Goal: Check status: Check status

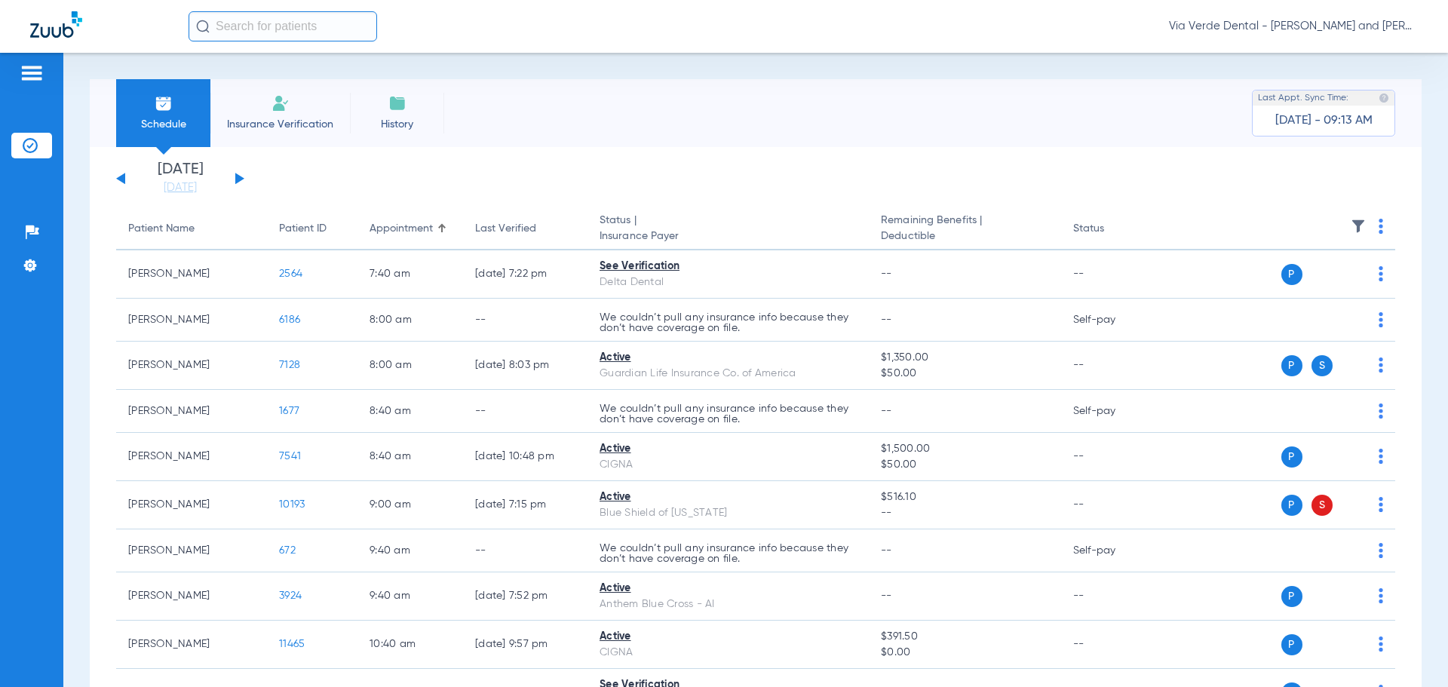
click at [242, 178] on button at bounding box center [239, 178] width 9 height 11
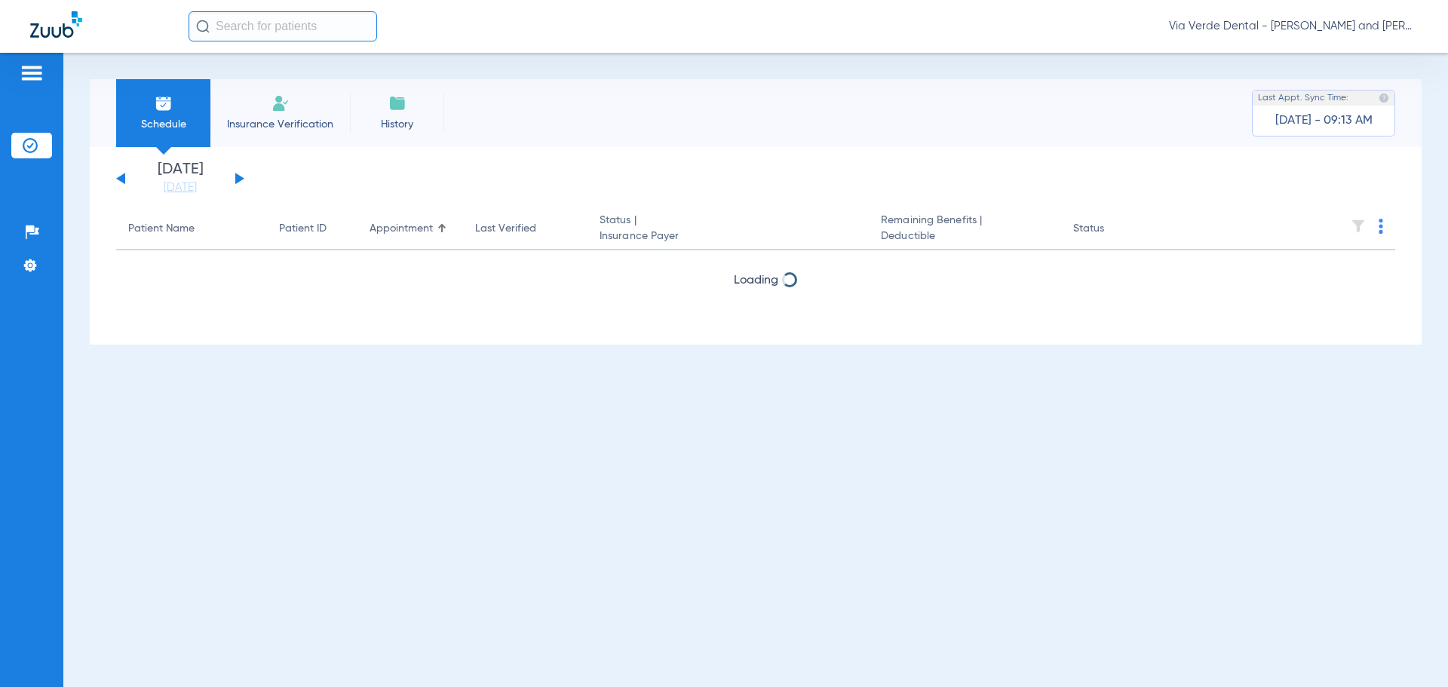
click at [241, 178] on button at bounding box center [239, 178] width 9 height 11
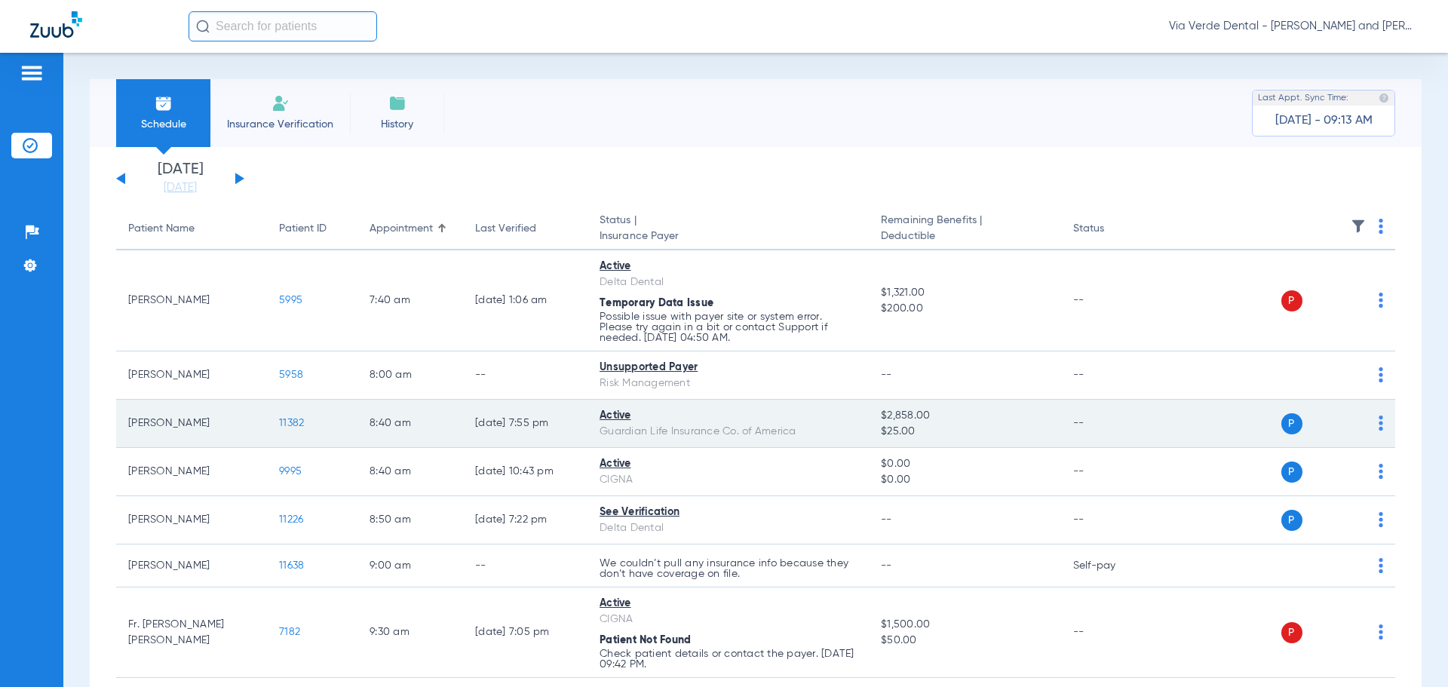
click at [296, 422] on span "11382" at bounding box center [291, 423] width 25 height 11
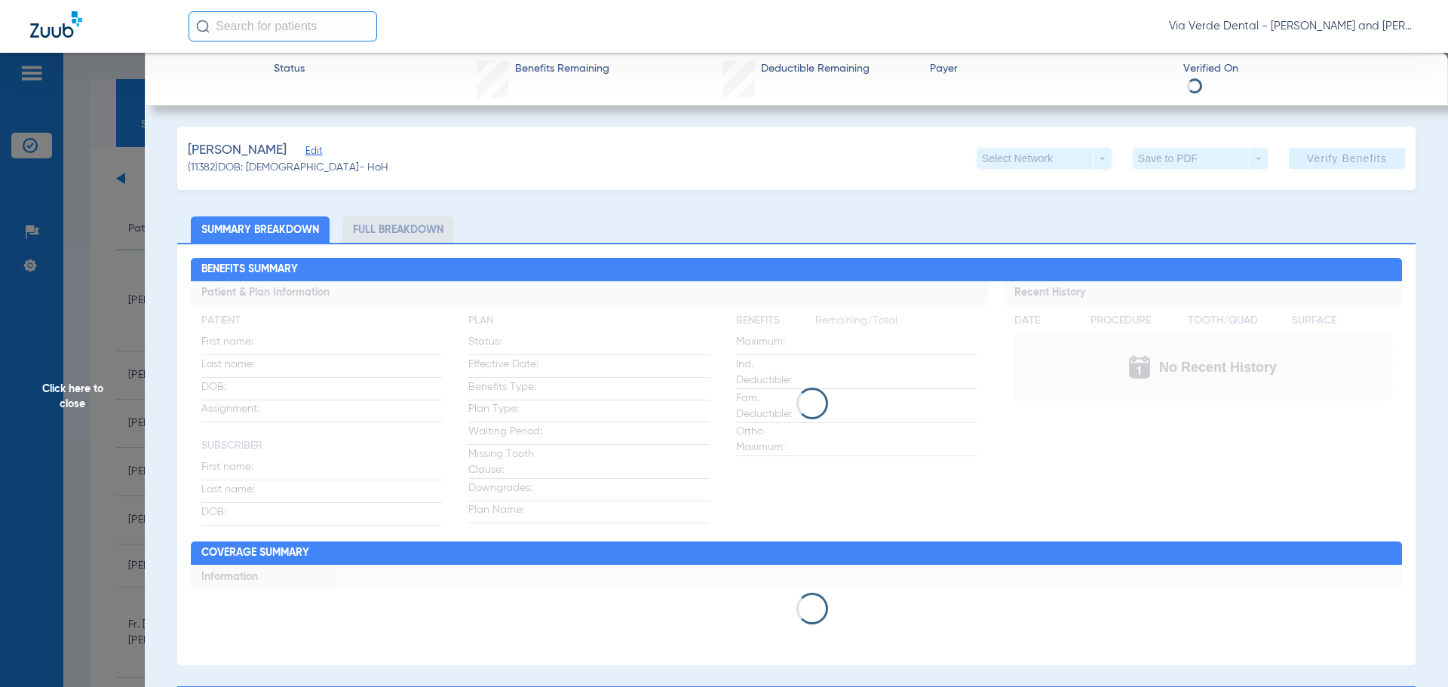
click at [377, 225] on li "Full Breakdown" at bounding box center [398, 229] width 112 height 26
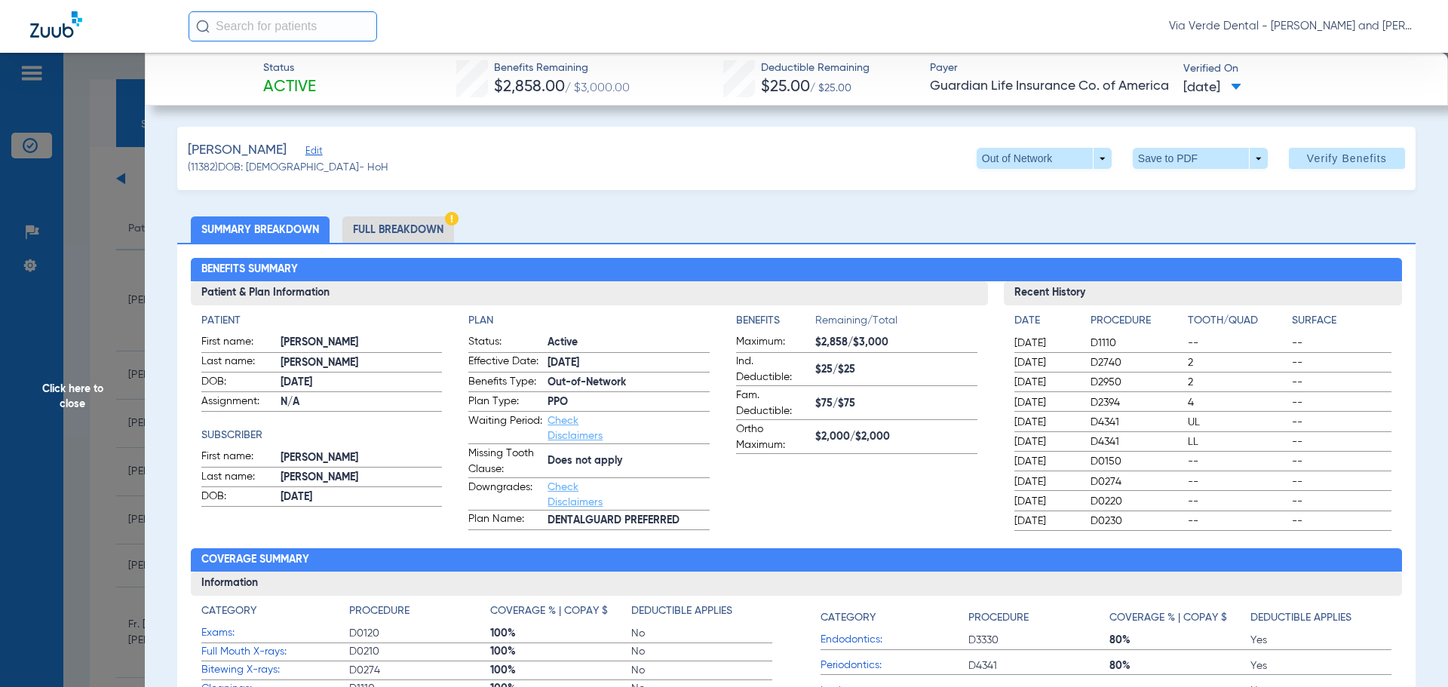
click at [374, 228] on li "Full Breakdown" at bounding box center [398, 229] width 112 height 26
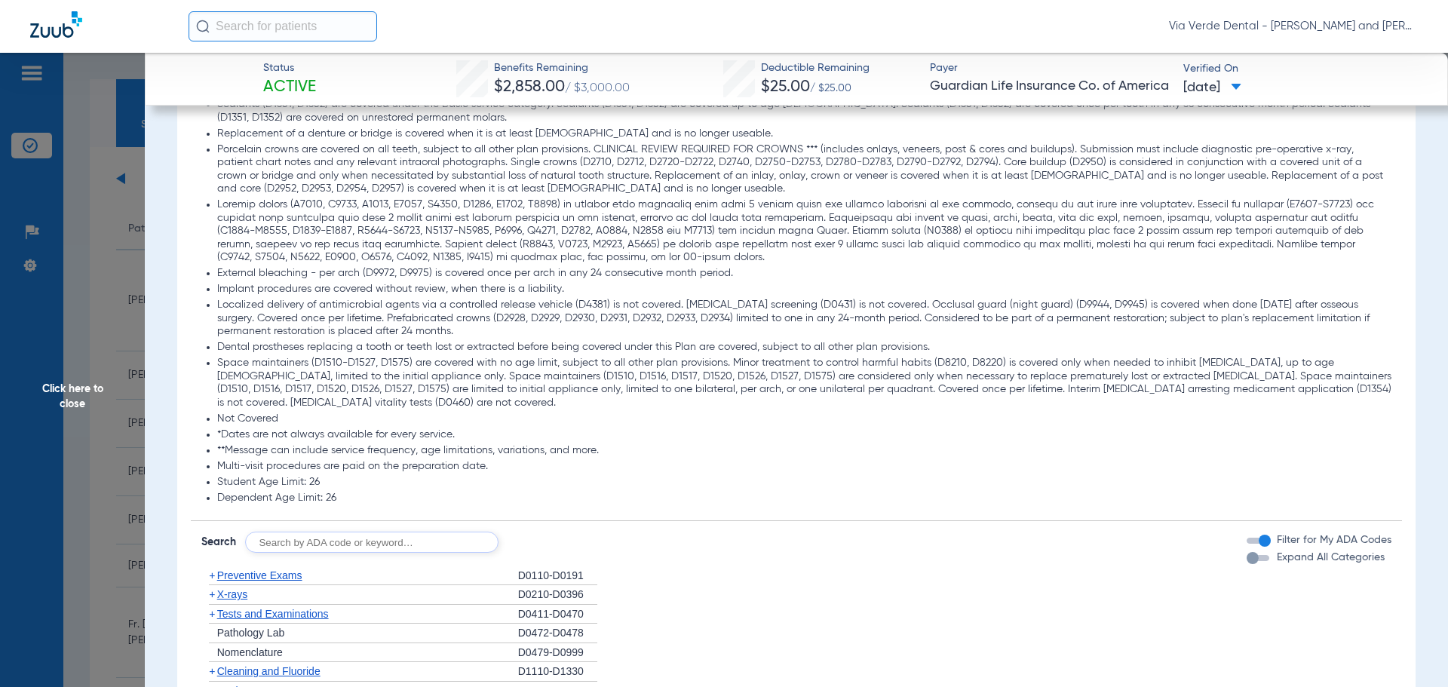
scroll to position [1659, 0]
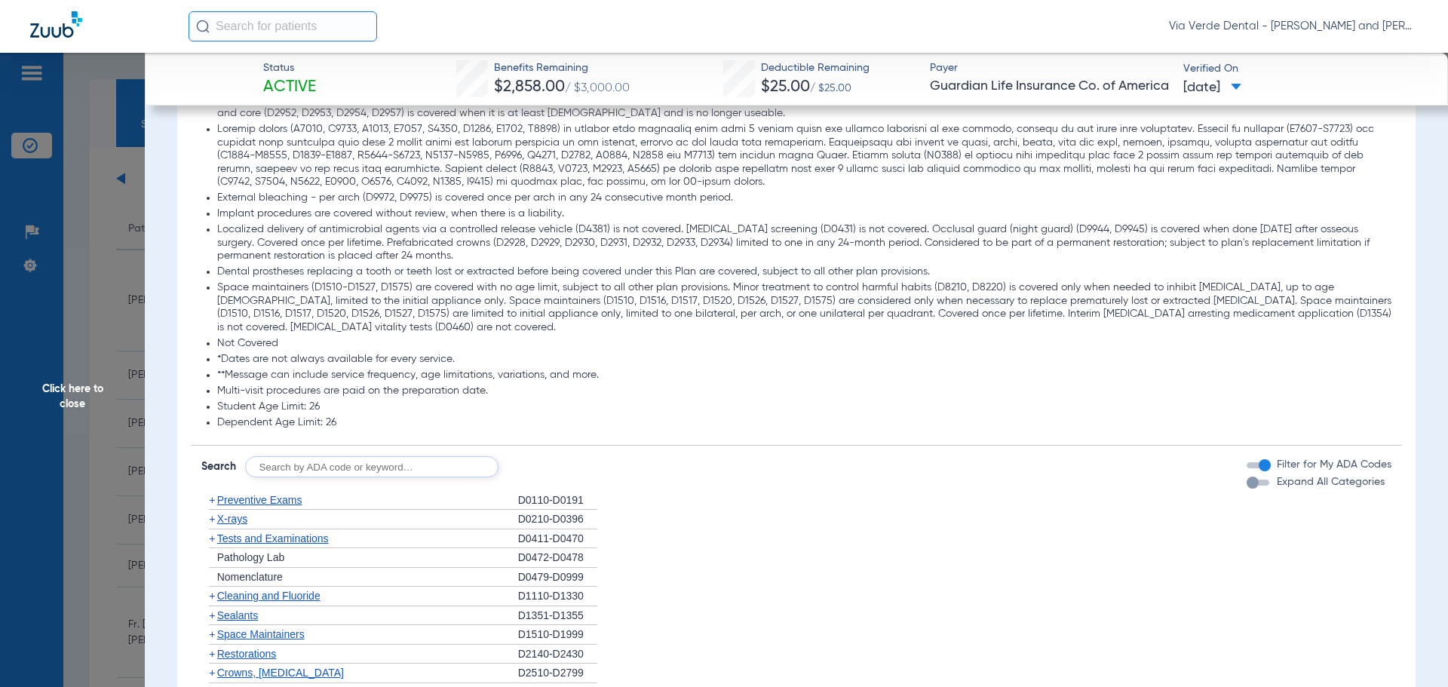
click at [273, 504] on span "Preventive Exams" at bounding box center [259, 500] width 85 height 12
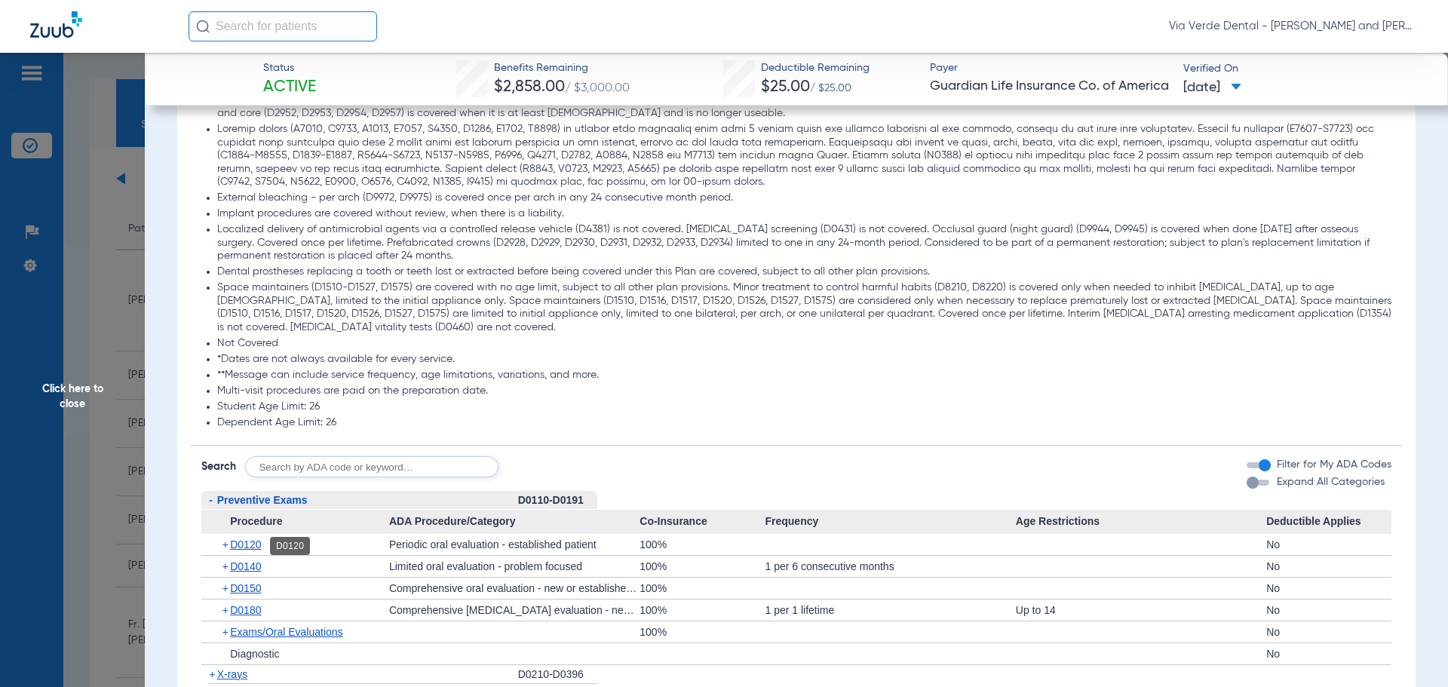
click at [258, 544] on span "D0120" at bounding box center [245, 544] width 31 height 12
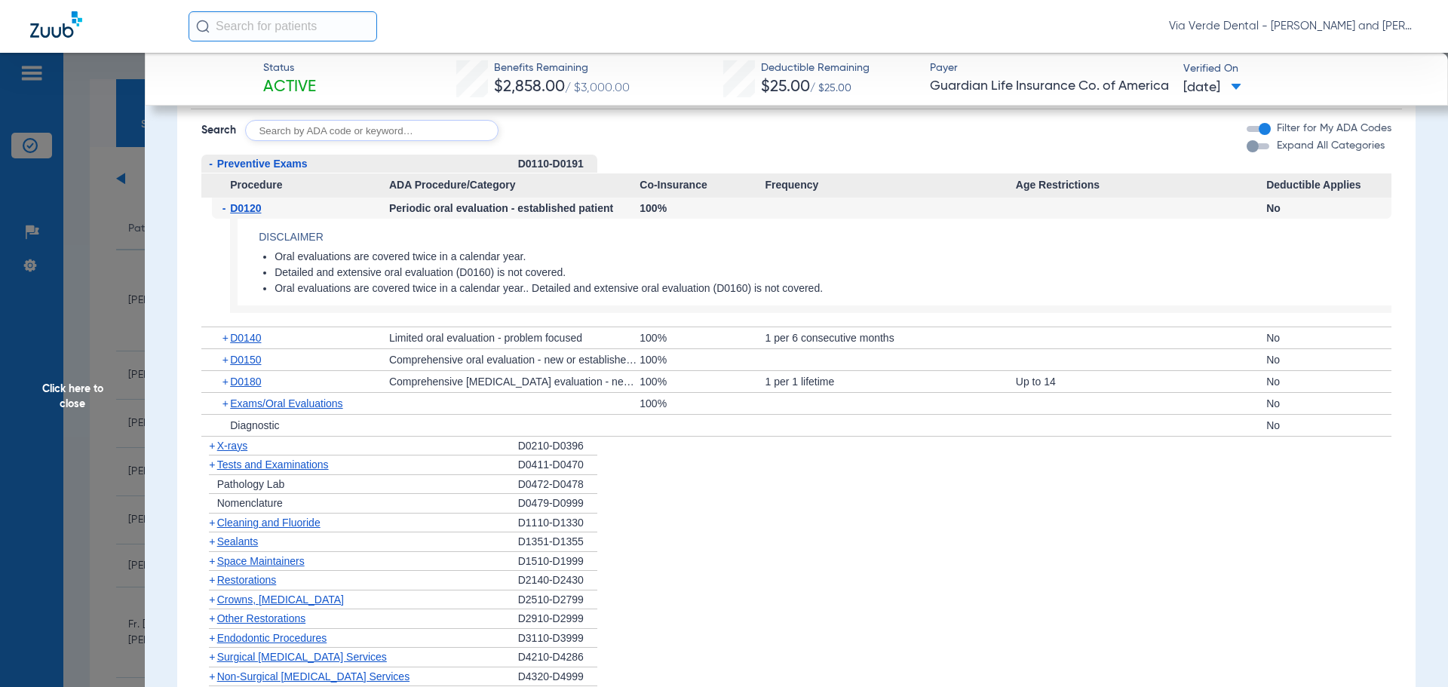
scroll to position [2036, 0]
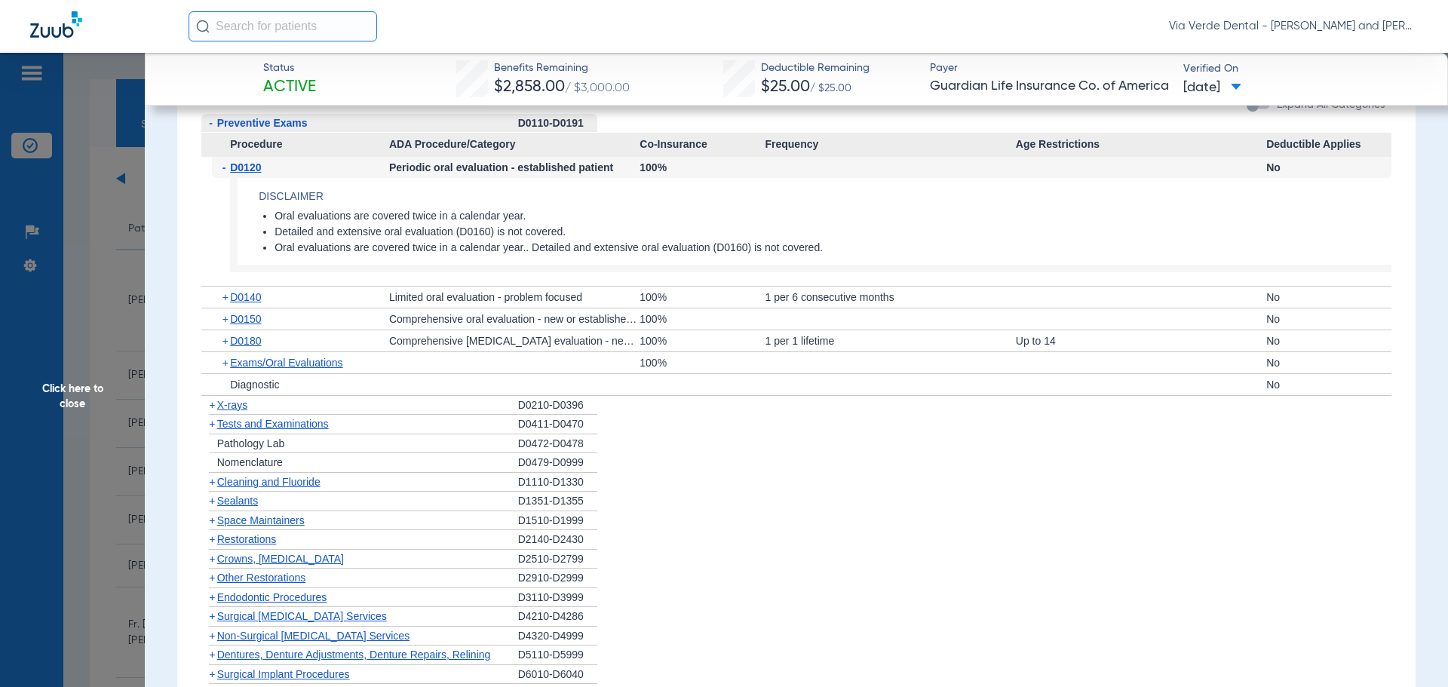
click at [224, 408] on span "X-rays" at bounding box center [232, 405] width 30 height 12
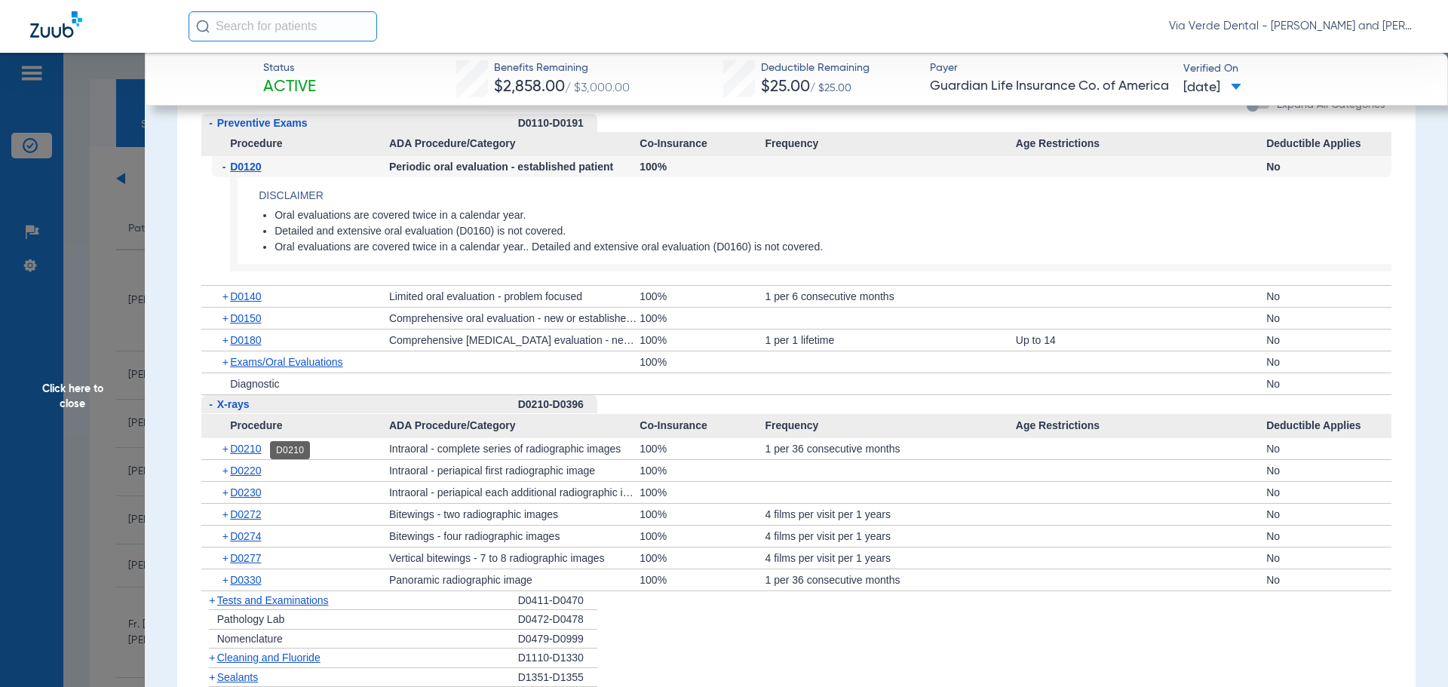
click at [256, 449] on span "D0210" at bounding box center [245, 449] width 31 height 12
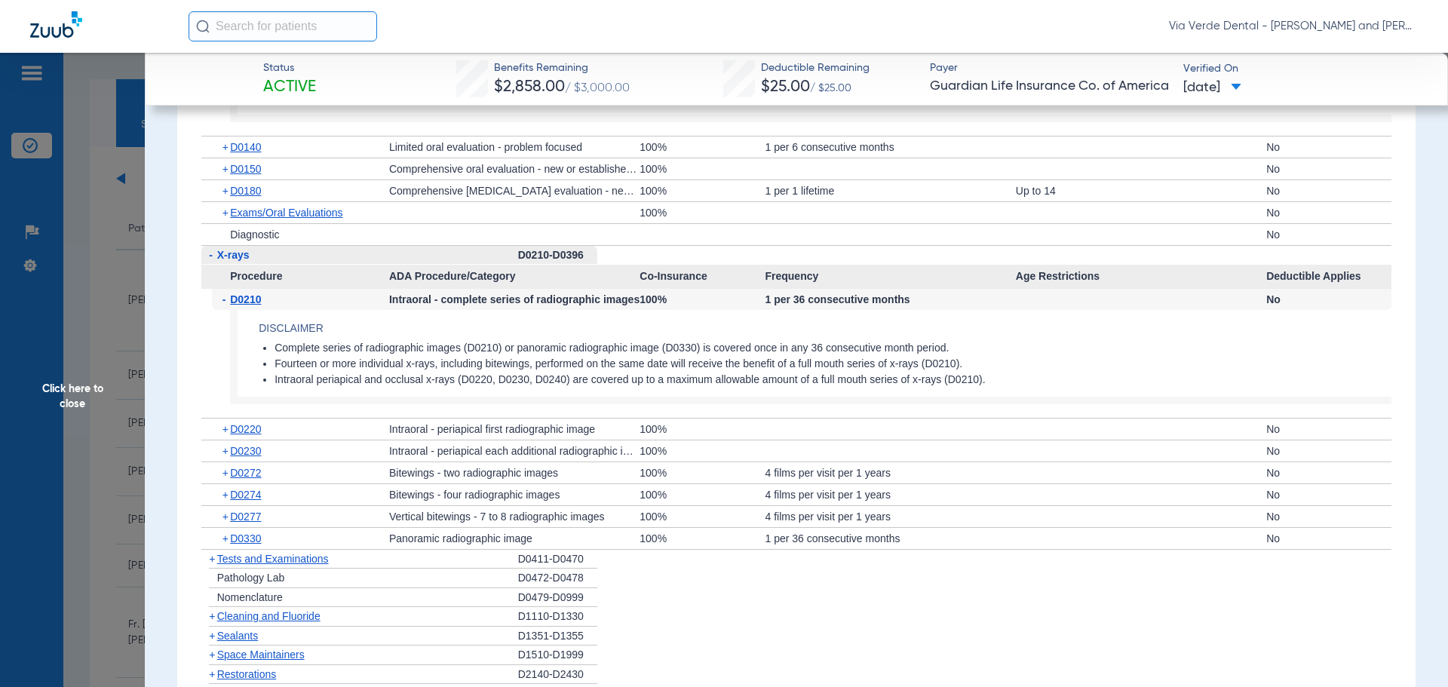
scroll to position [2187, 0]
click at [235, 492] on span "D0274" at bounding box center [245, 493] width 31 height 12
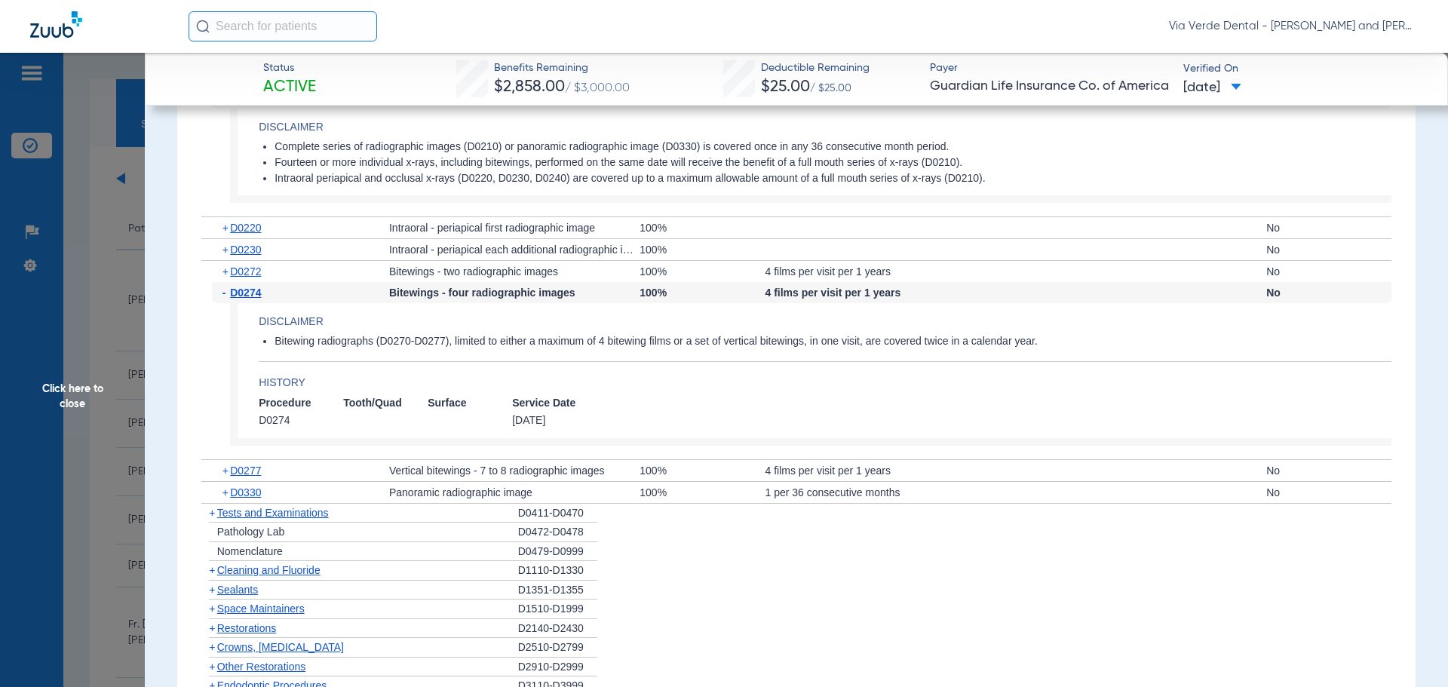
scroll to position [2413, 0]
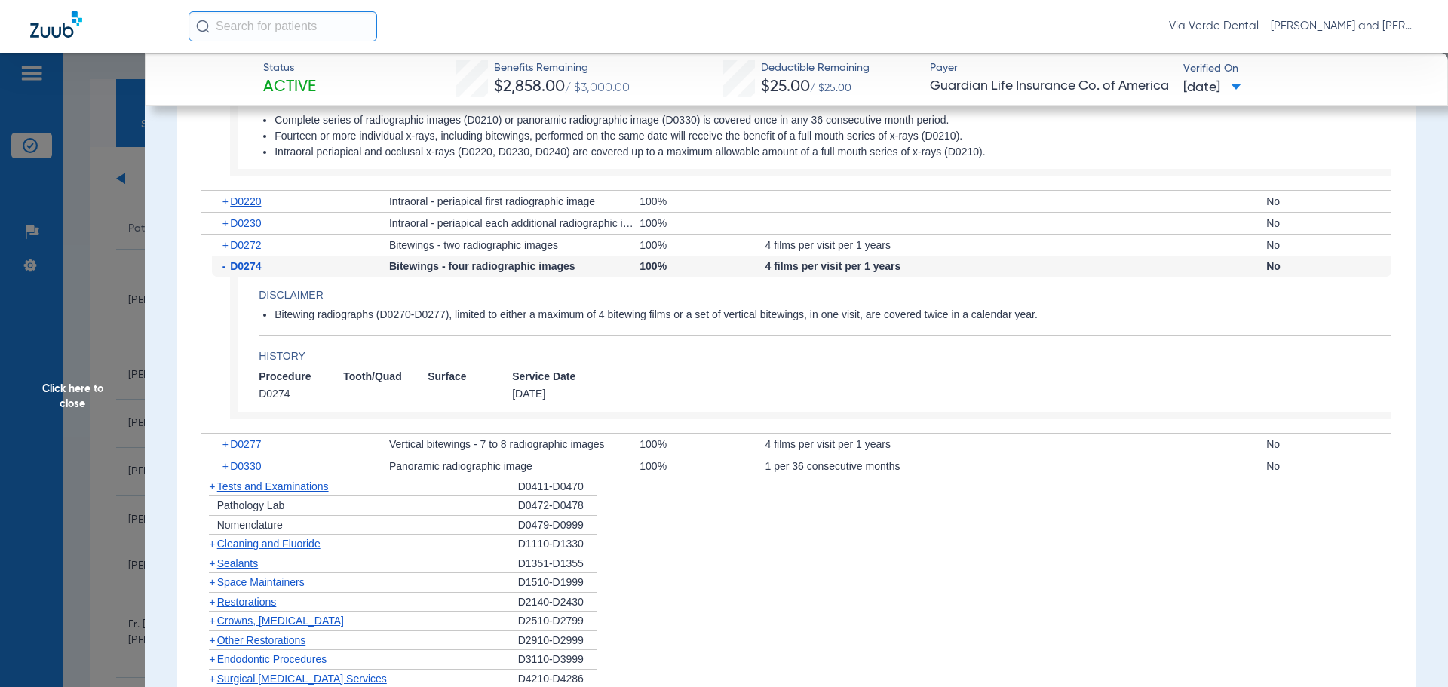
click at [274, 544] on span "Cleaning and Fluoride" at bounding box center [268, 544] width 103 height 12
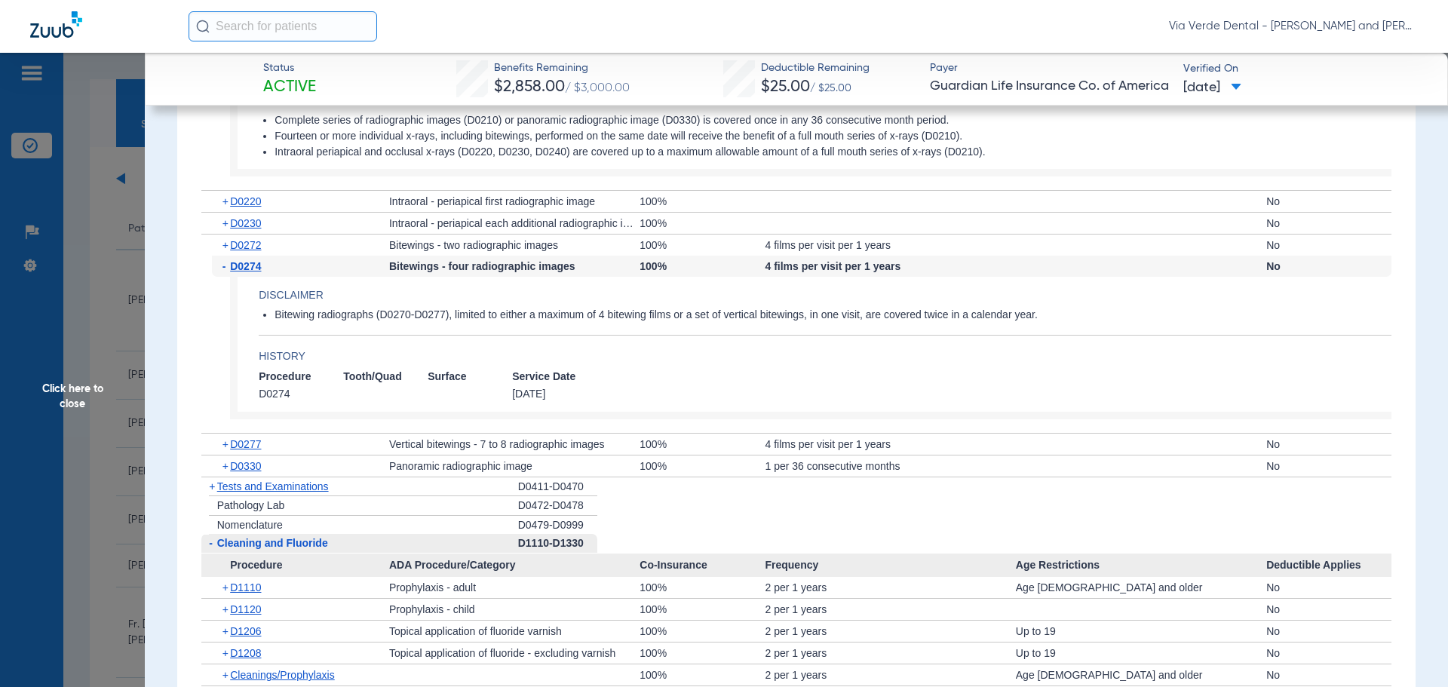
scroll to position [2564, 0]
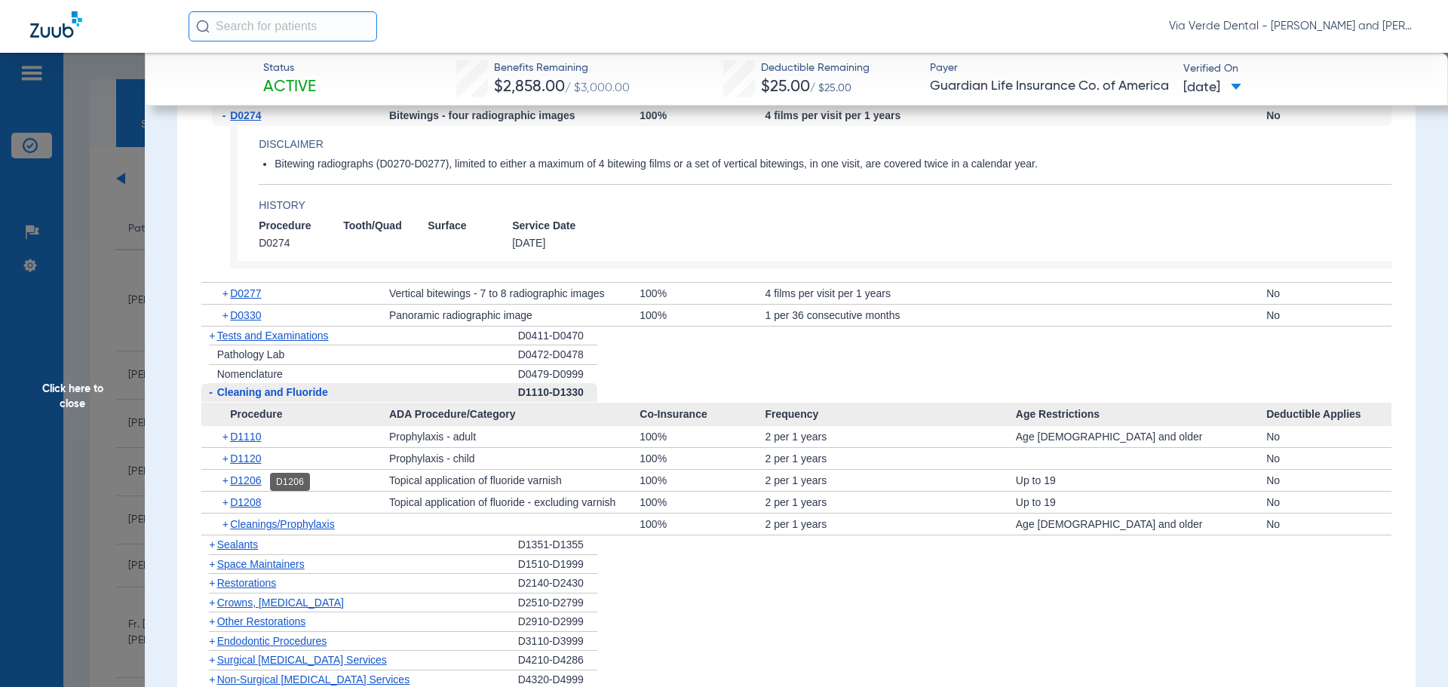
click at [246, 483] on span "D1206" at bounding box center [245, 480] width 31 height 12
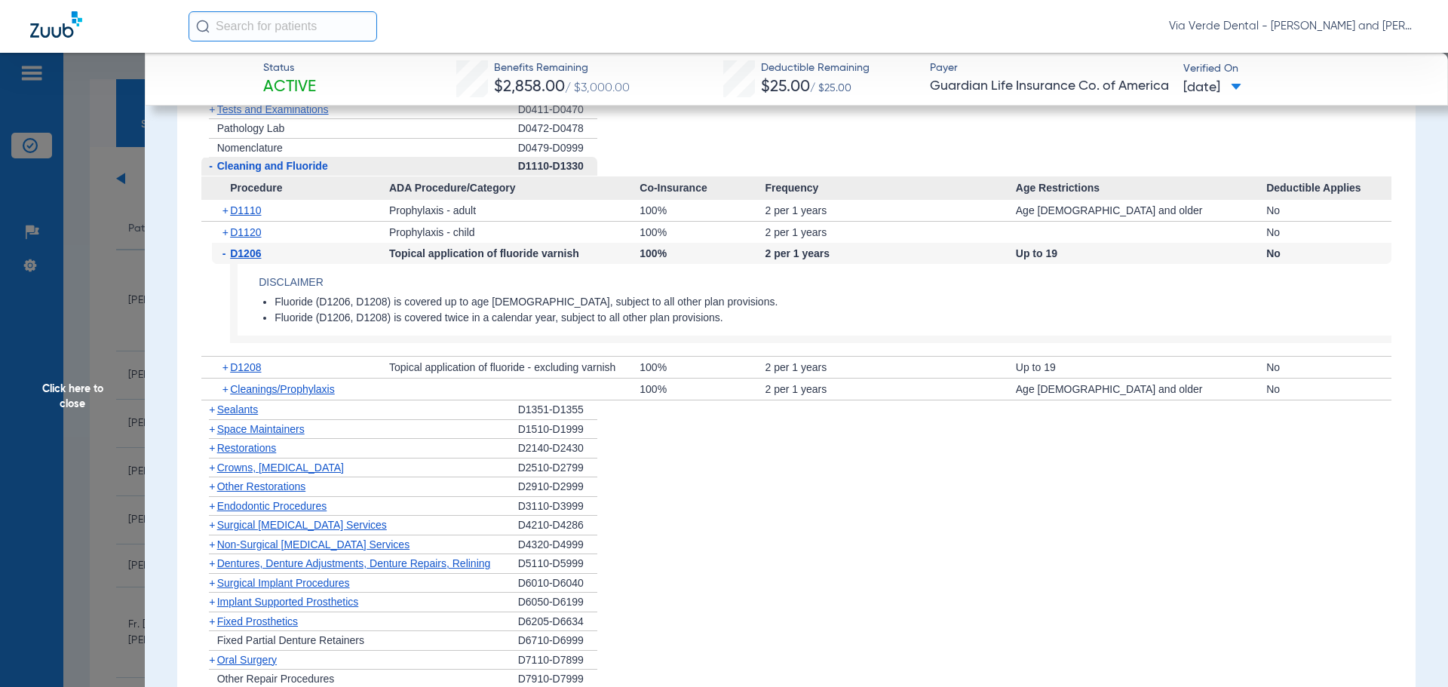
scroll to position [2866, 0]
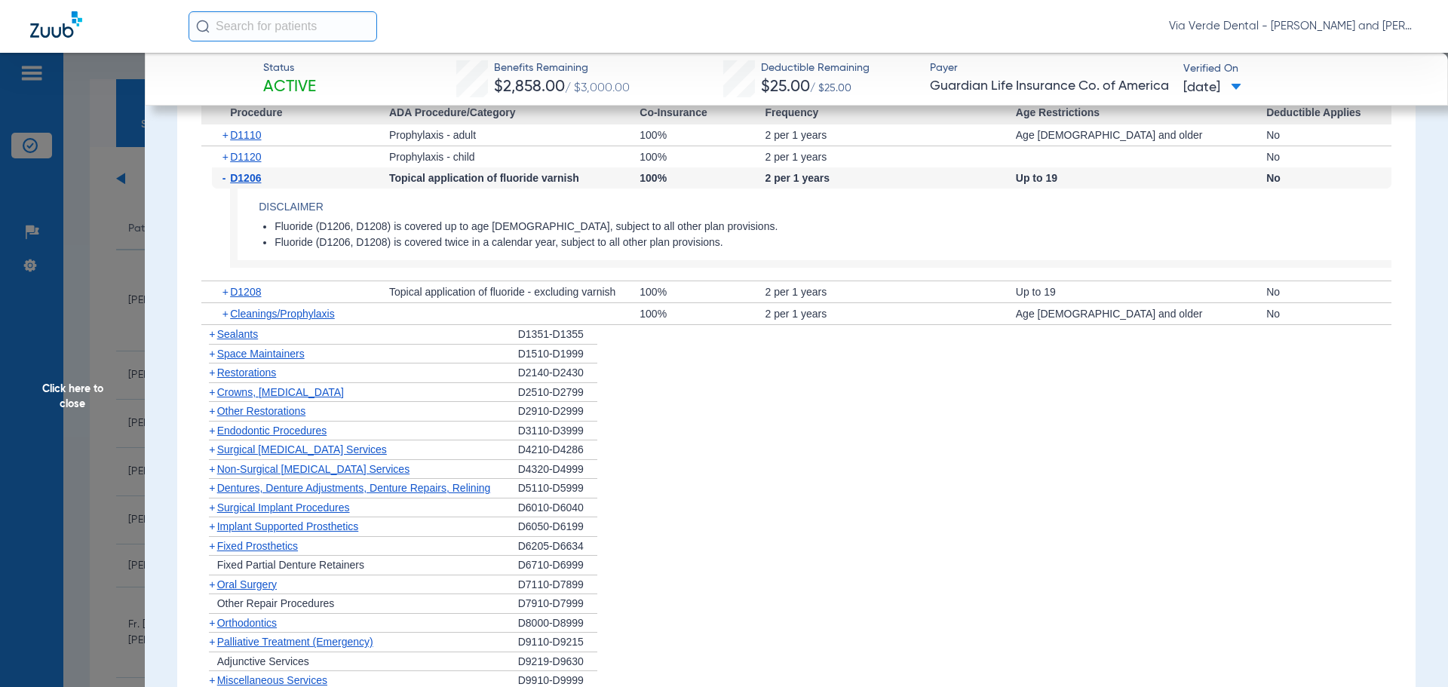
click at [247, 390] on span "Crowns, Inlays and Onlays" at bounding box center [280, 392] width 127 height 12
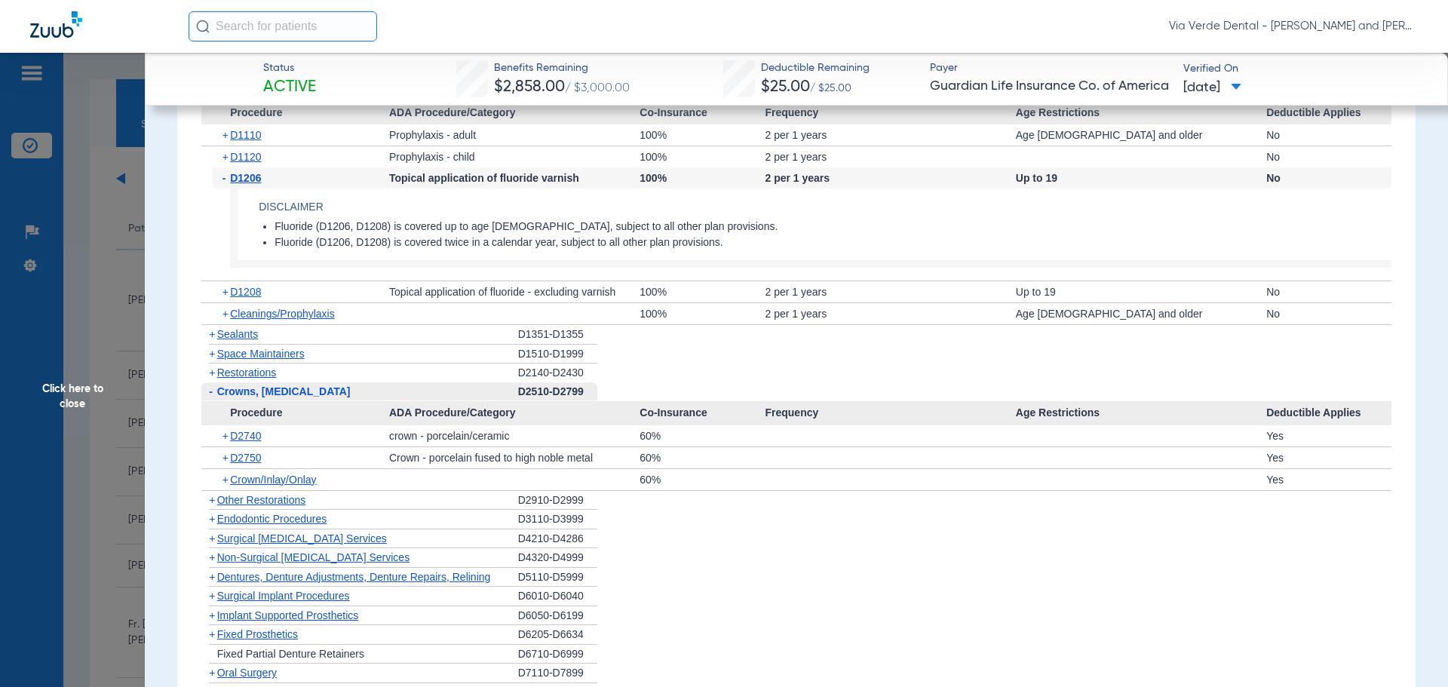
click at [253, 554] on span "Non-Surgical Periodontal Services" at bounding box center [313, 557] width 192 height 12
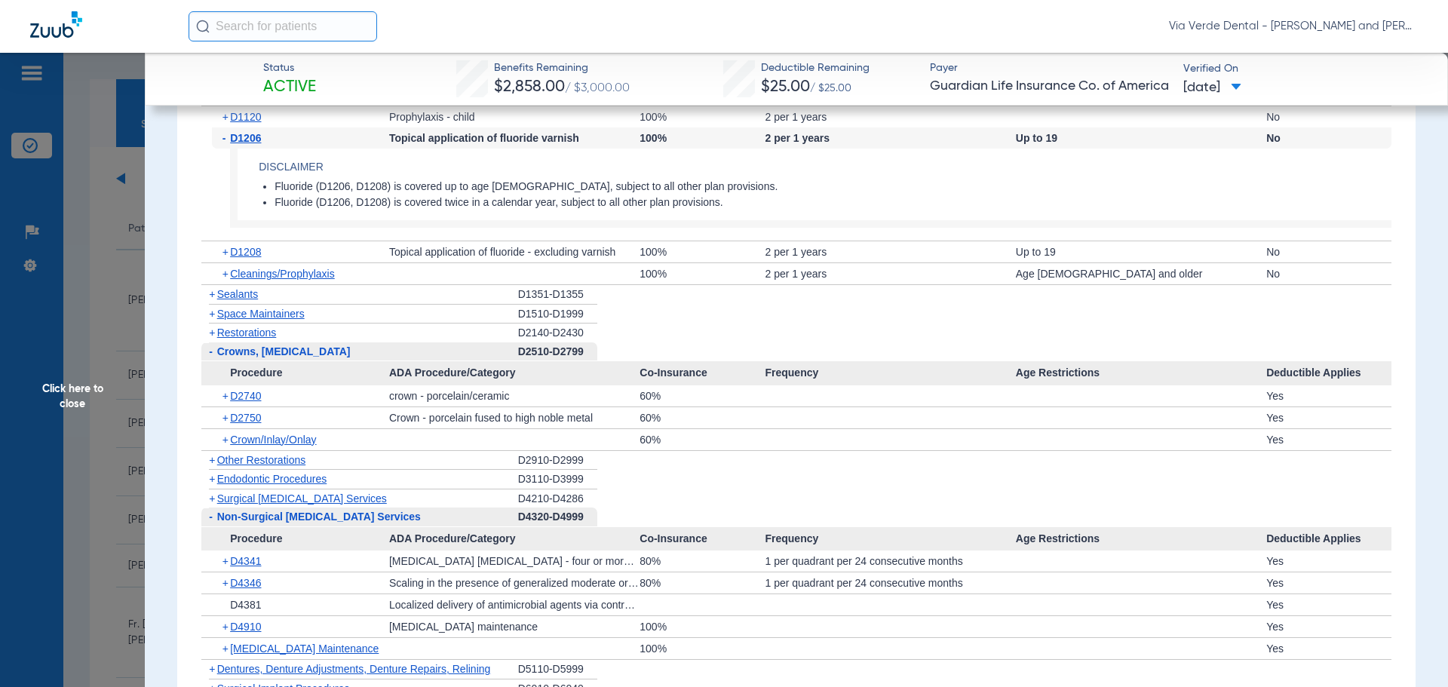
scroll to position [2941, 0]
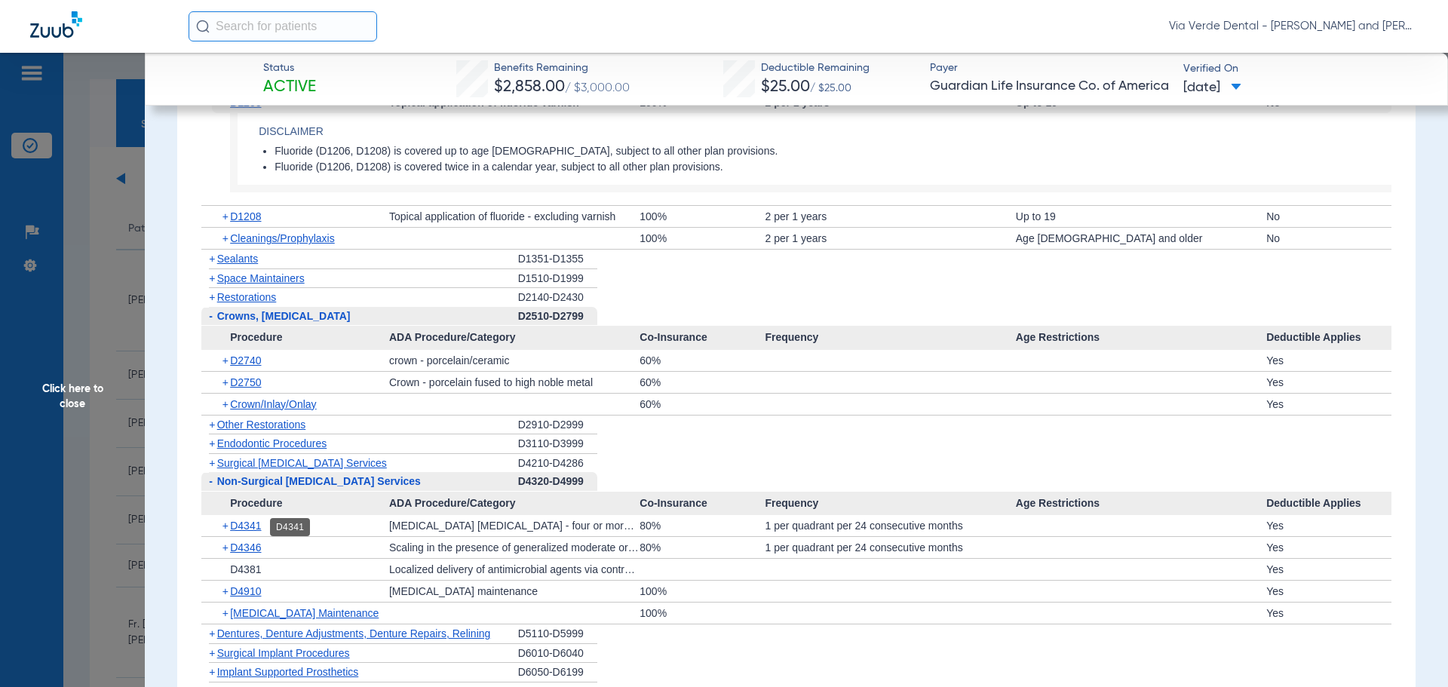
click at [242, 526] on span "D4341" at bounding box center [245, 526] width 31 height 12
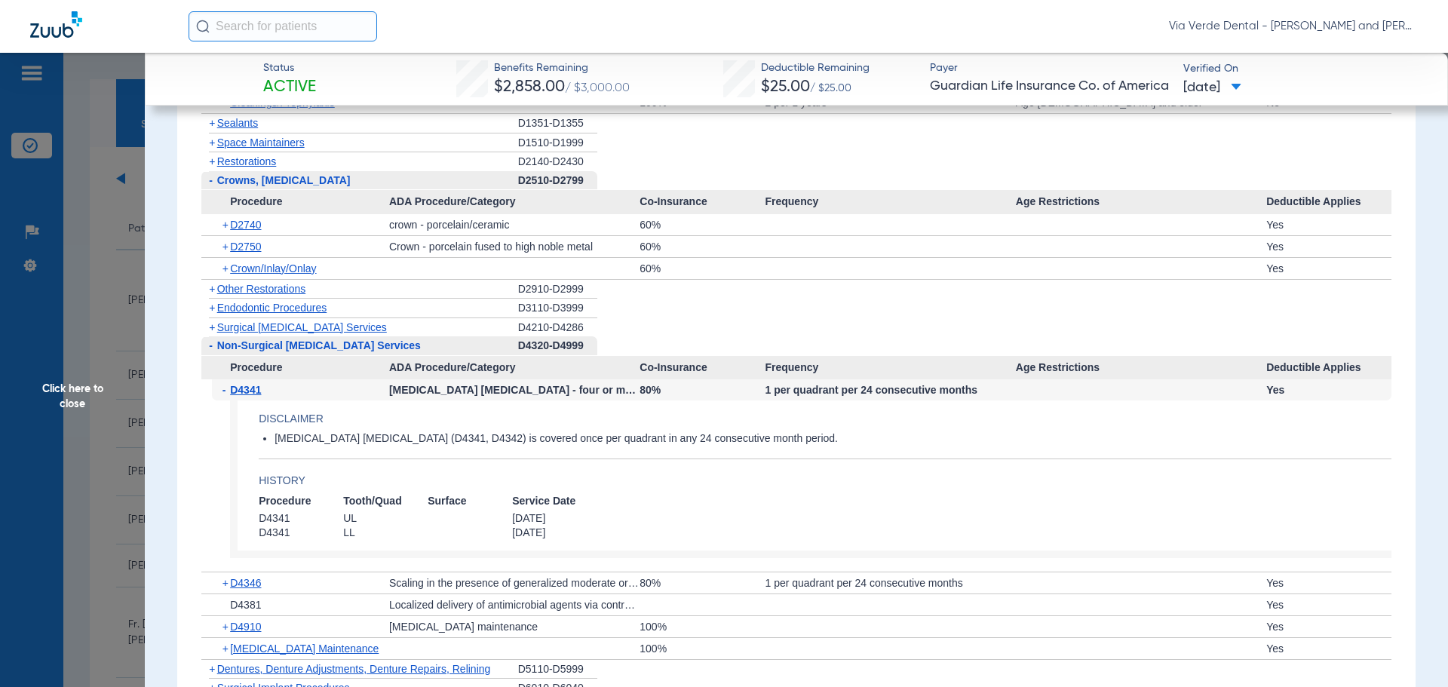
scroll to position [3092, 0]
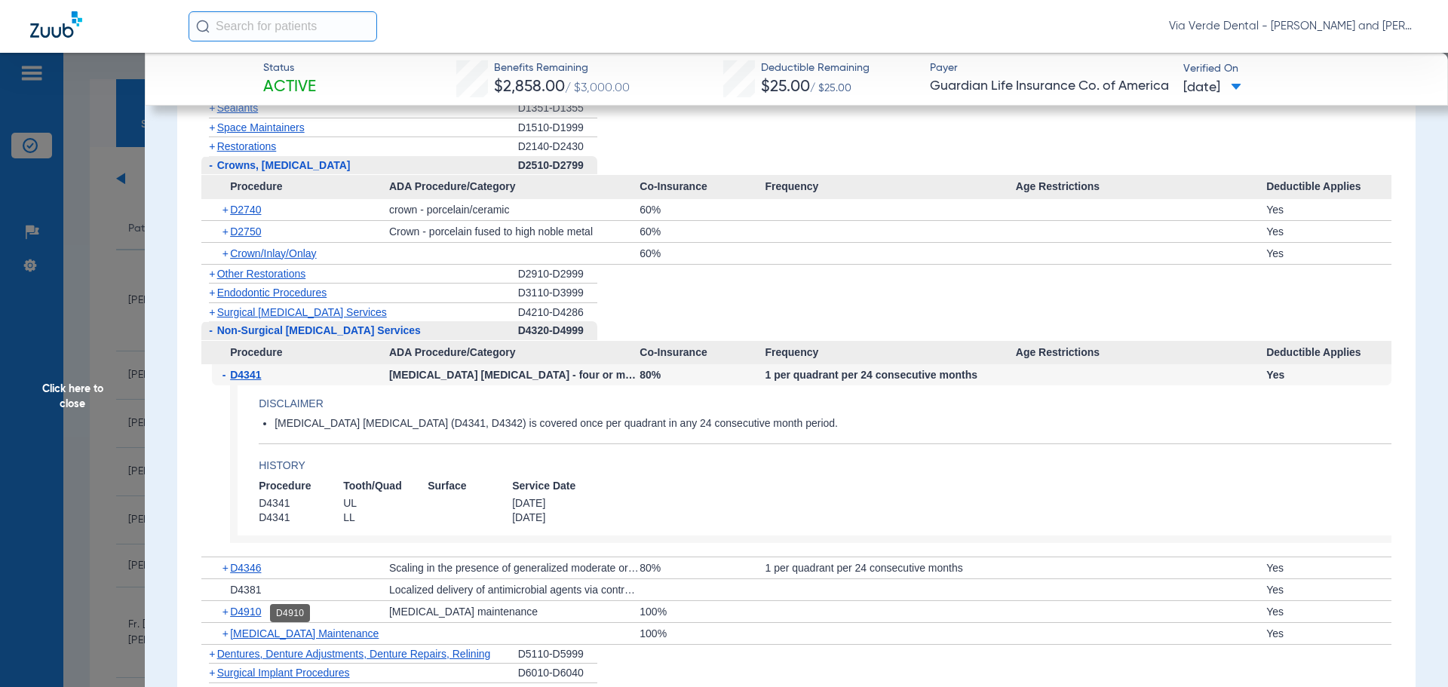
click at [245, 611] on span "D4910" at bounding box center [245, 612] width 31 height 12
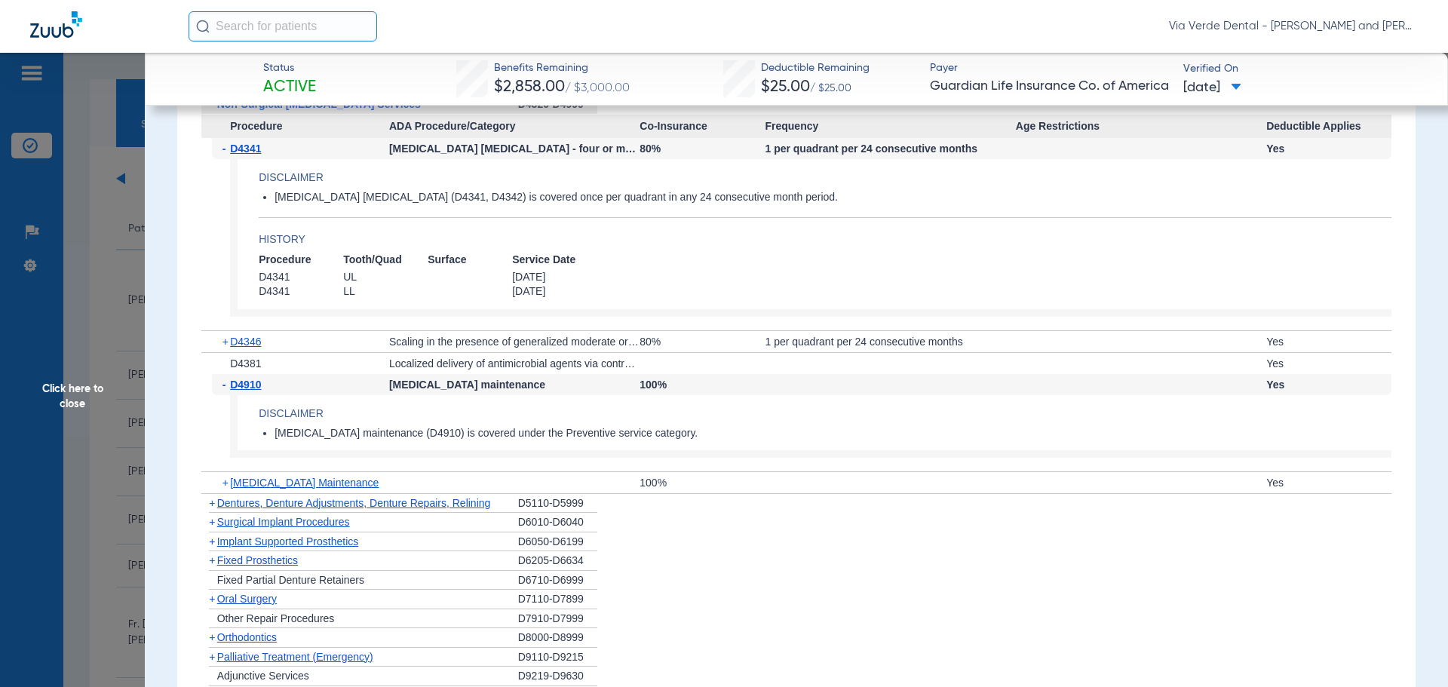
scroll to position [3393, 0]
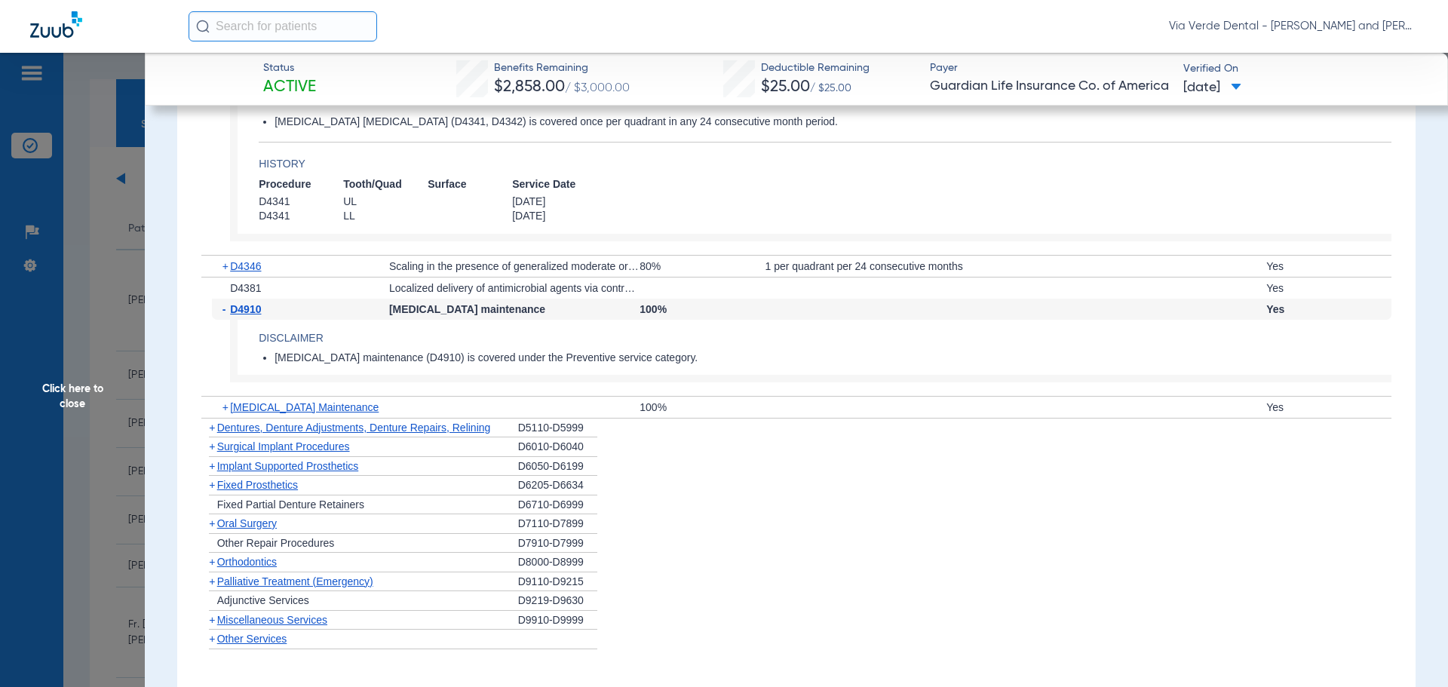
click at [77, 429] on span "Click here to close" at bounding box center [72, 396] width 145 height 687
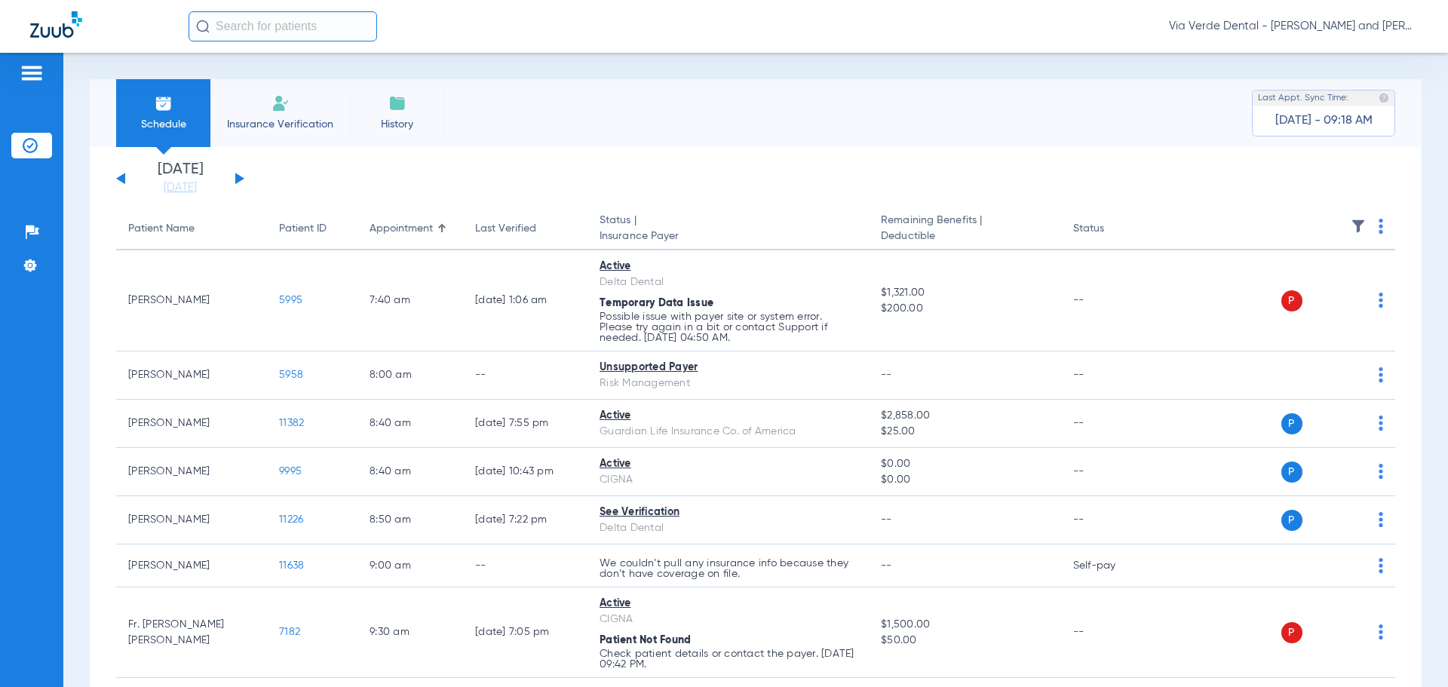
click at [54, 330] on div "Patients Insurance Verification Setup Help Center Settings" at bounding box center [31, 396] width 63 height 687
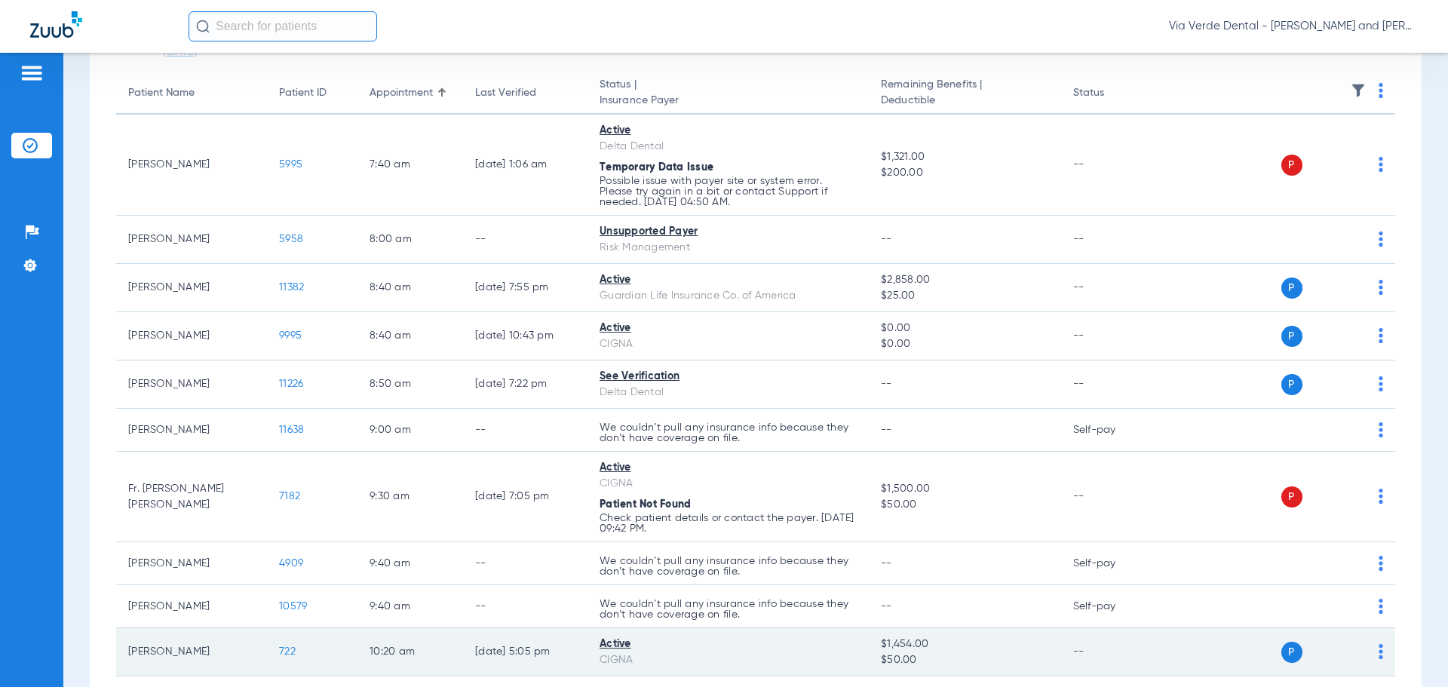
scroll to position [226, 0]
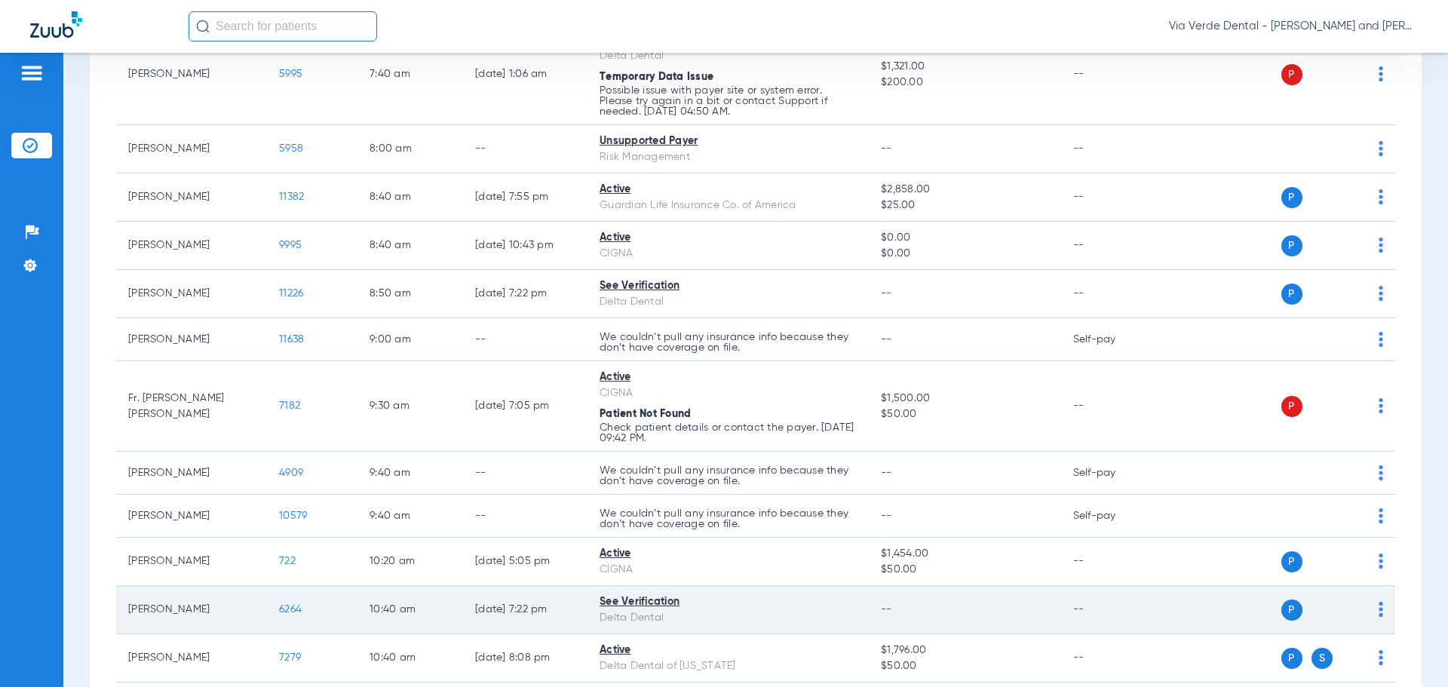
click at [288, 610] on span "6264" at bounding box center [290, 609] width 23 height 11
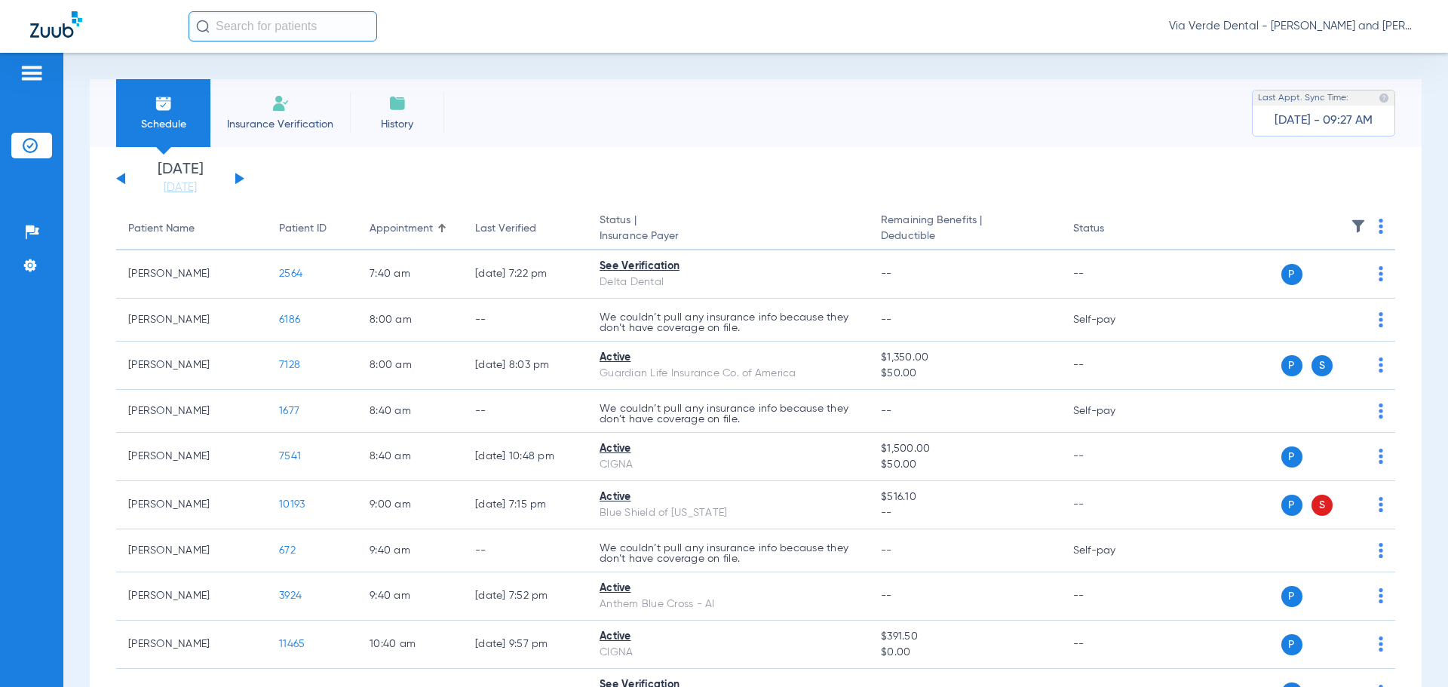
click at [238, 176] on button at bounding box center [239, 178] width 9 height 11
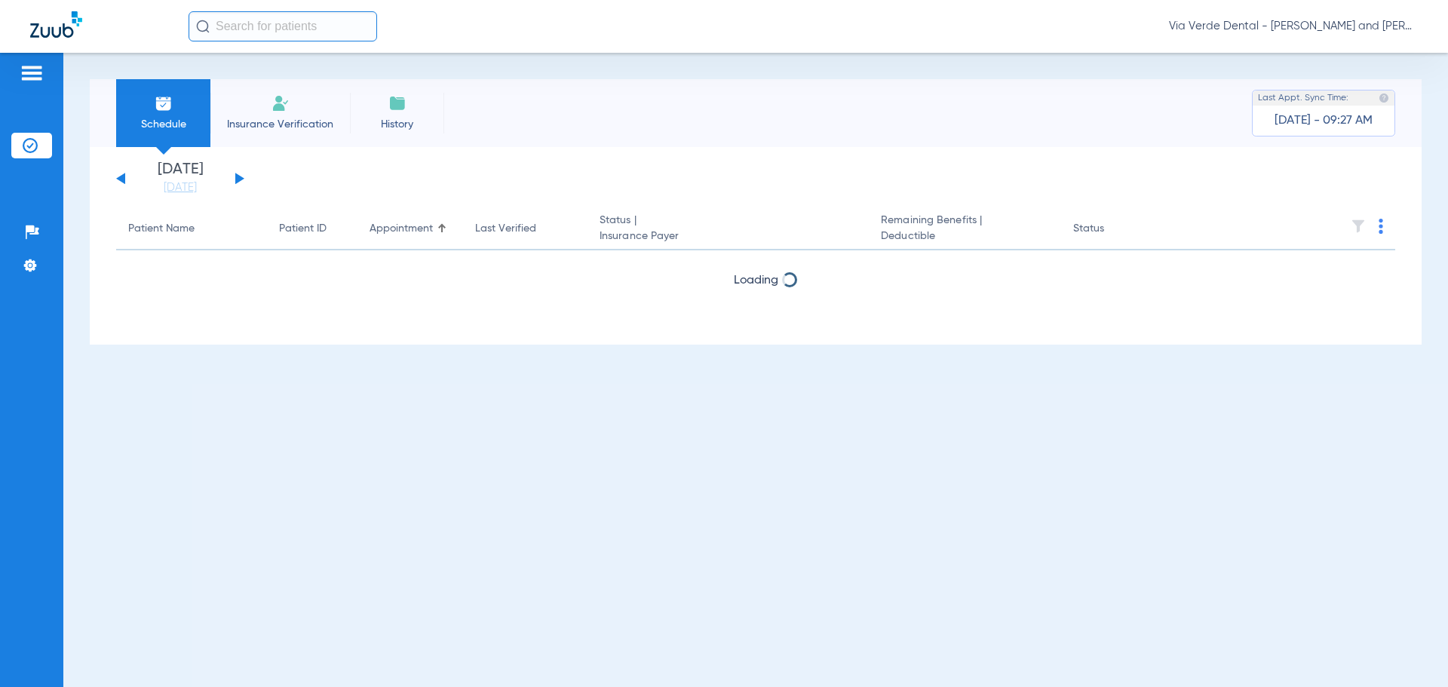
click at [238, 176] on button at bounding box center [239, 178] width 9 height 11
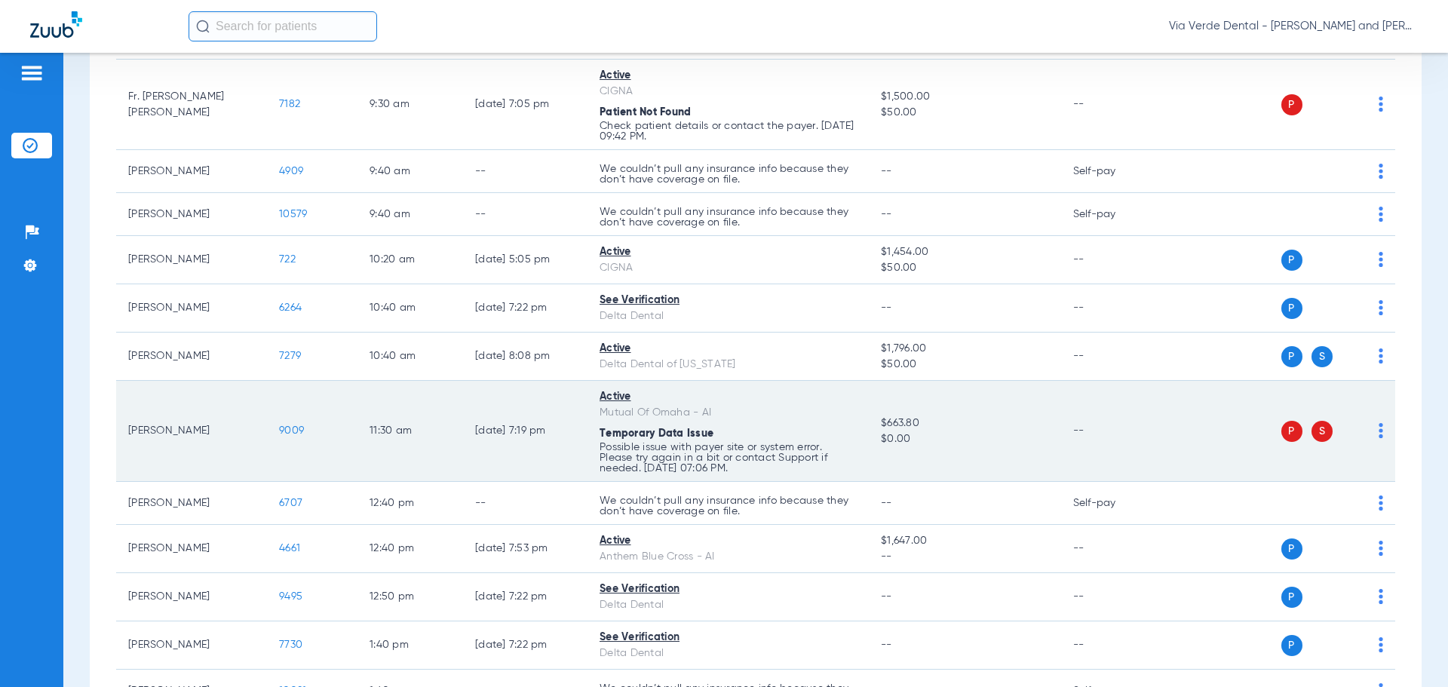
scroll to position [679, 0]
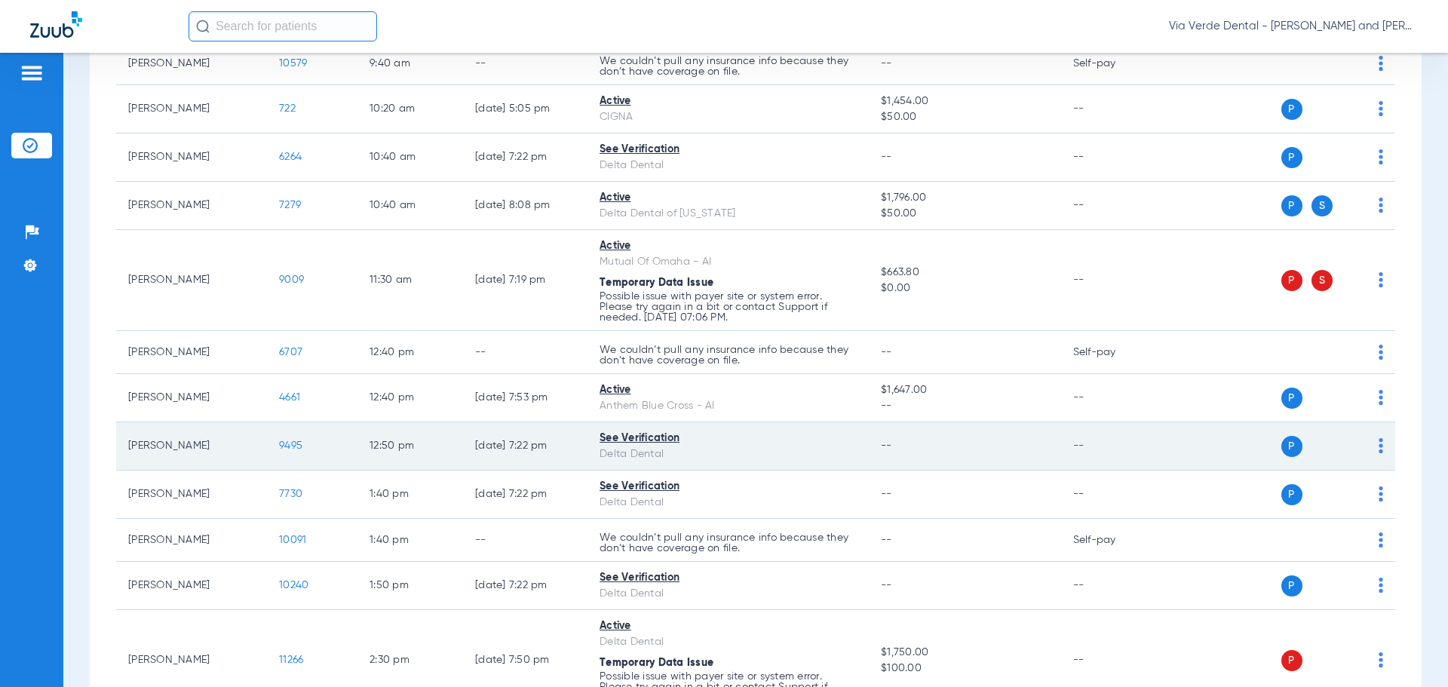
click at [284, 447] on span "9495" at bounding box center [290, 445] width 23 height 11
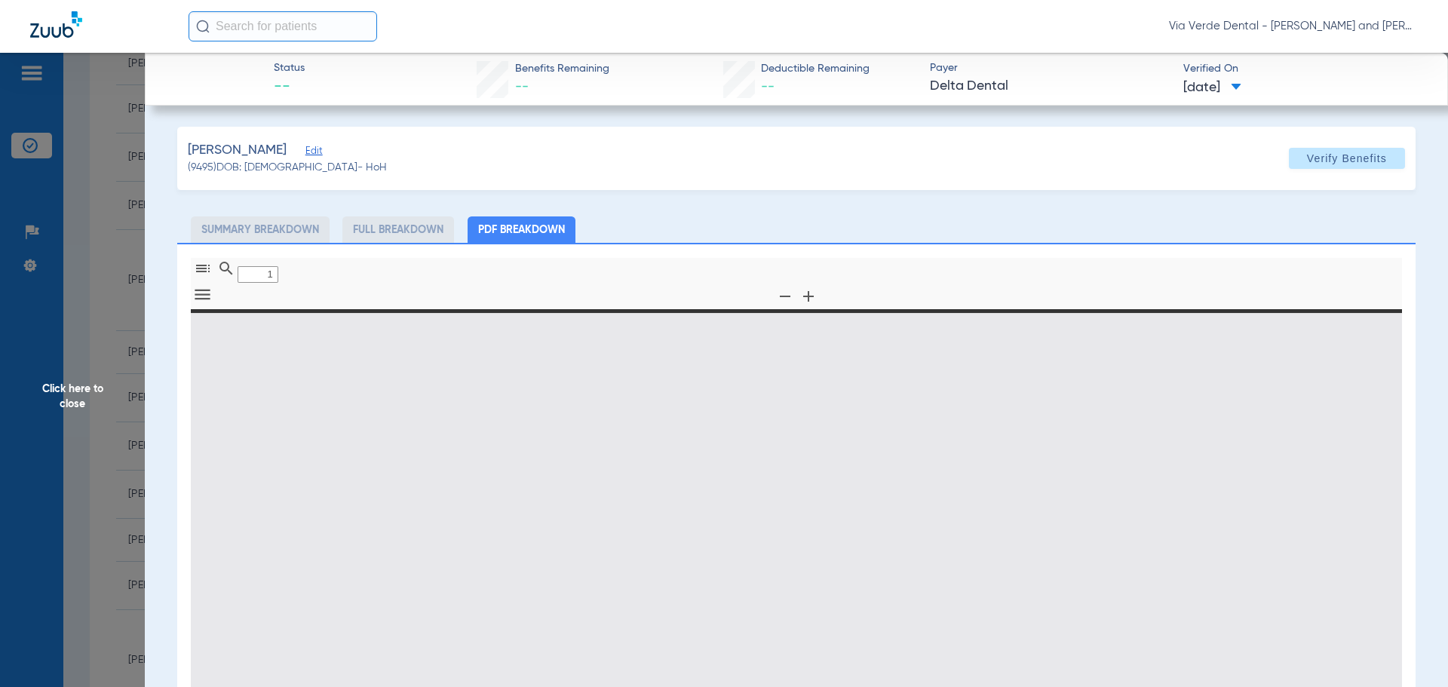
type input "0"
select select "page-width"
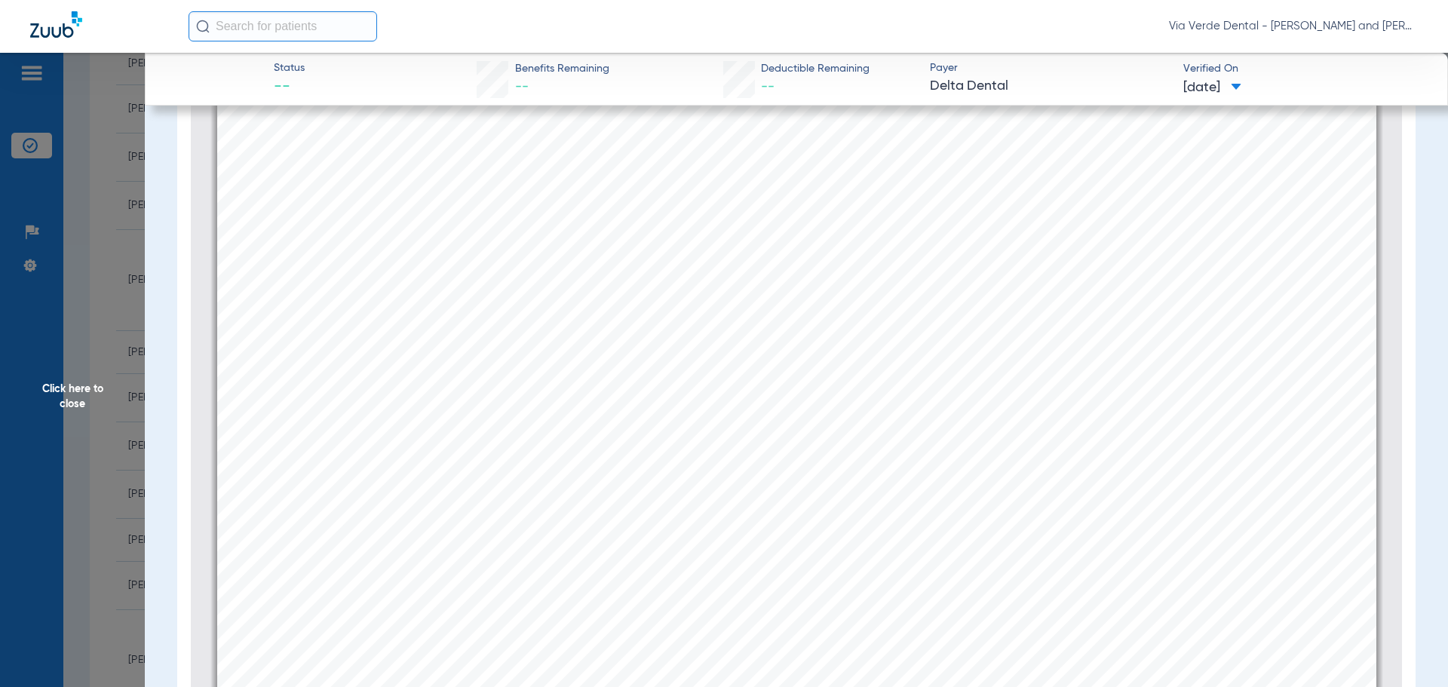
scroll to position [2572, 0]
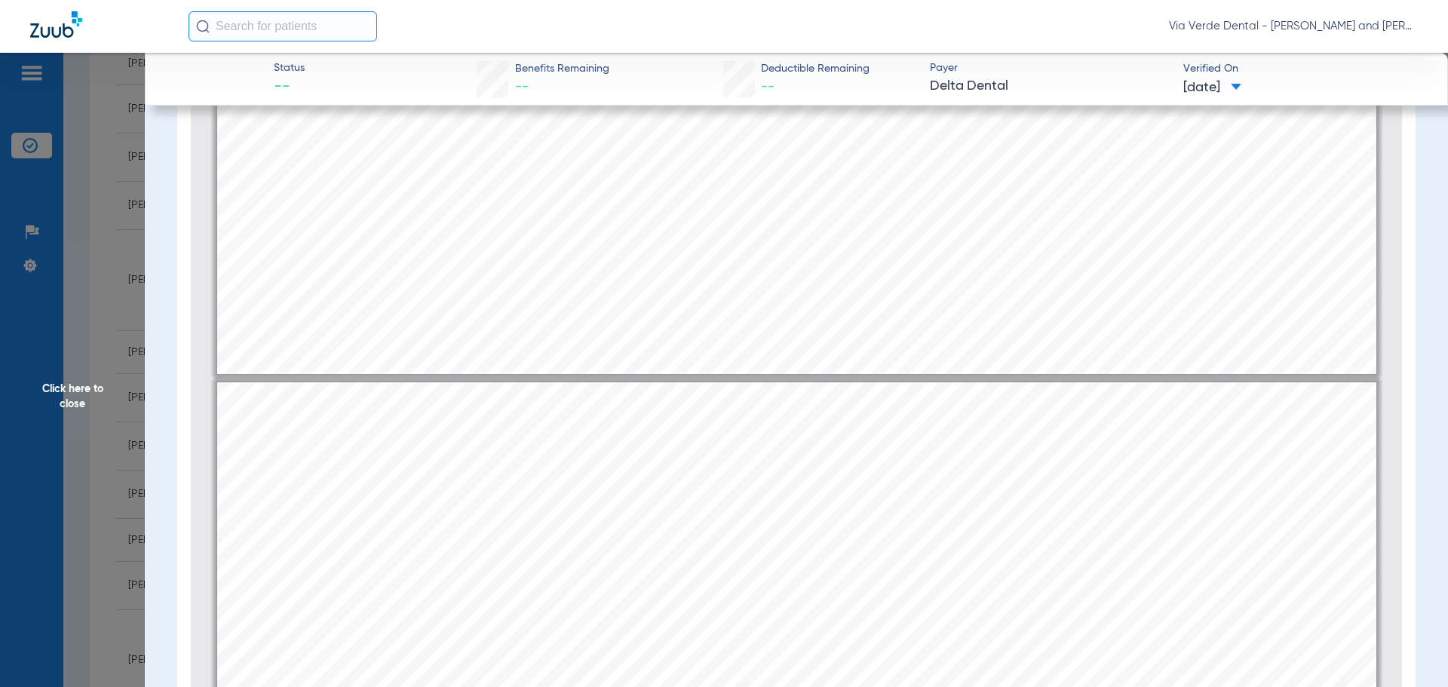
type input "3"
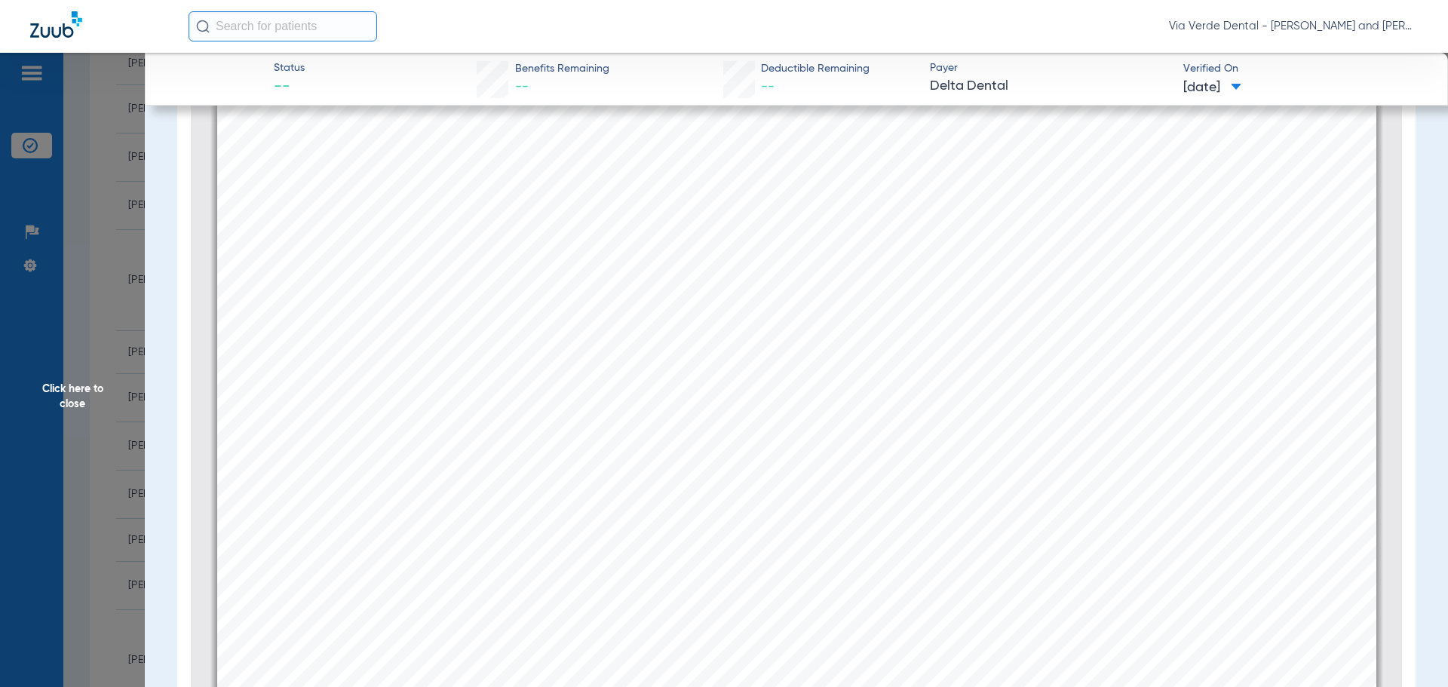
scroll to position [3175, 0]
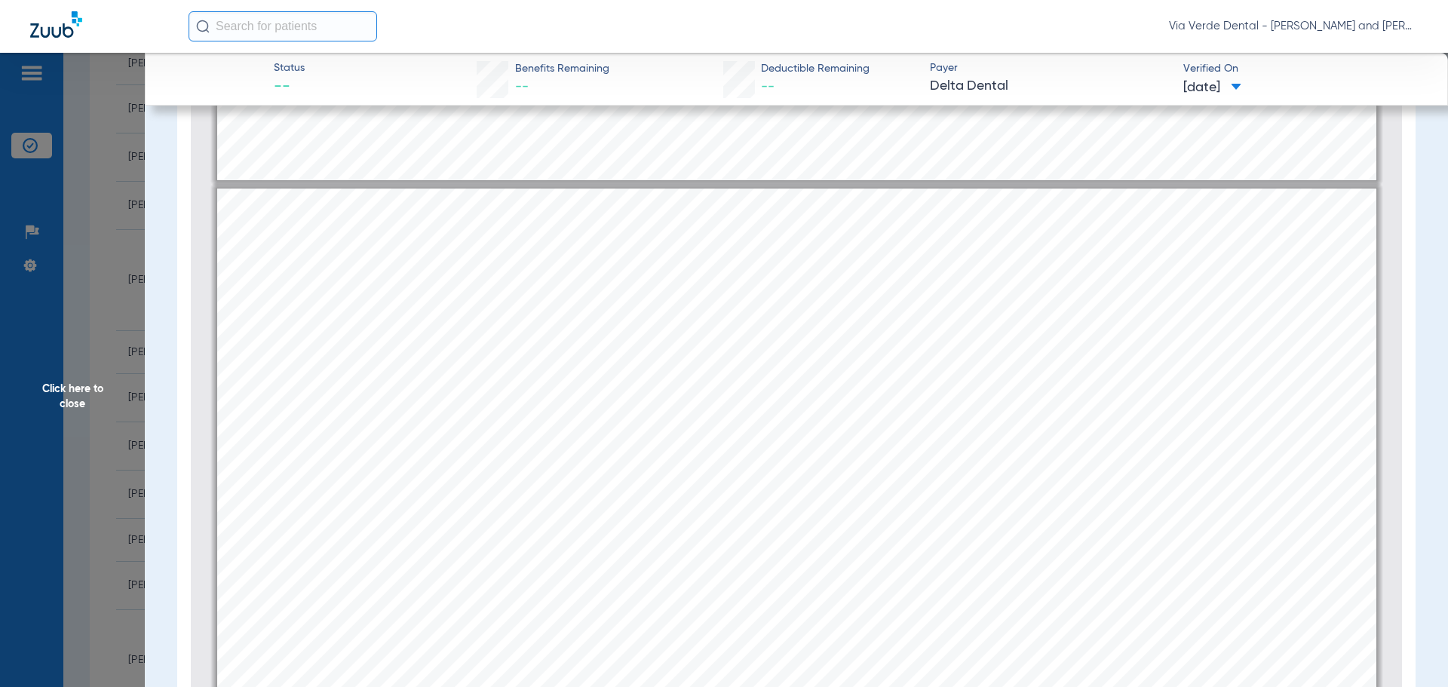
drag, startPoint x: 117, startPoint y: 336, endPoint x: 130, endPoint y: 343, distance: 14.5
click at [117, 336] on span "Click here to close" at bounding box center [72, 396] width 145 height 687
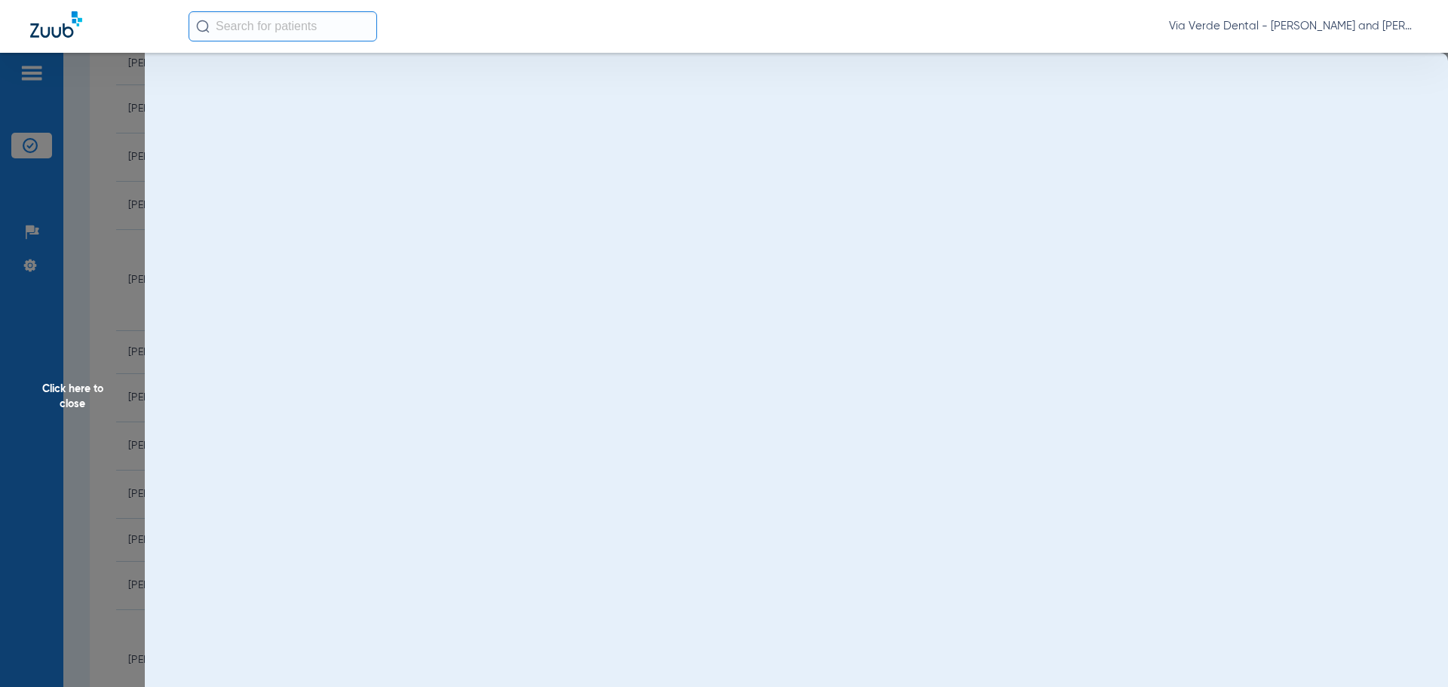
scroll to position [0, 0]
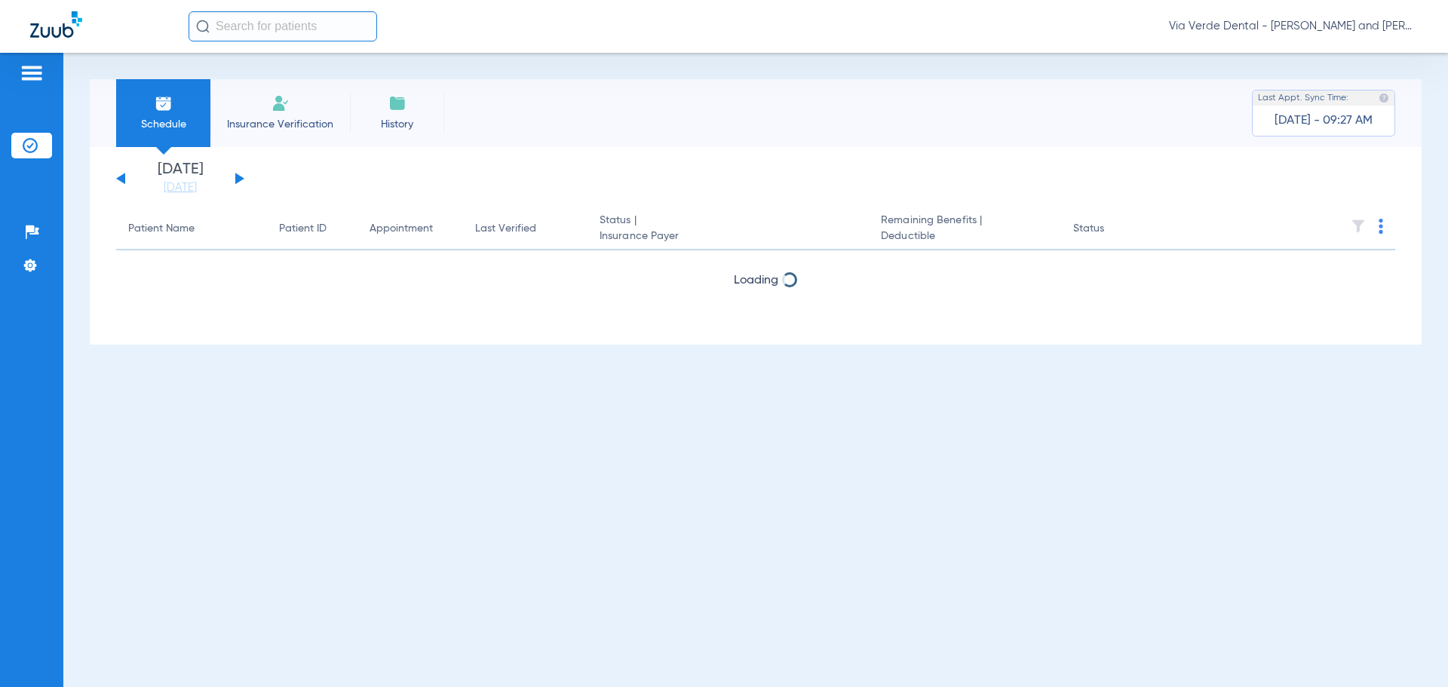
click at [233, 179] on div "Sunday 06-15-2025 Monday 06-16-2025 Tuesday 06-17-2025 Wednesday 06-18-2025 Thu…" at bounding box center [180, 178] width 128 height 33
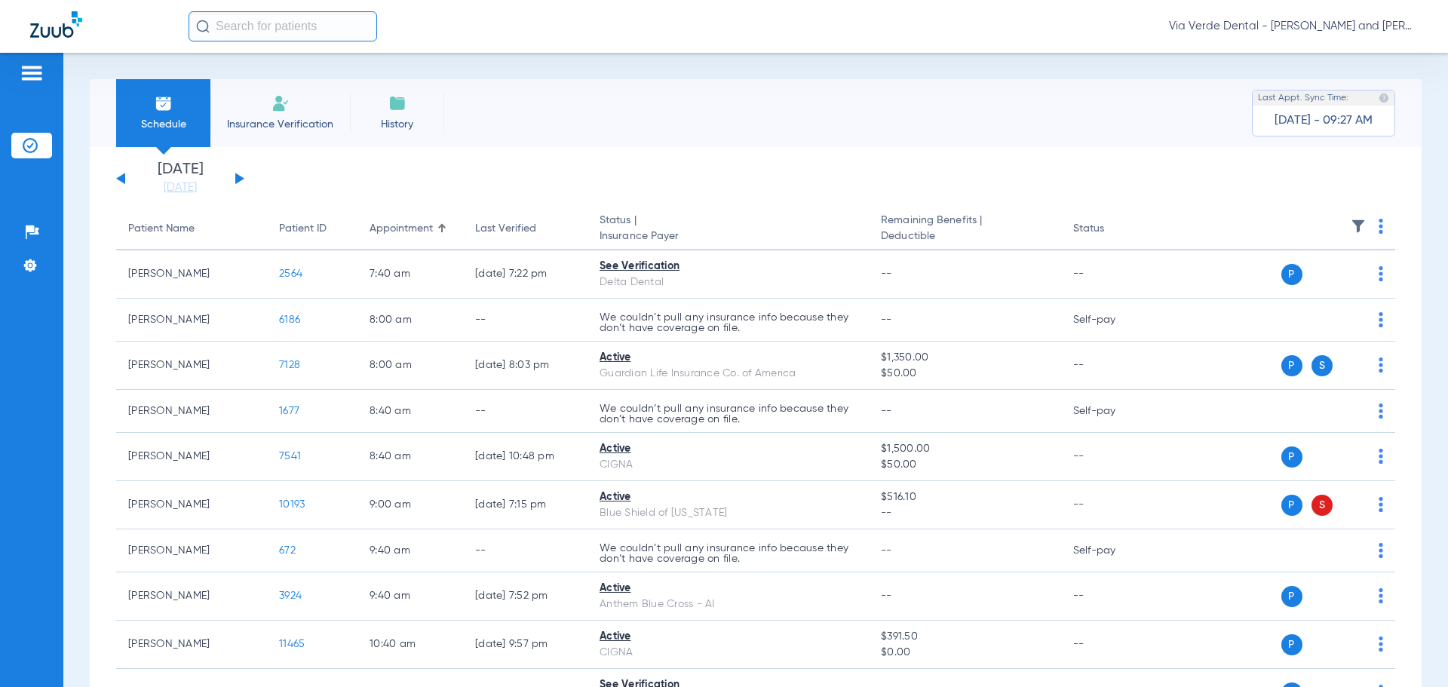
click at [236, 178] on button at bounding box center [239, 178] width 9 height 11
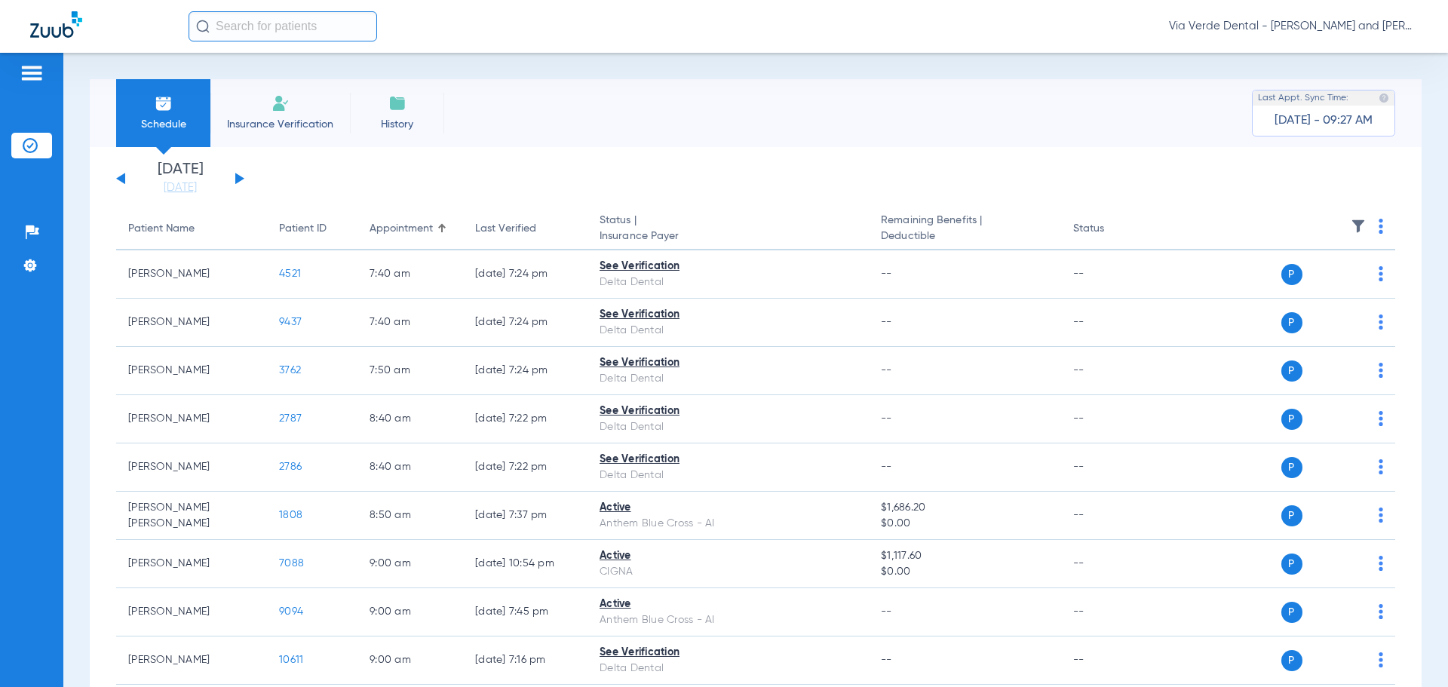
click at [236, 178] on button at bounding box center [239, 178] width 9 height 11
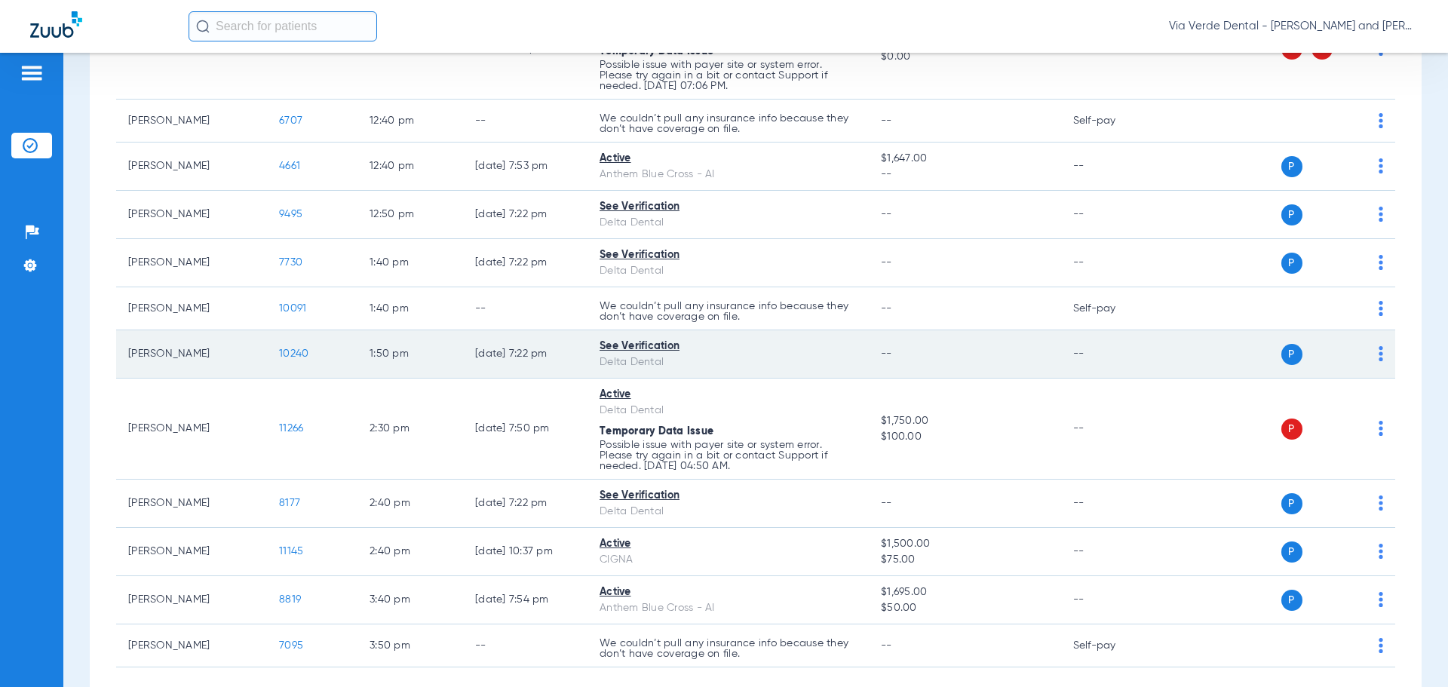
scroll to position [912, 0]
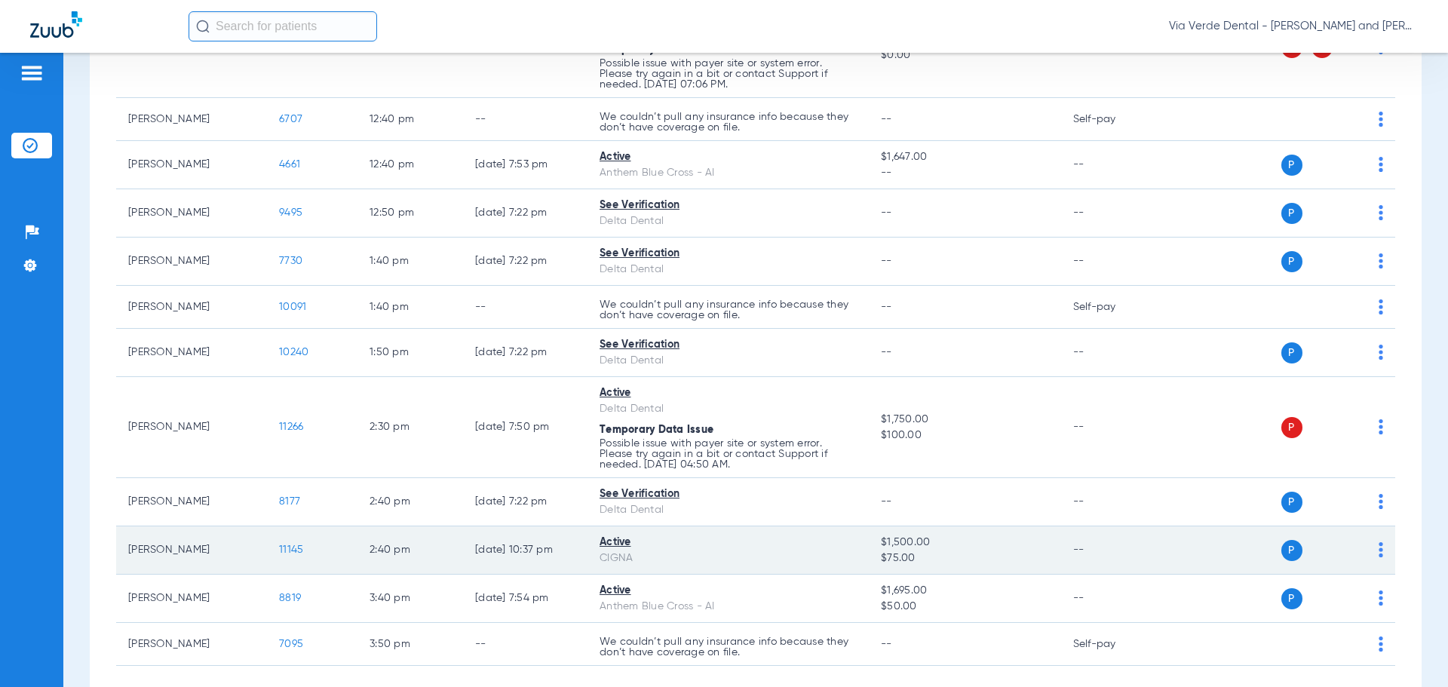
click at [294, 551] on span "11145" at bounding box center [291, 549] width 24 height 11
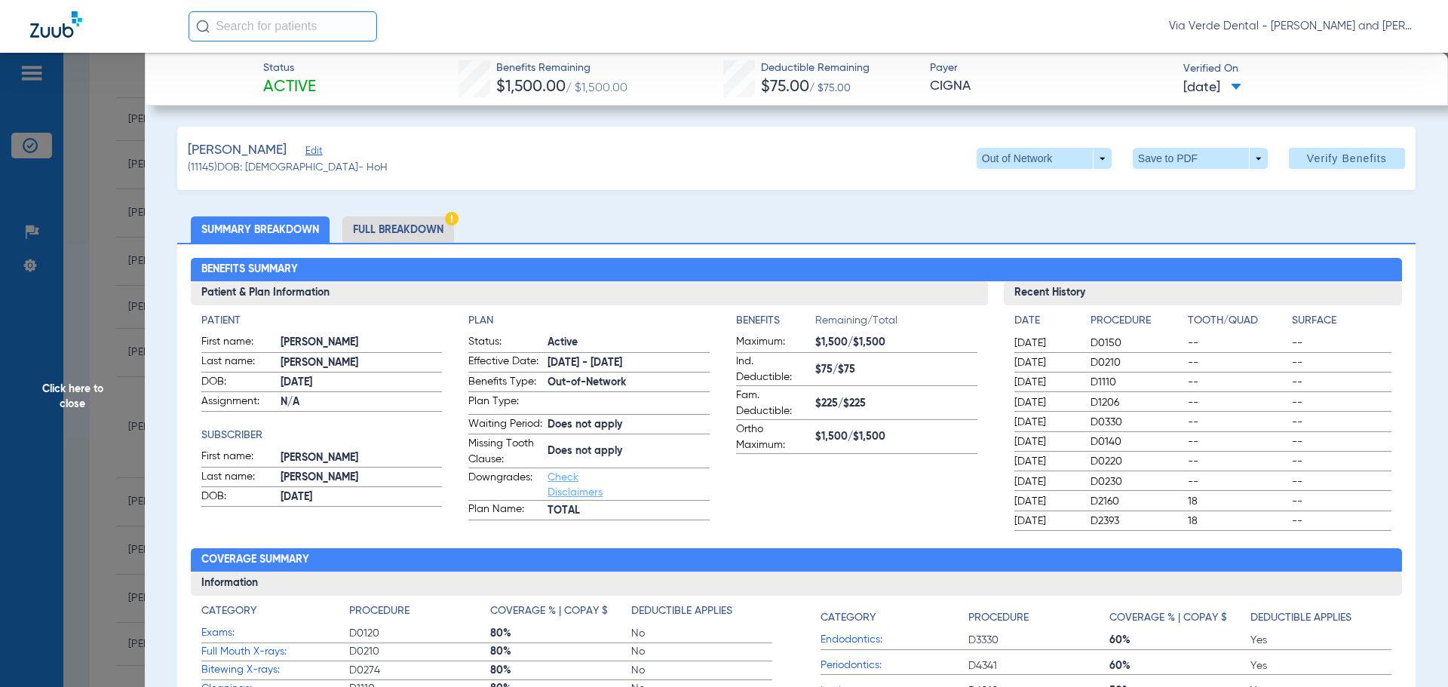
click at [386, 224] on li "Full Breakdown" at bounding box center [398, 229] width 112 height 26
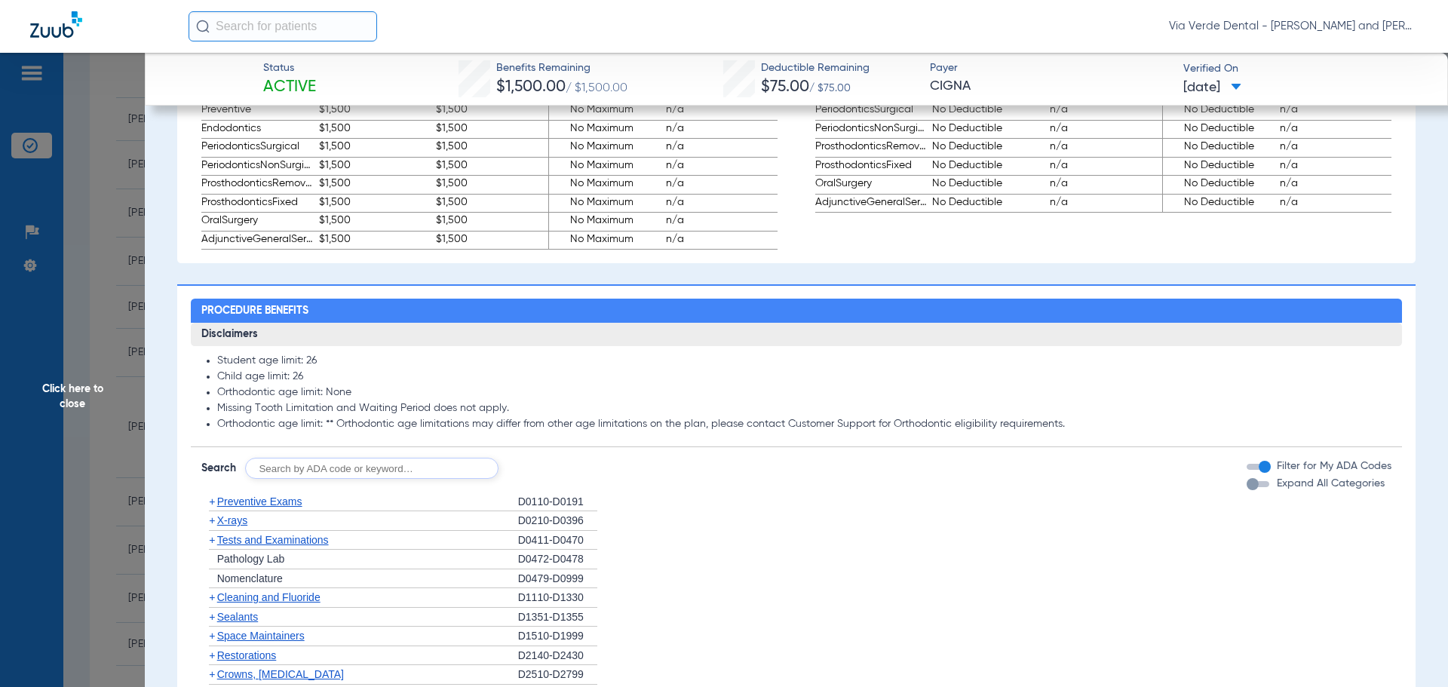
scroll to position [1207, 0]
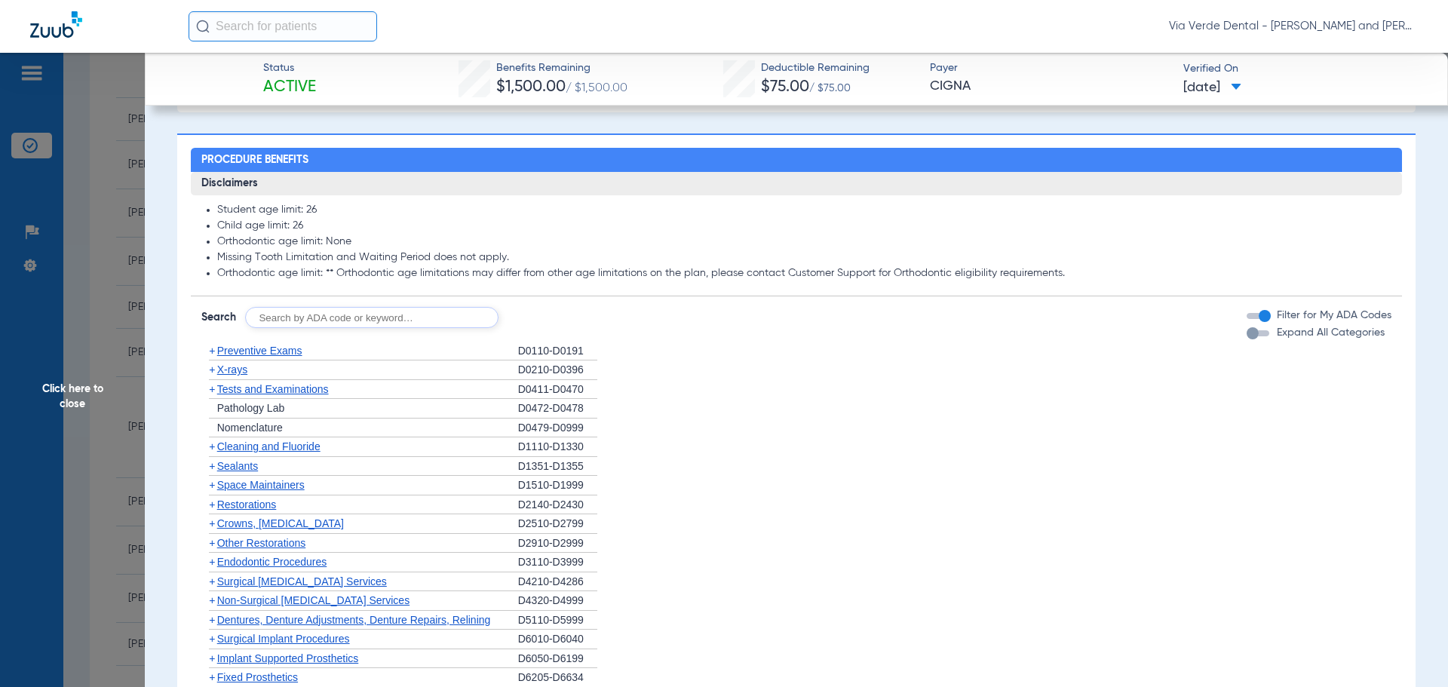
click at [463, 328] on input "text" at bounding box center [371, 317] width 253 height 21
type input "1206"
click at [544, 328] on button "Search" at bounding box center [555, 317] width 60 height 21
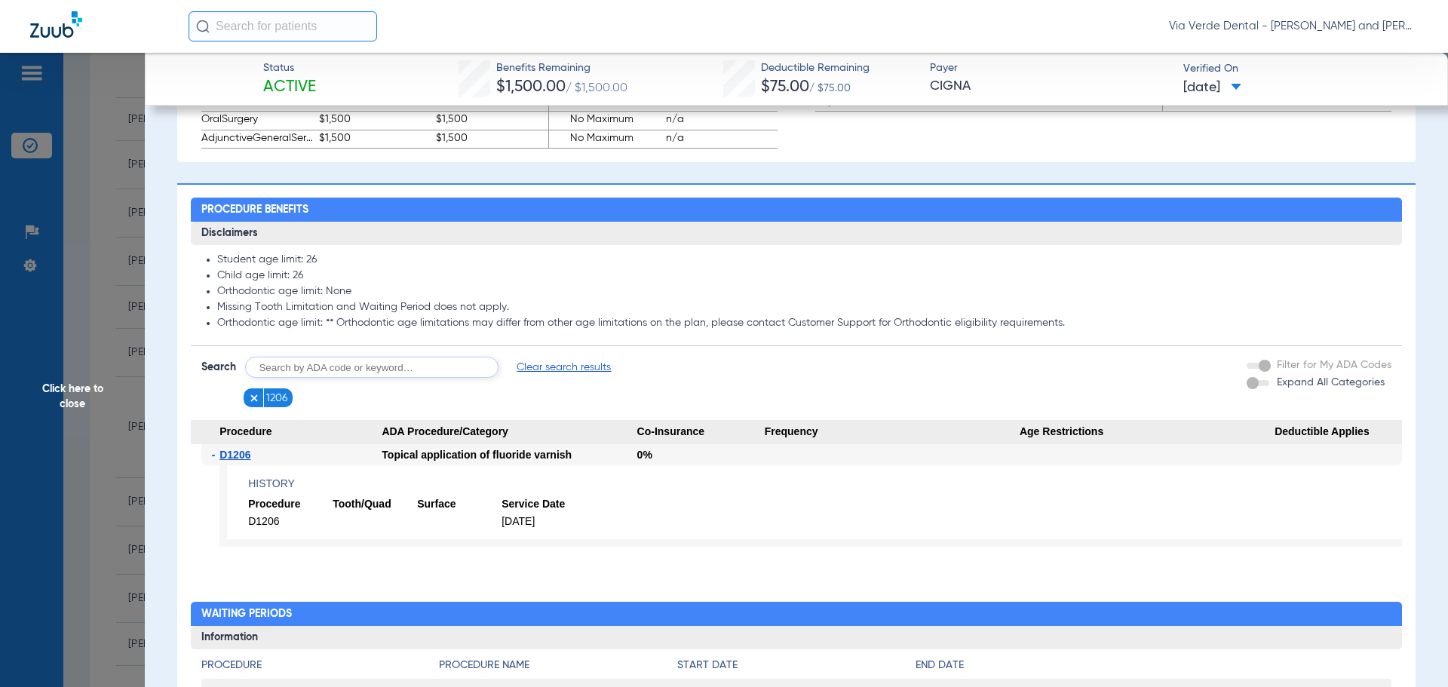
scroll to position [1131, 0]
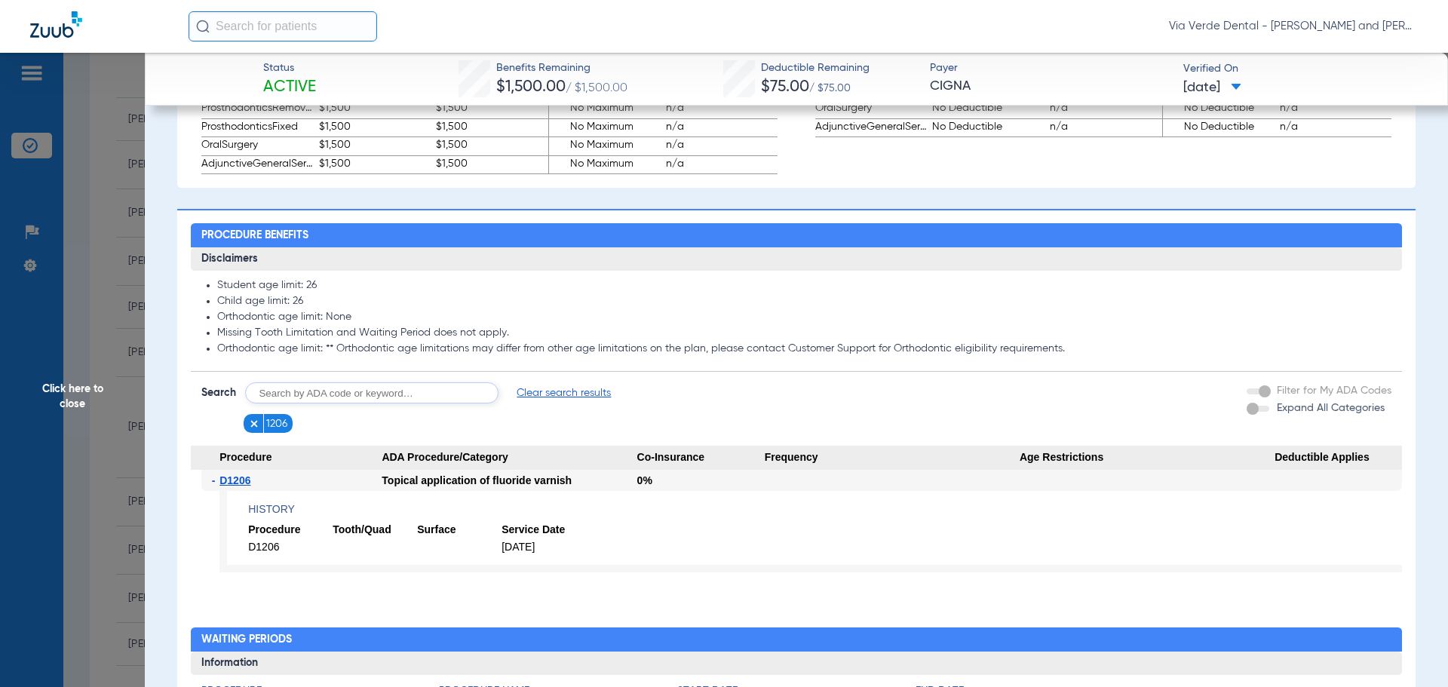
click at [257, 429] on img at bounding box center [254, 424] width 11 height 11
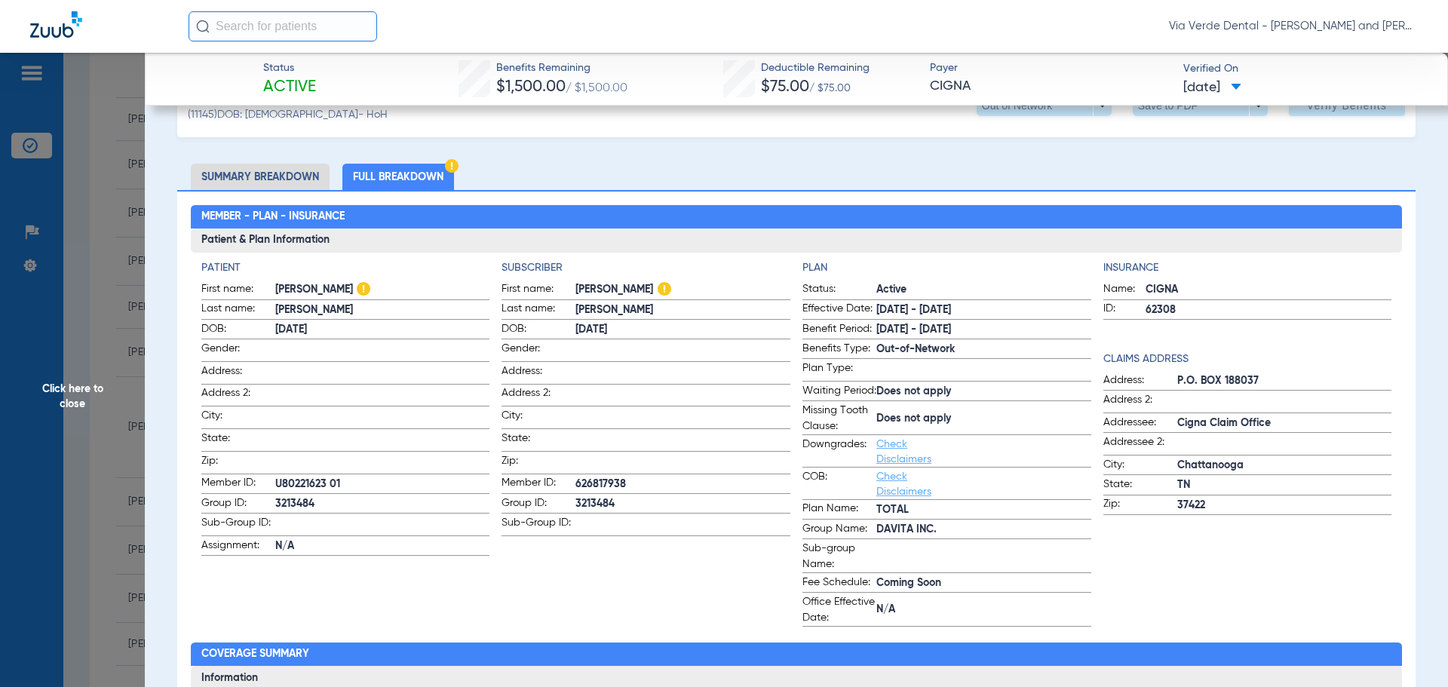
scroll to position [0, 0]
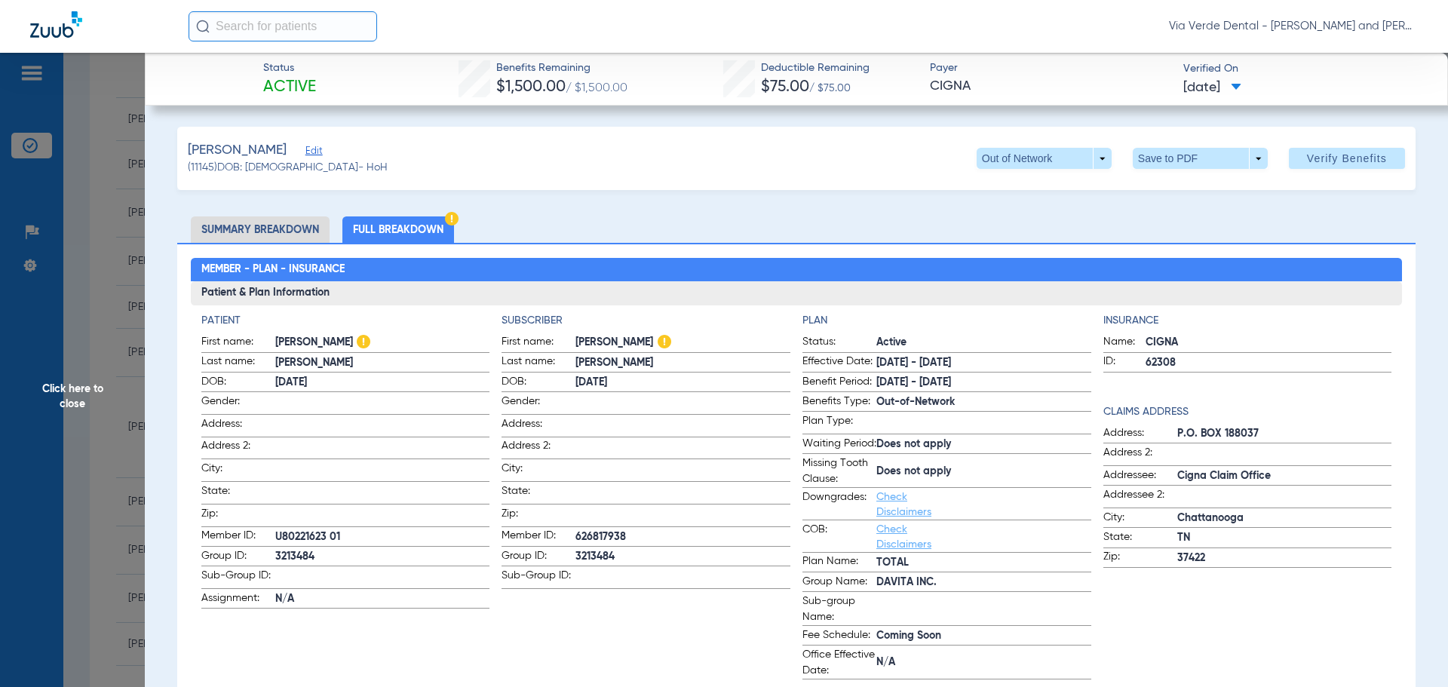
click at [364, 225] on li "Full Breakdown" at bounding box center [398, 229] width 112 height 26
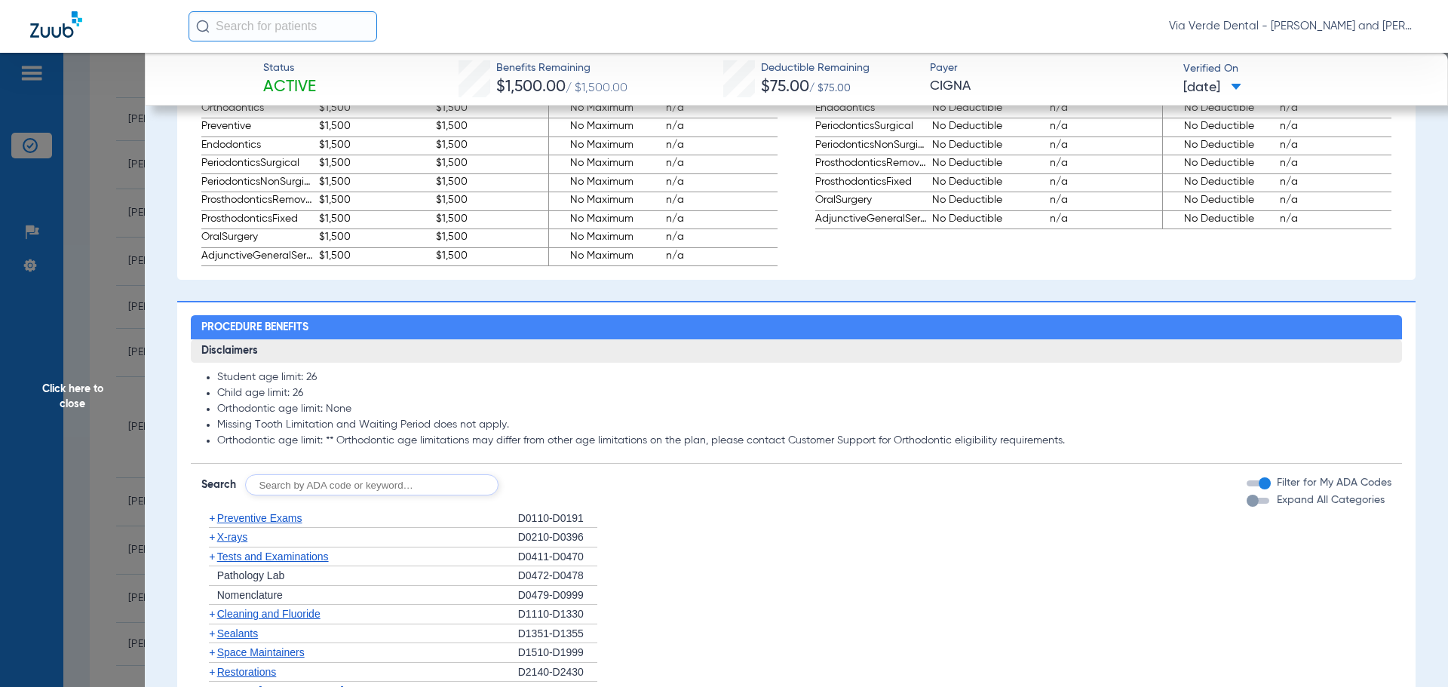
scroll to position [1056, 0]
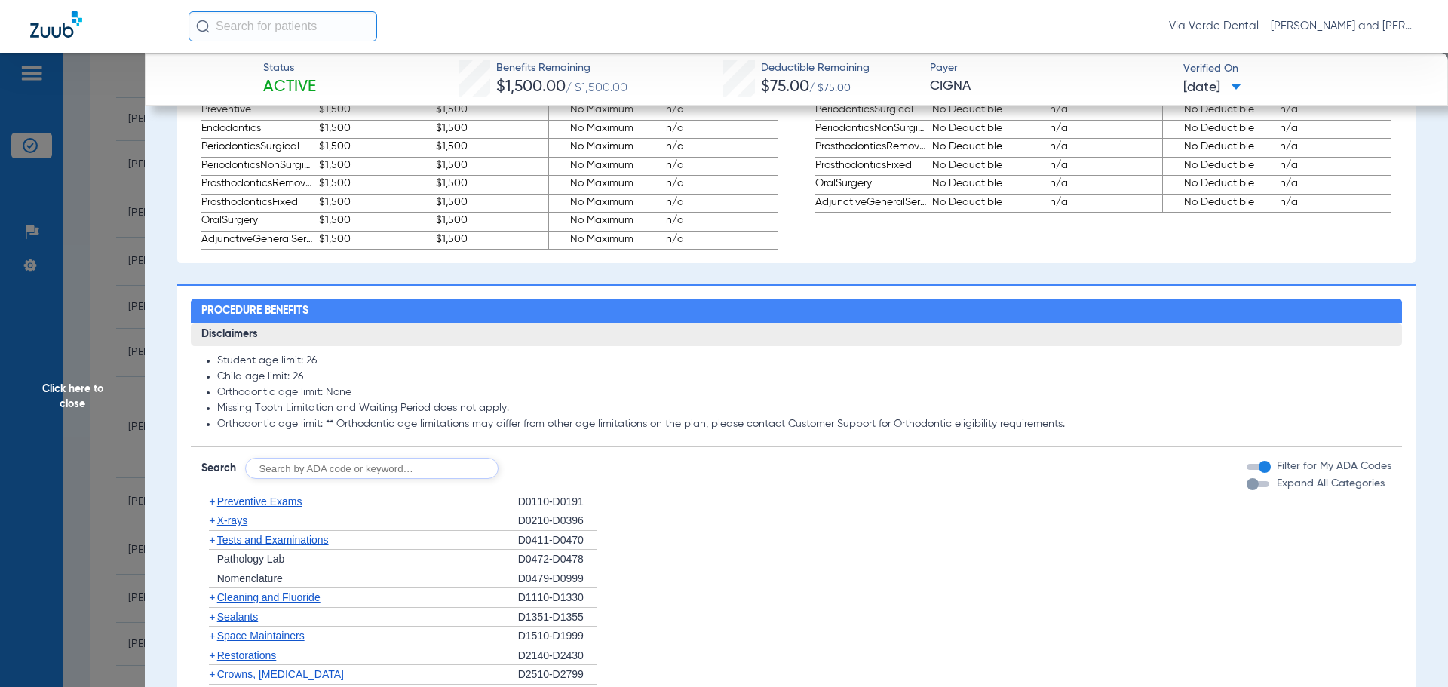
click at [242, 508] on span "Preventive Exams" at bounding box center [259, 501] width 85 height 12
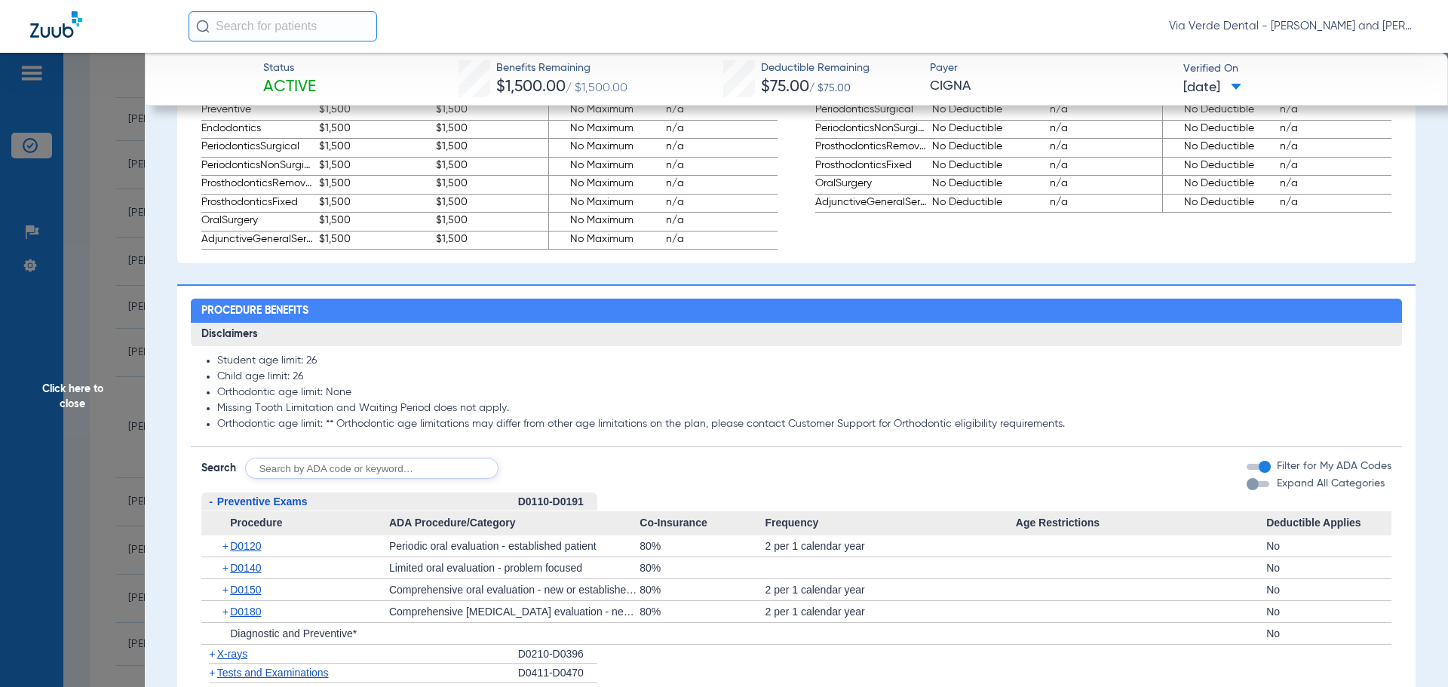
drag, startPoint x: 236, startPoint y: 669, endPoint x: 305, endPoint y: 651, distance: 71.0
click at [236, 660] on span "X-rays" at bounding box center [232, 654] width 30 height 12
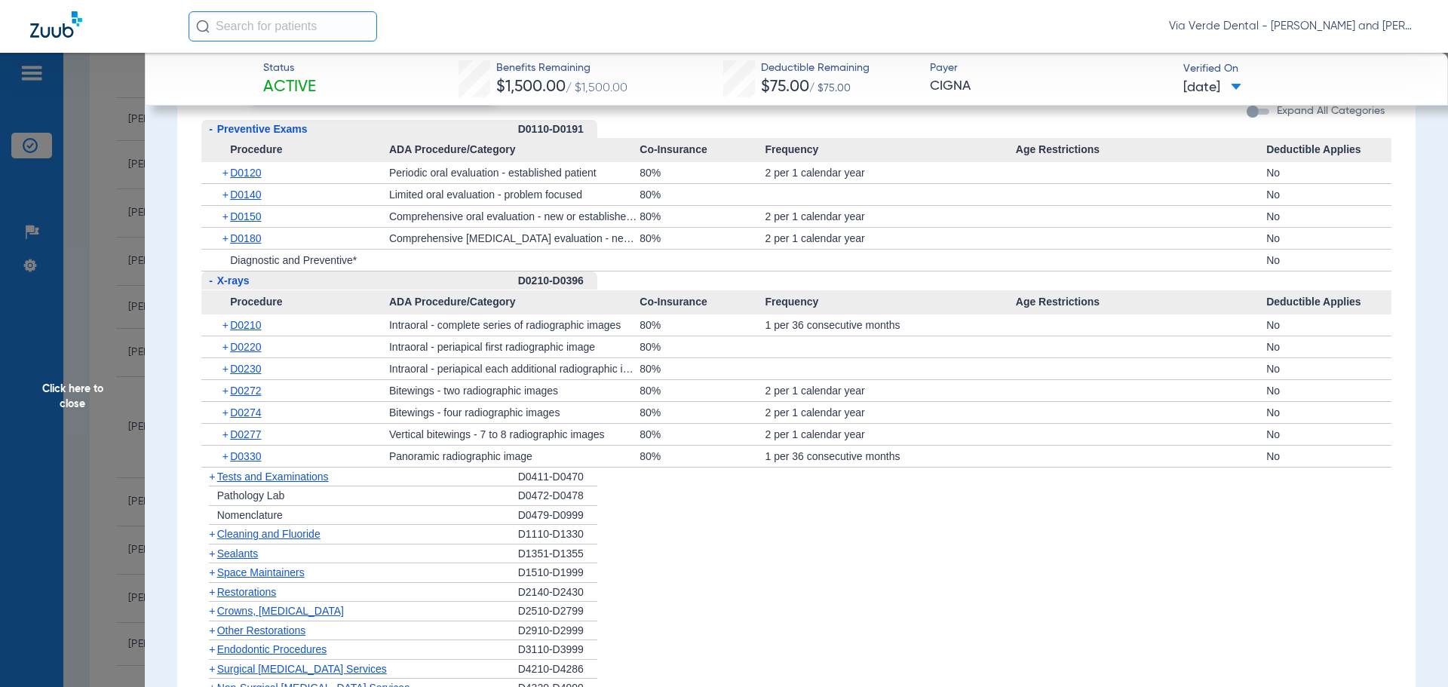
scroll to position [1433, 0]
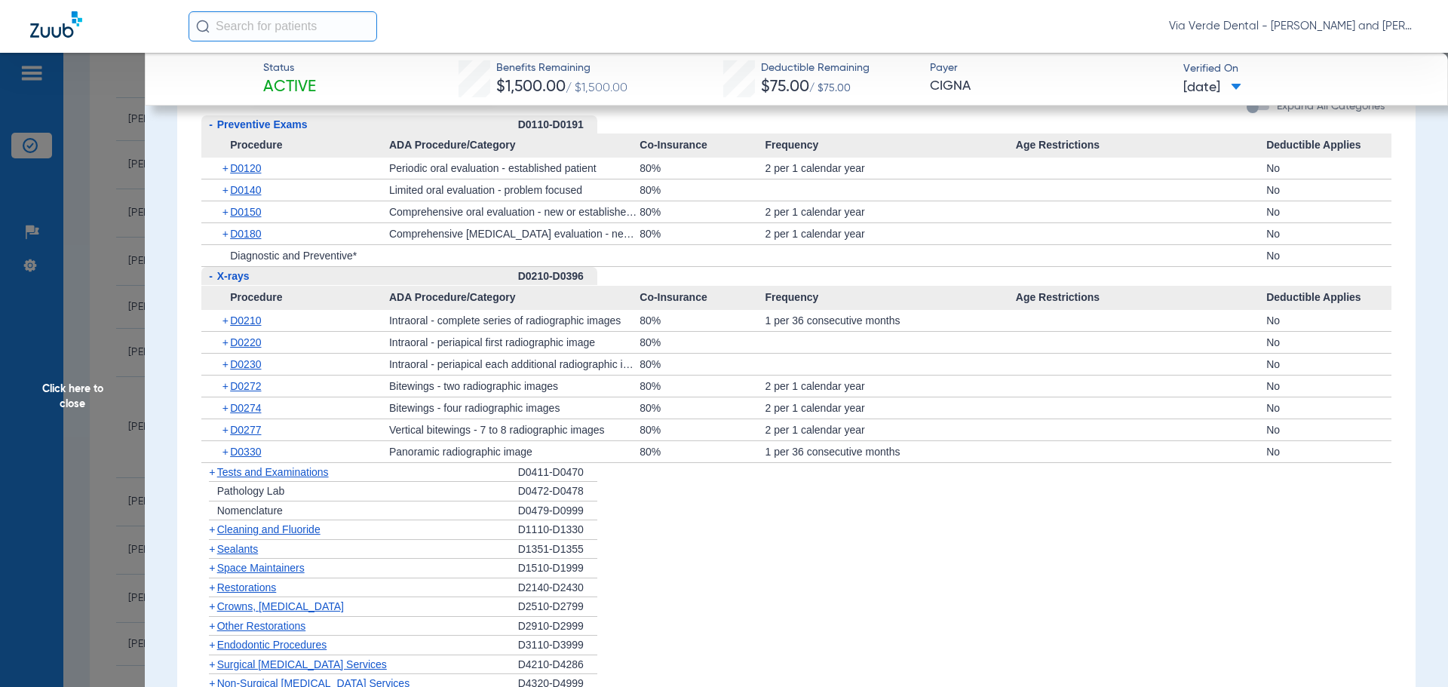
click at [250, 327] on span "D0210" at bounding box center [245, 320] width 31 height 12
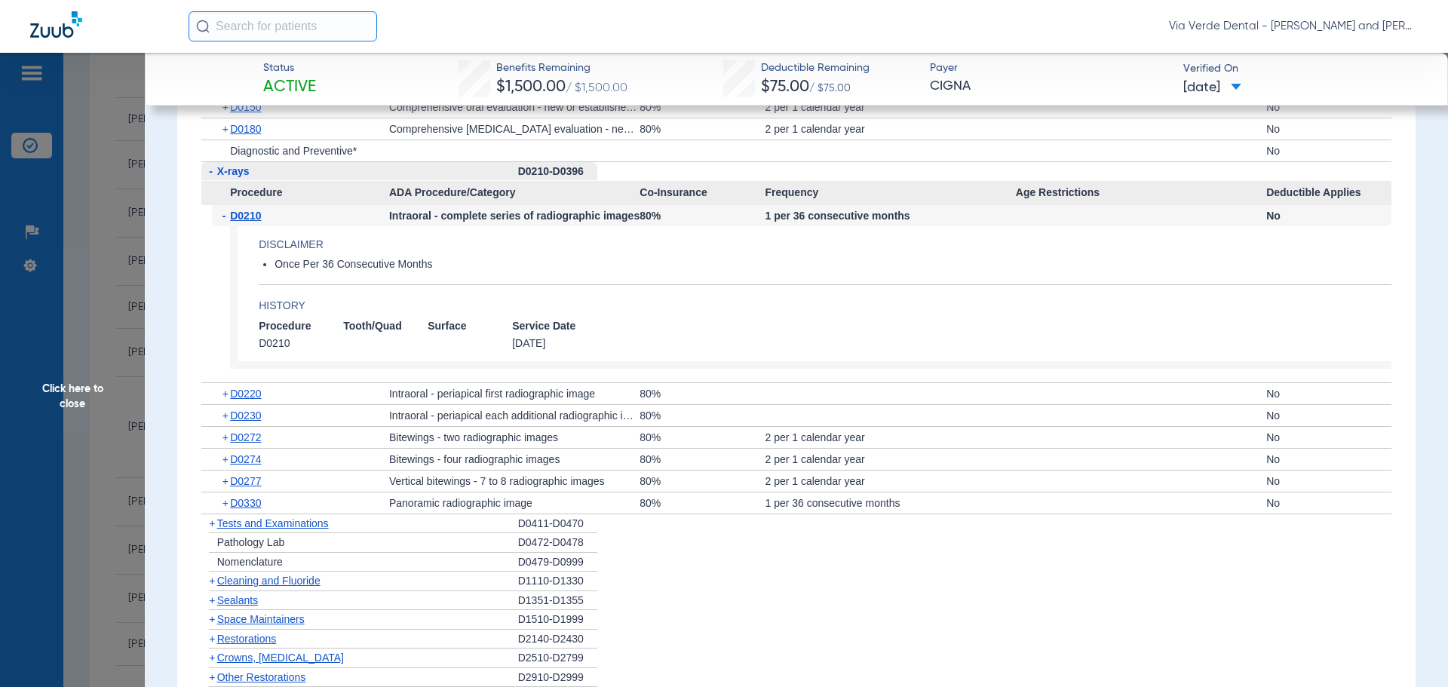
scroll to position [1659, 0]
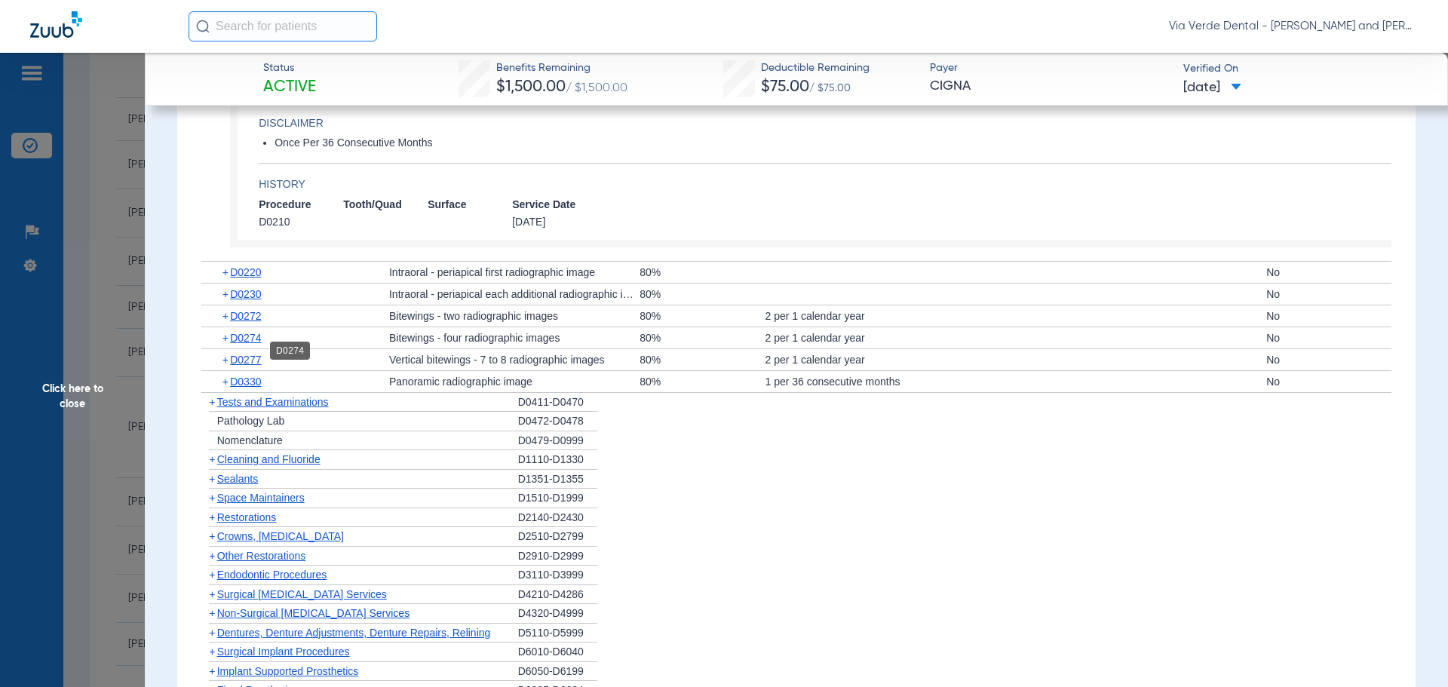
click at [238, 344] on span "D0274" at bounding box center [245, 338] width 31 height 12
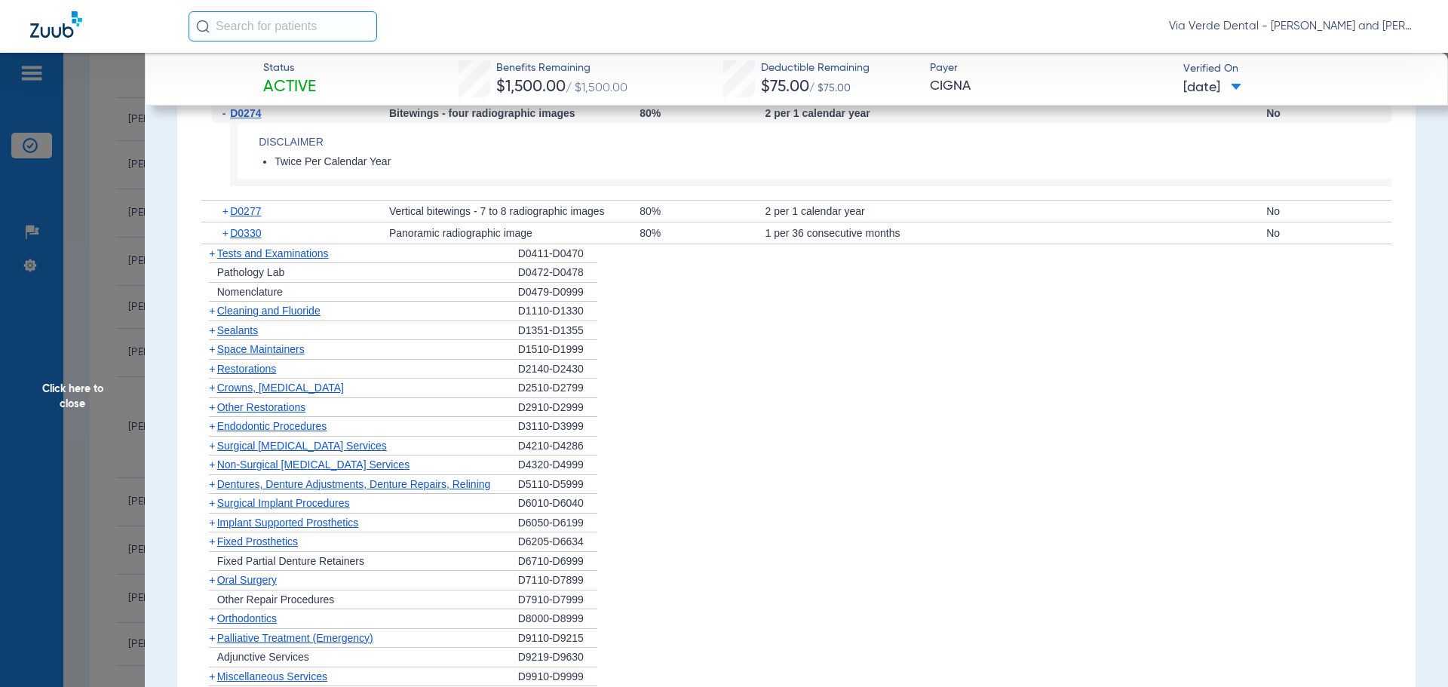
scroll to position [1885, 0]
click at [253, 314] on span "Cleaning and Fluoride" at bounding box center [268, 308] width 103 height 12
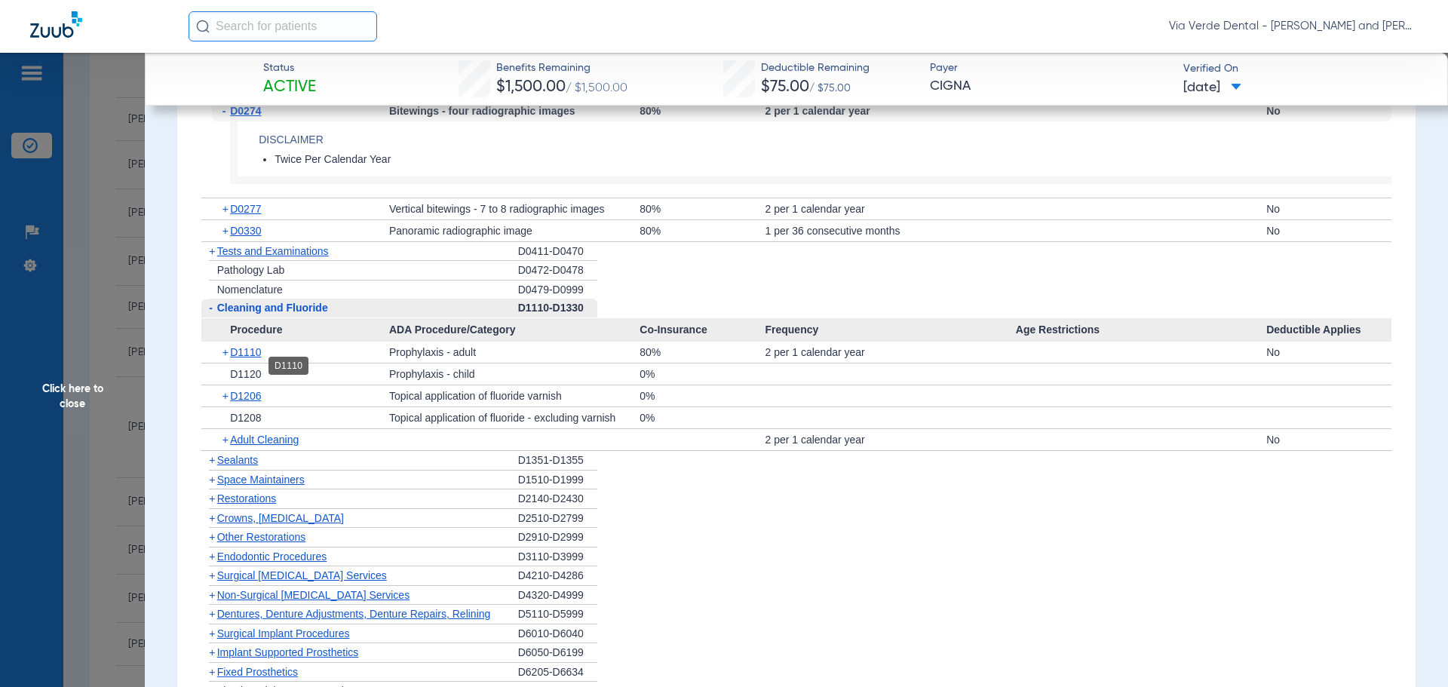
click at [247, 358] on span "D1110" at bounding box center [245, 352] width 31 height 12
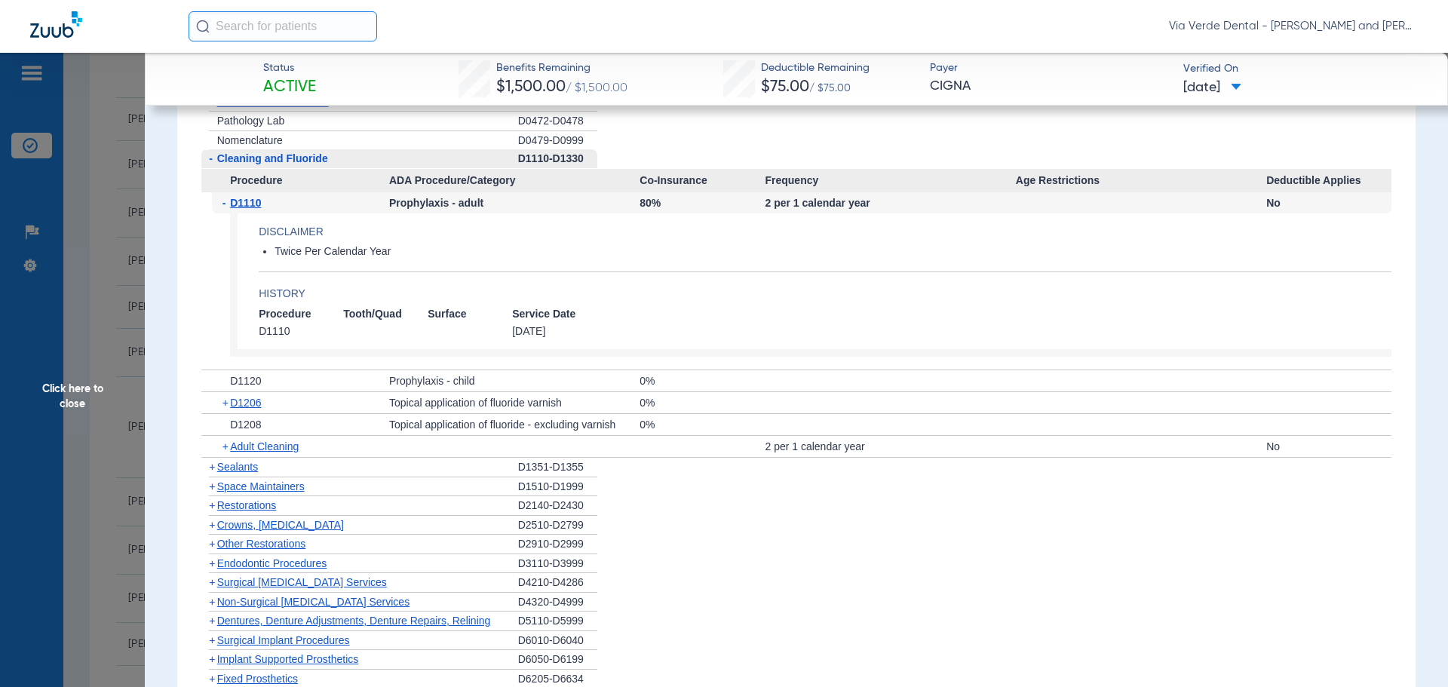
scroll to position [2036, 0]
click at [241, 407] on span "D1206" at bounding box center [245, 401] width 31 height 12
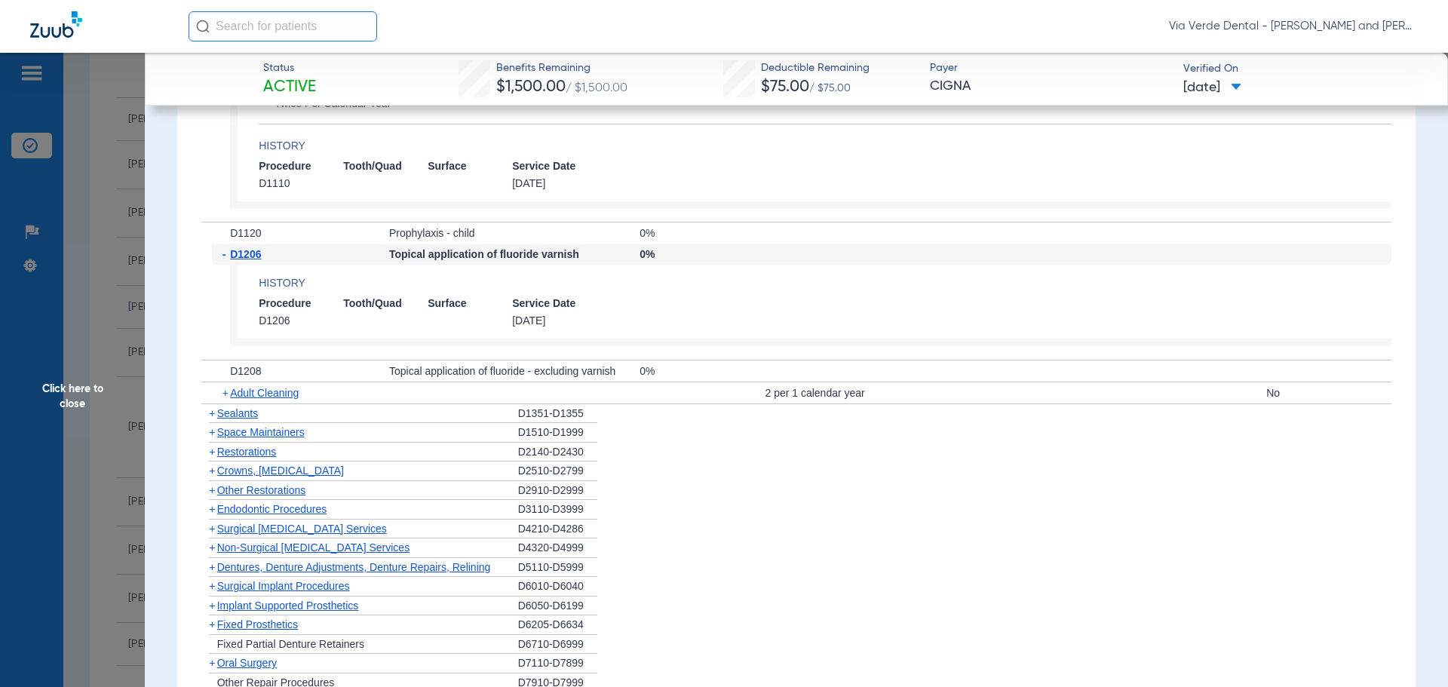
scroll to position [2187, 0]
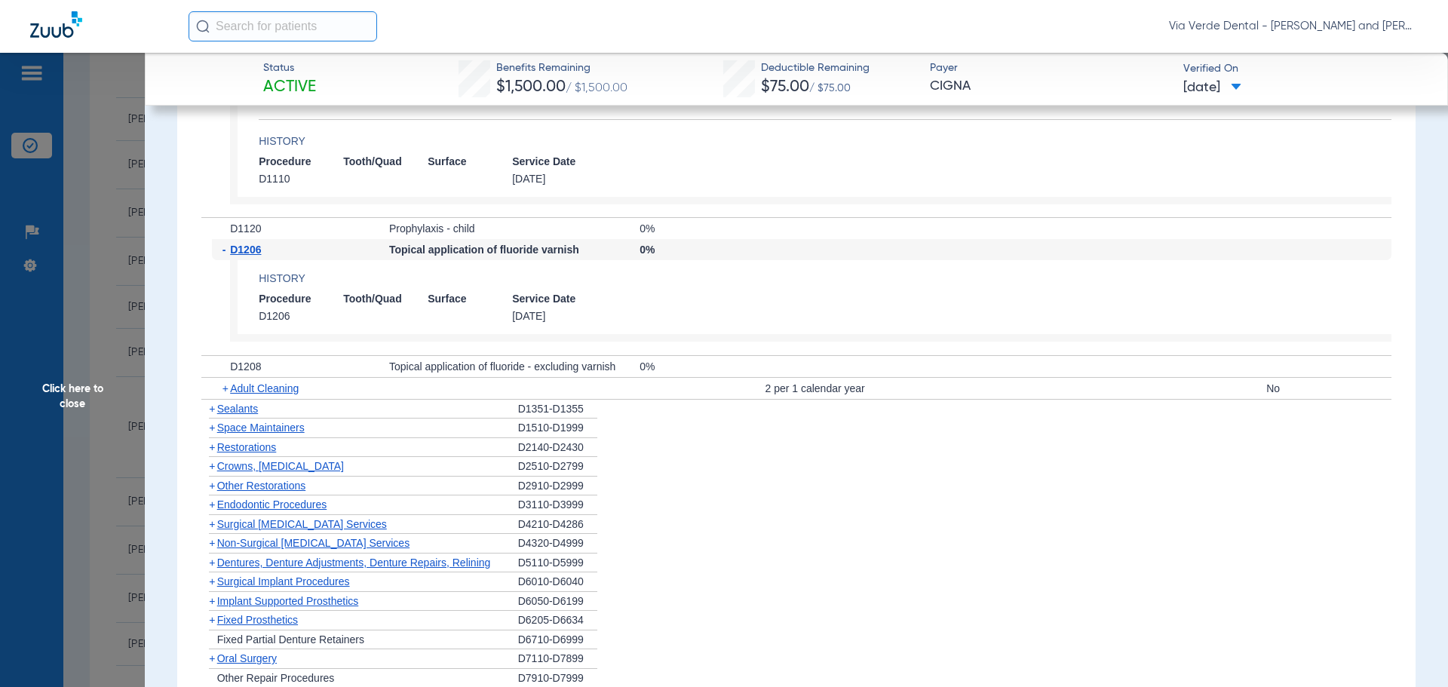
click at [248, 472] on span "Crowns, Inlays and Onlays" at bounding box center [280, 466] width 127 height 12
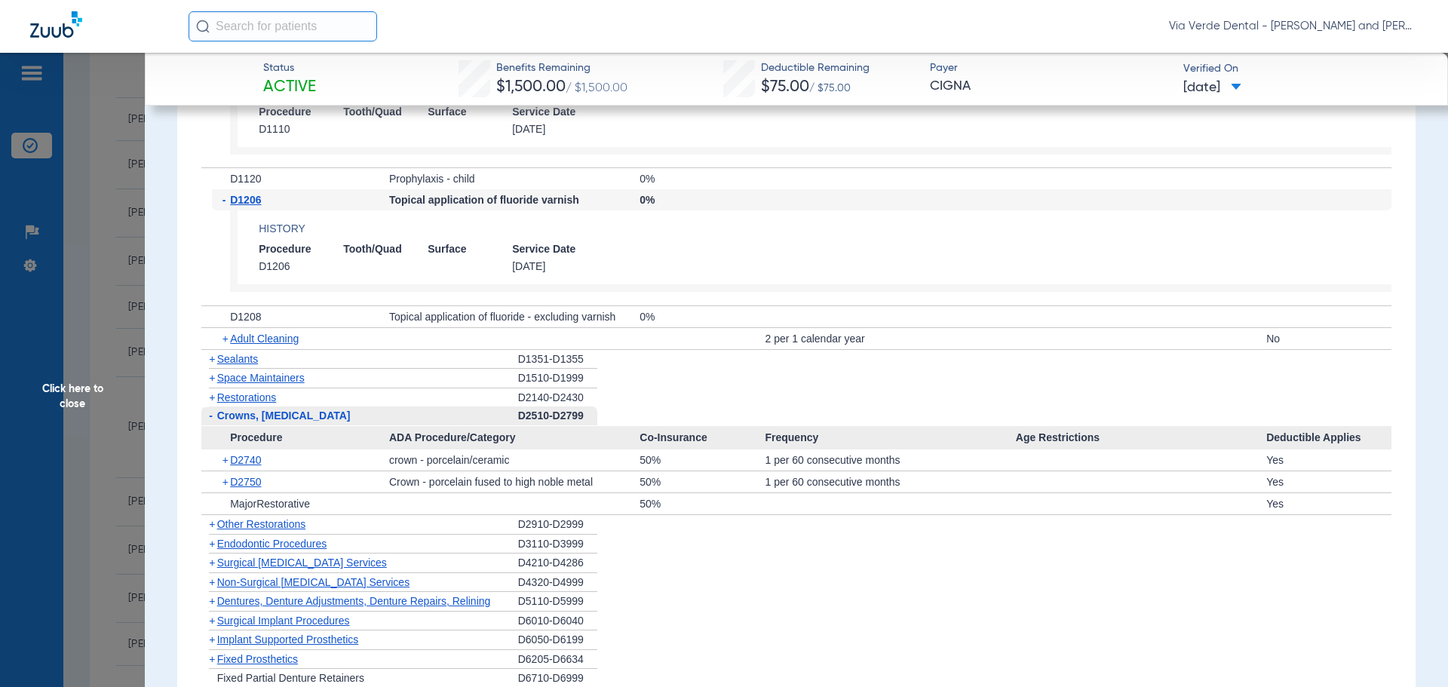
scroll to position [2262, 0]
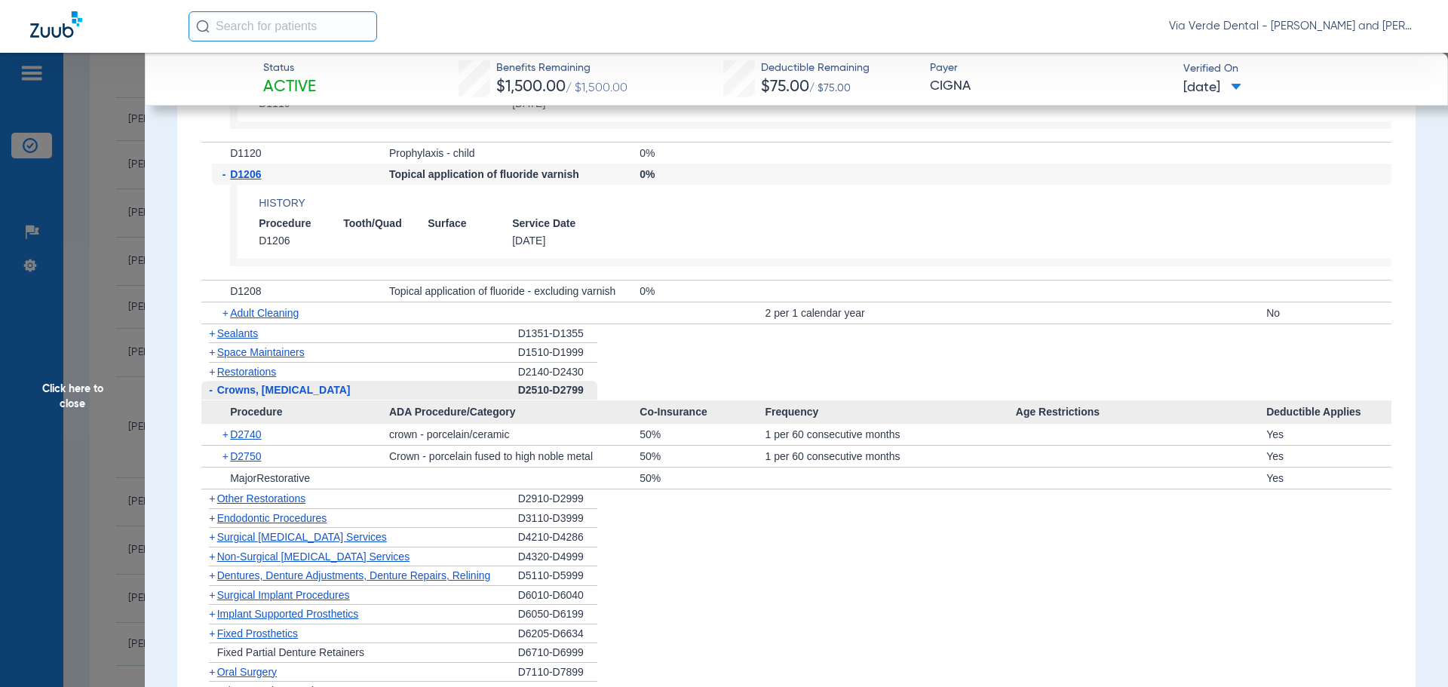
click at [296, 563] on span "Non-Surgical Periodontal Services" at bounding box center [313, 557] width 192 height 12
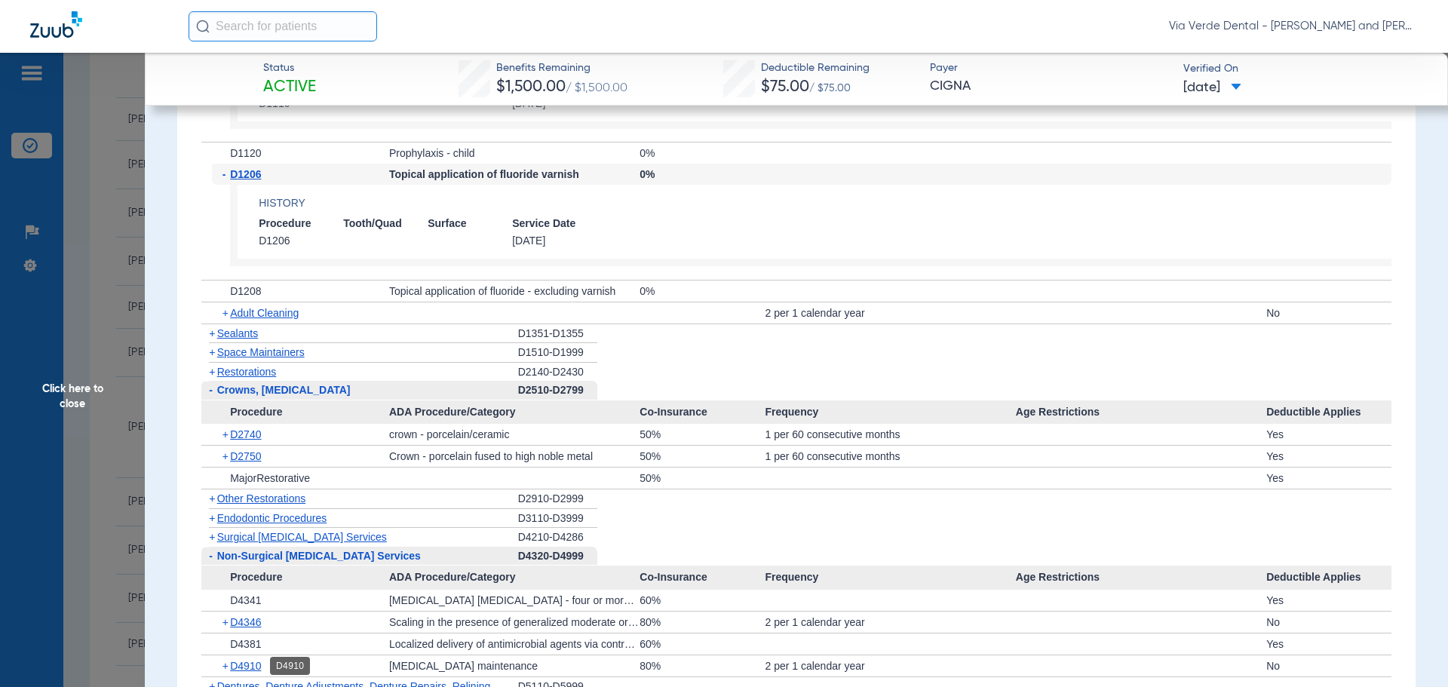
click at [253, 672] on span "D4910" at bounding box center [245, 666] width 31 height 12
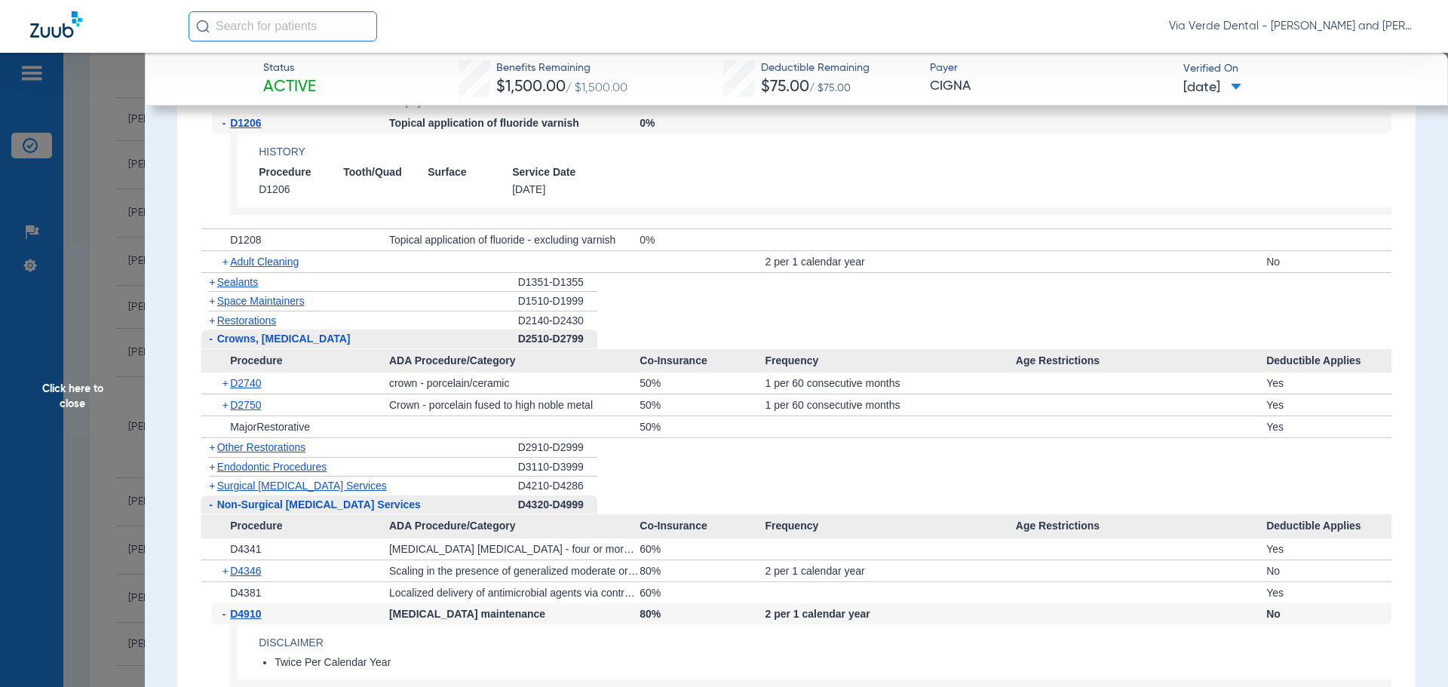
scroll to position [2413, 0]
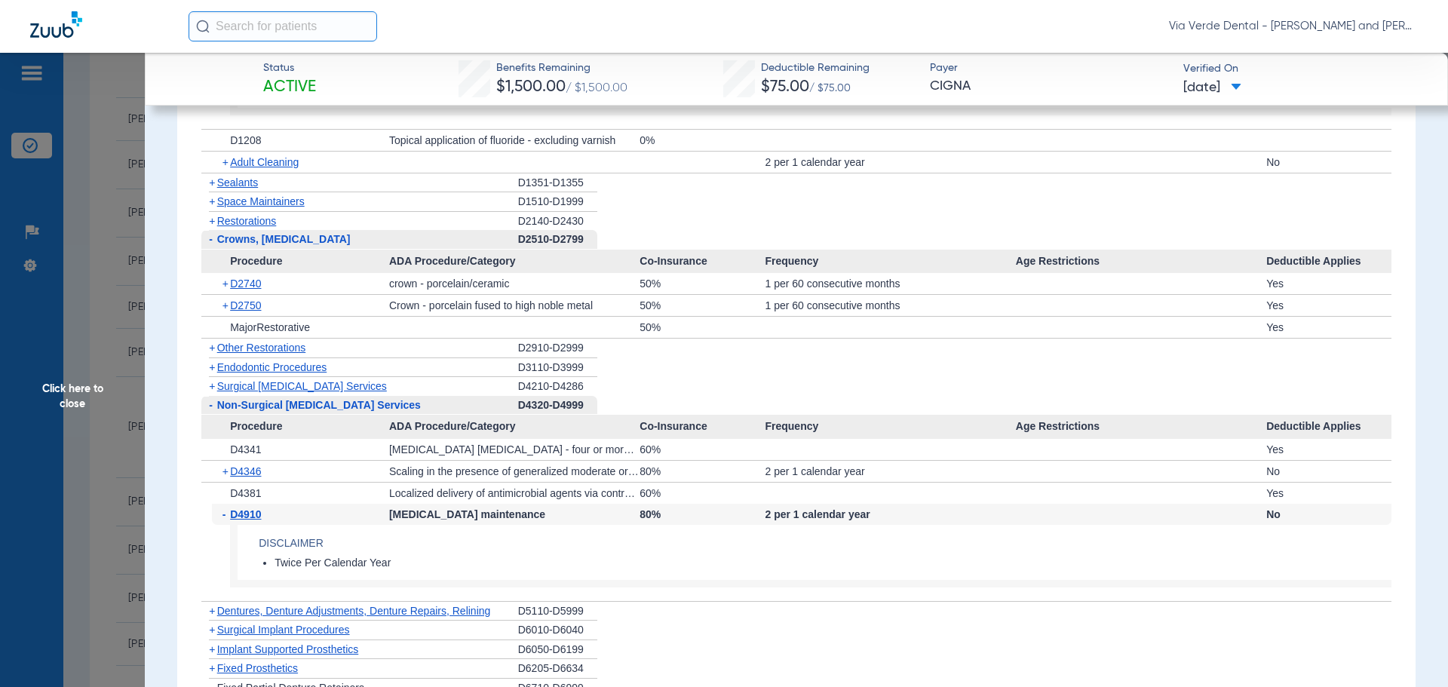
drag, startPoint x: 80, startPoint y: 435, endPoint x: 118, endPoint y: 449, distance: 40.1
click at [84, 436] on span "Click here to close" at bounding box center [72, 396] width 145 height 687
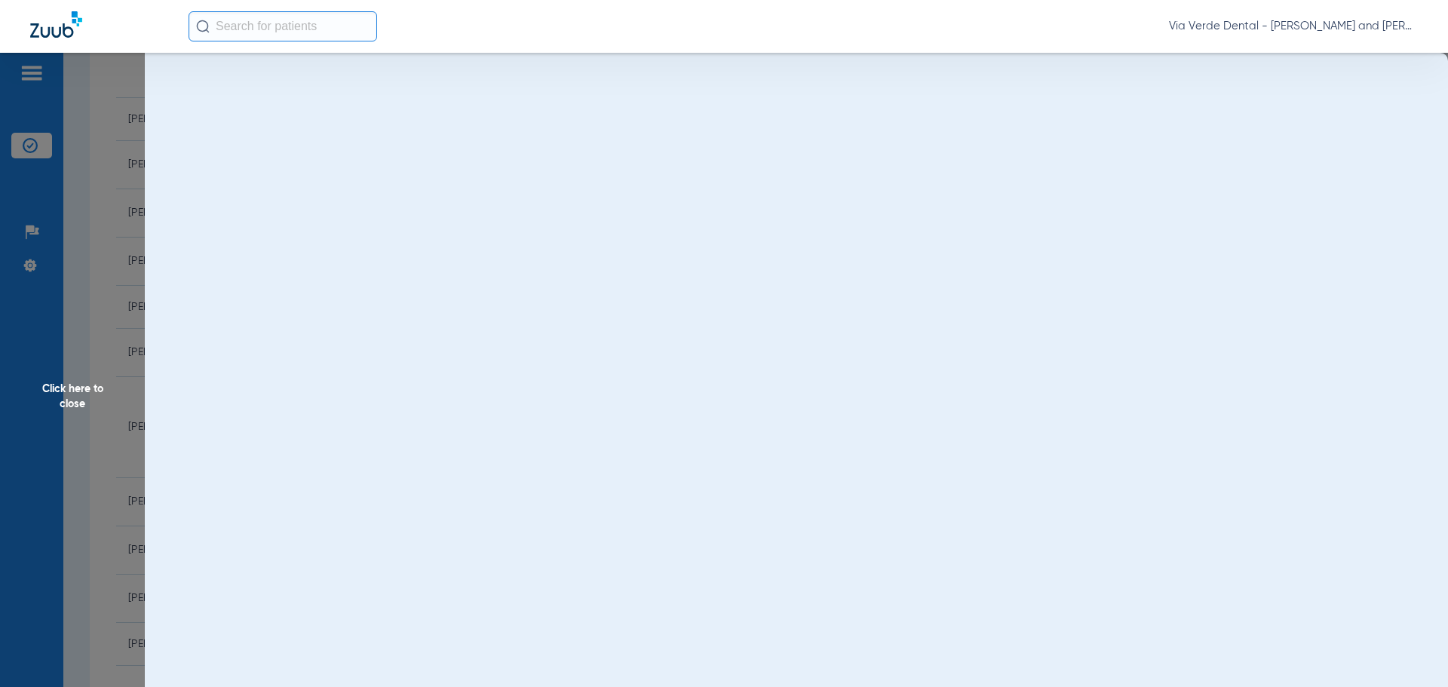
scroll to position [0, 0]
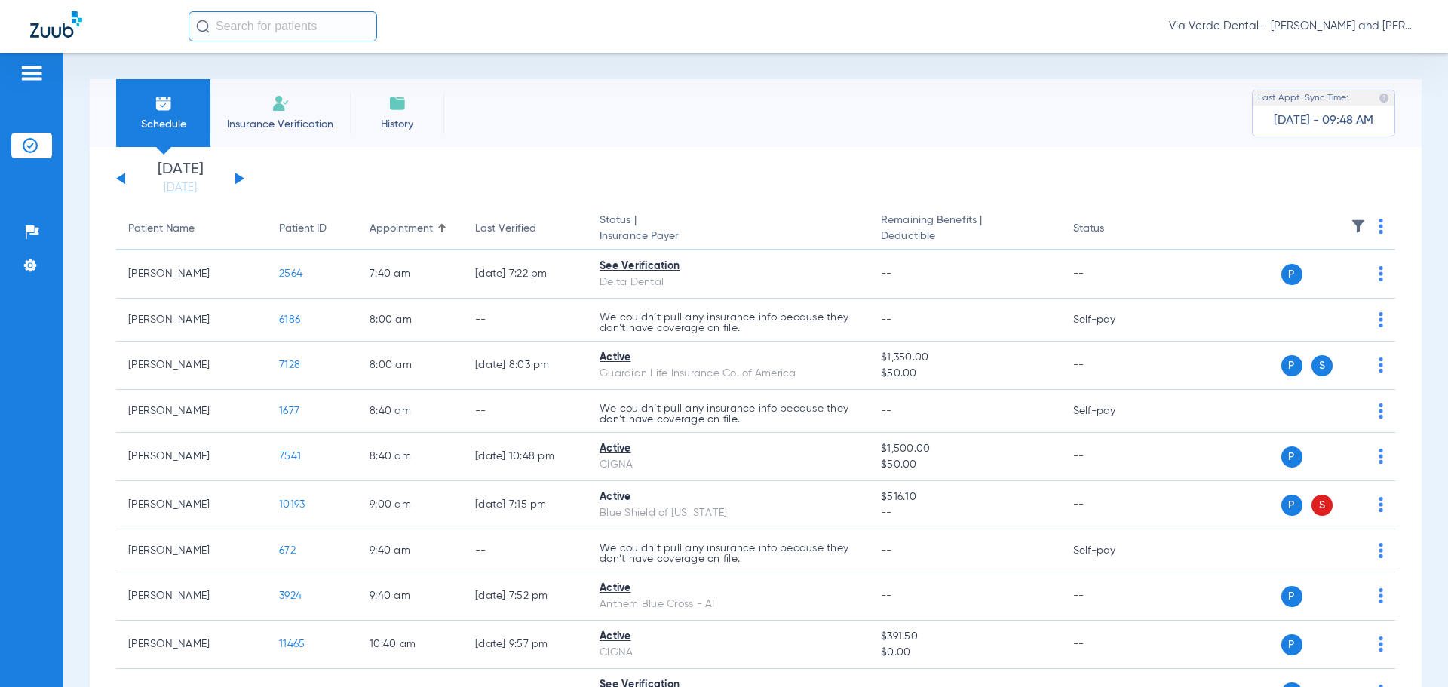
click at [239, 179] on button at bounding box center [239, 178] width 9 height 11
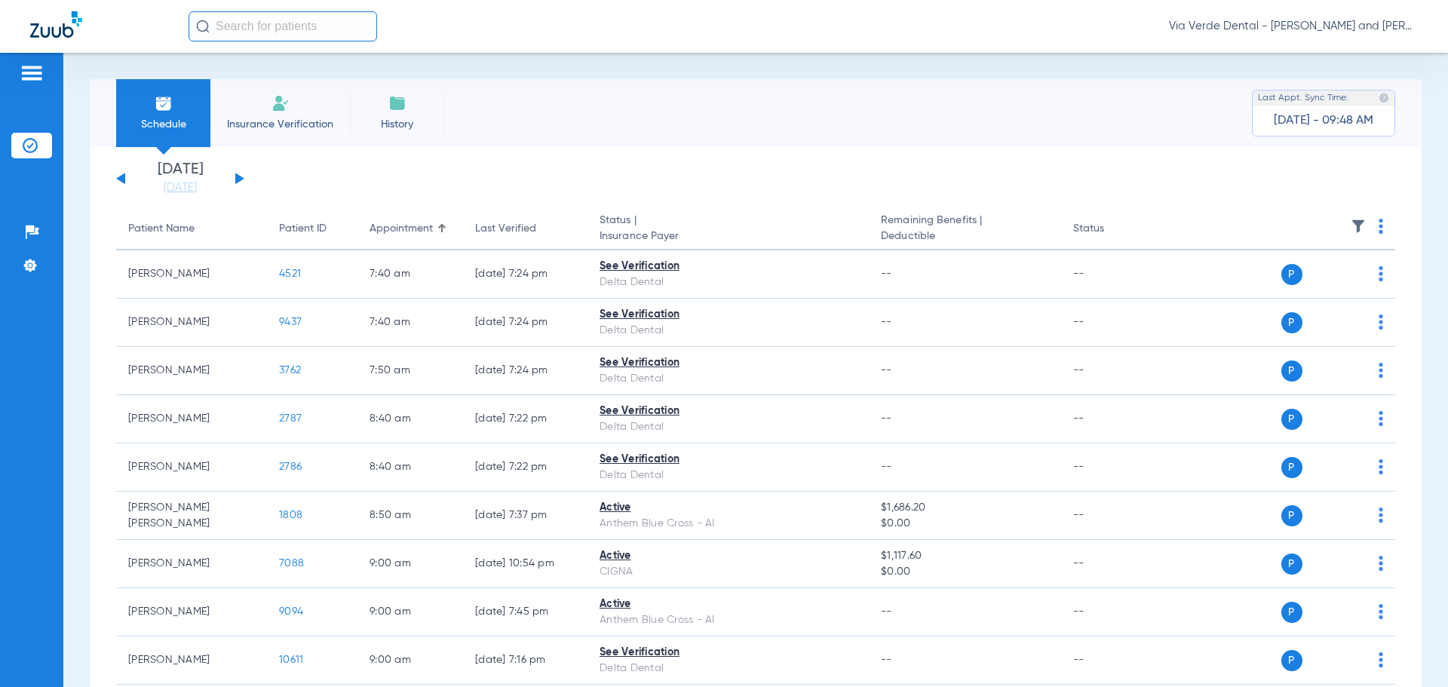
click at [238, 179] on button at bounding box center [239, 178] width 9 height 11
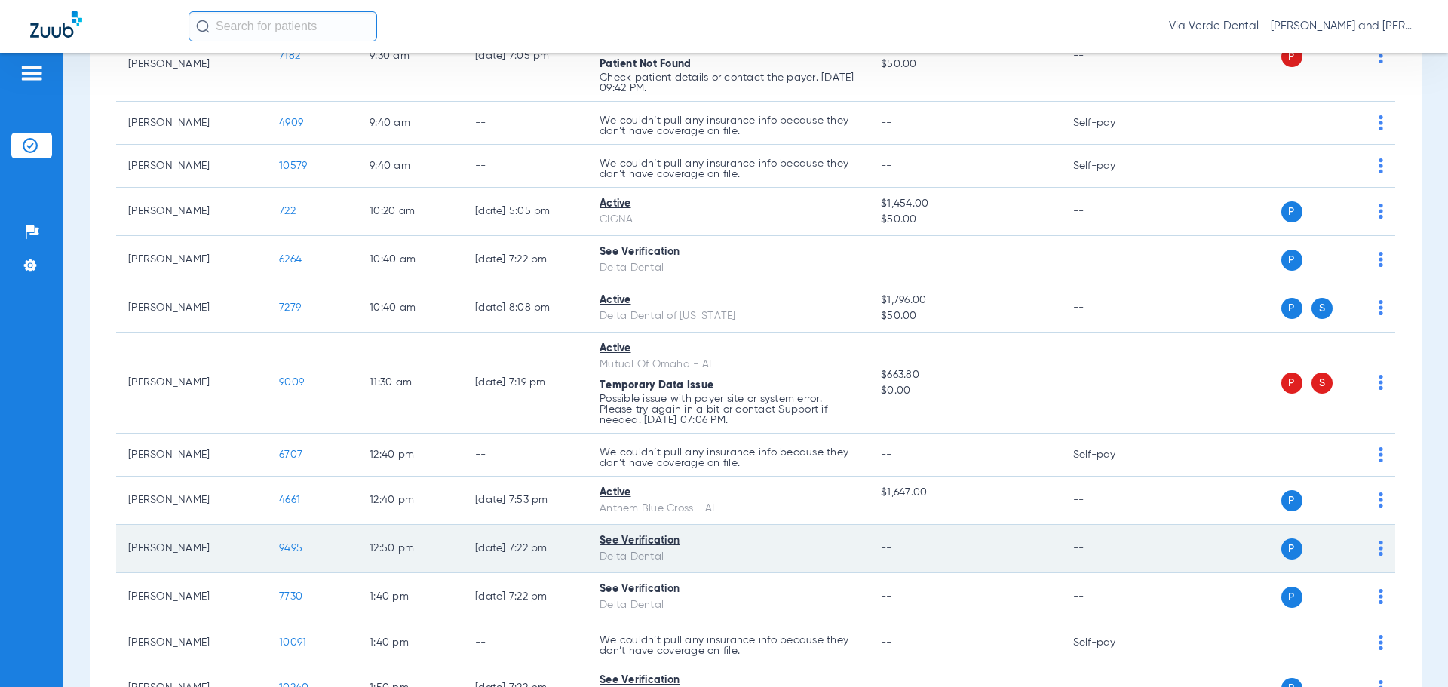
scroll to position [603, 0]
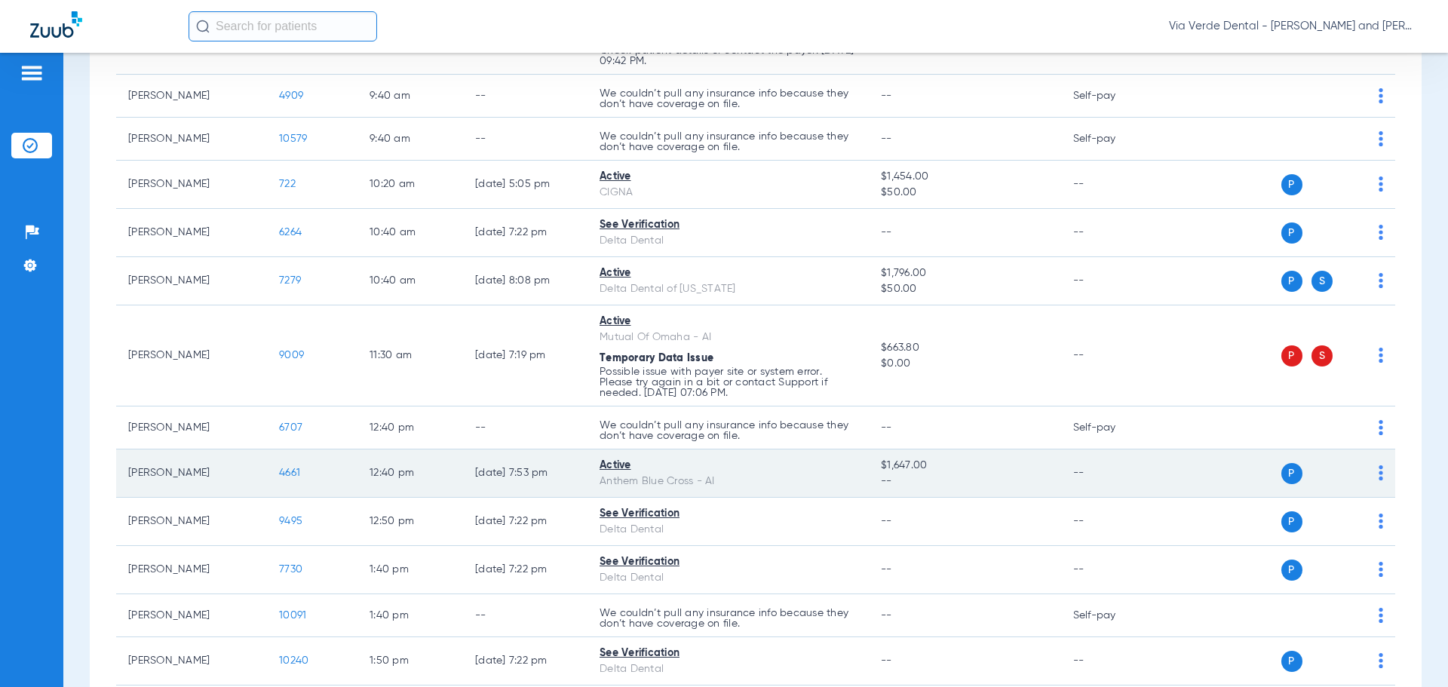
click at [299, 471] on span "4661" at bounding box center [289, 473] width 21 height 11
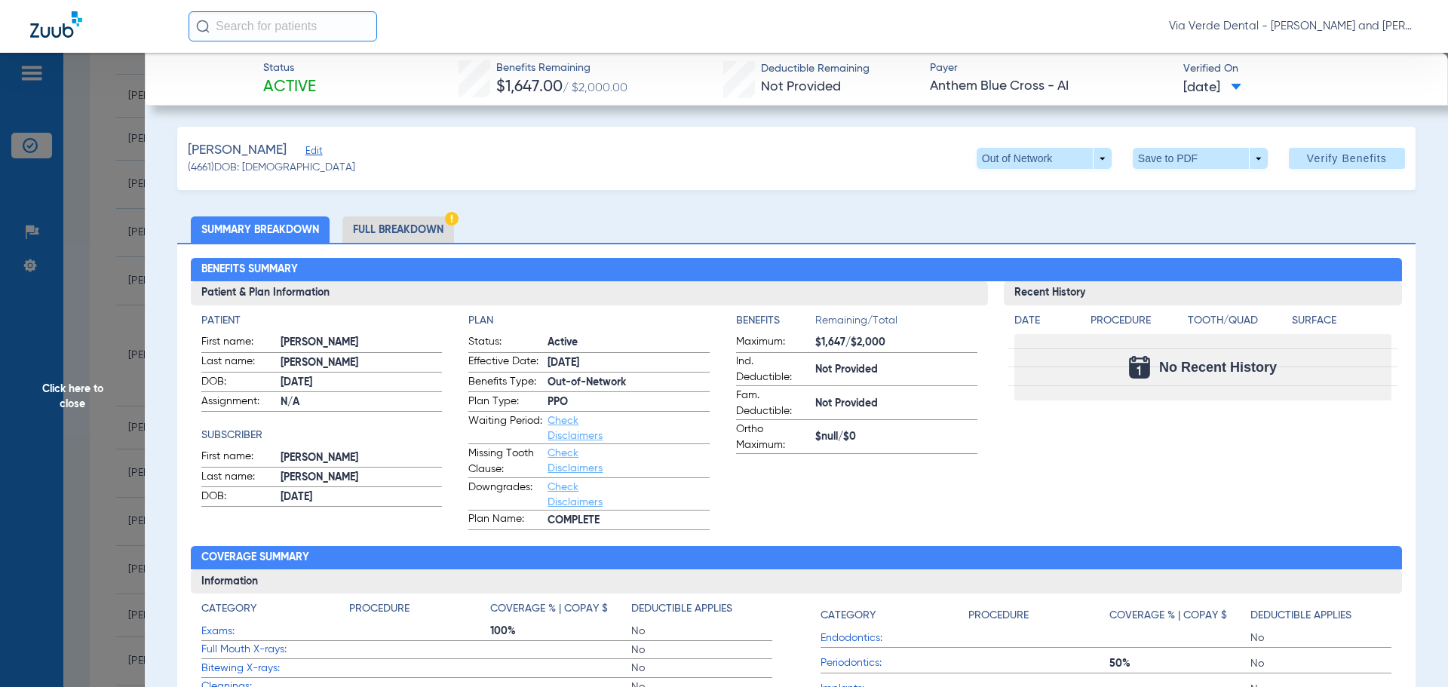
click at [397, 228] on li "Full Breakdown" at bounding box center [398, 229] width 112 height 26
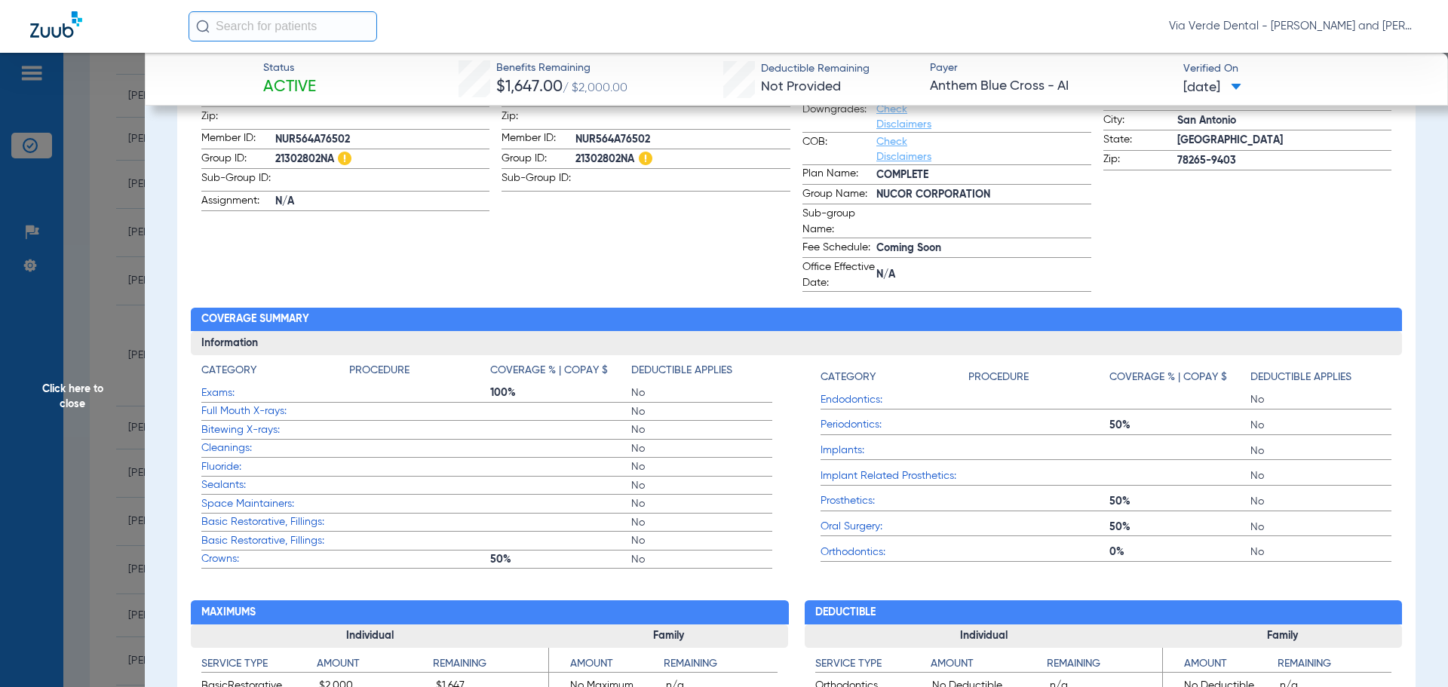
scroll to position [452, 0]
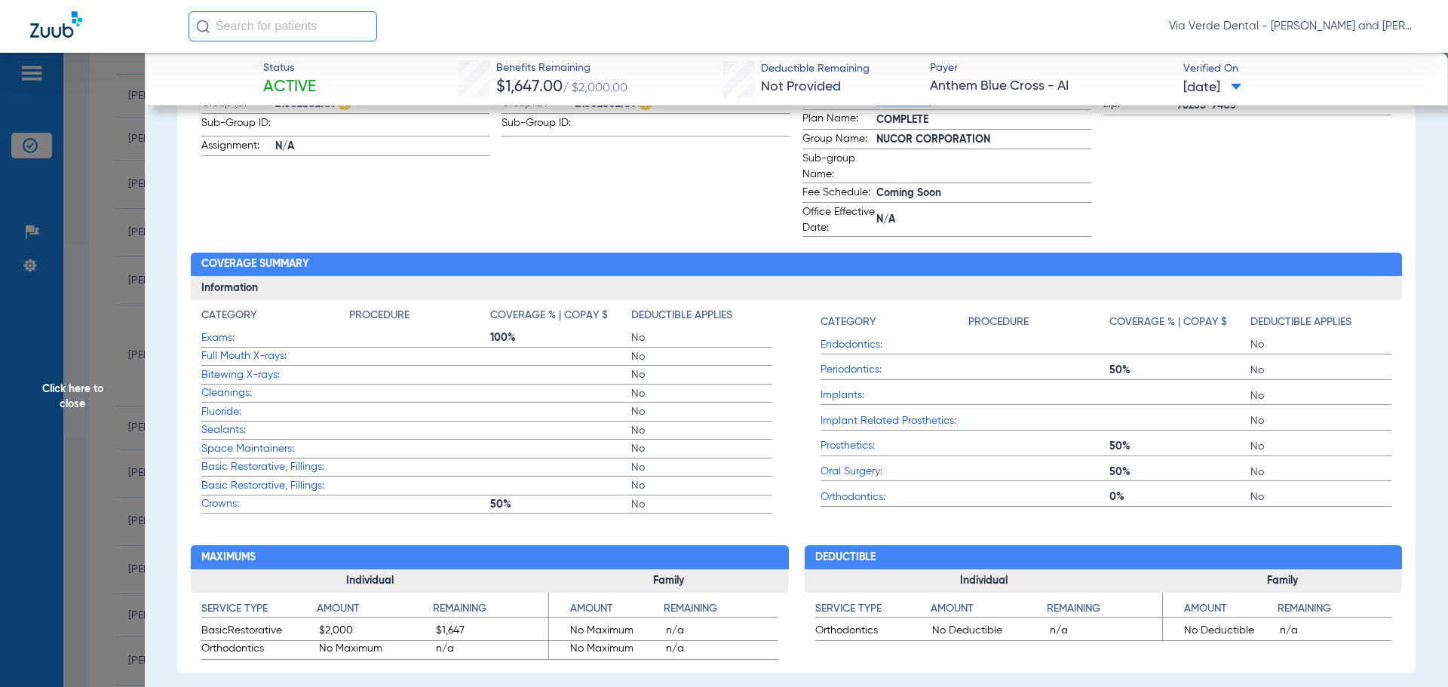
click at [54, 316] on span "Click here to close" at bounding box center [72, 396] width 145 height 687
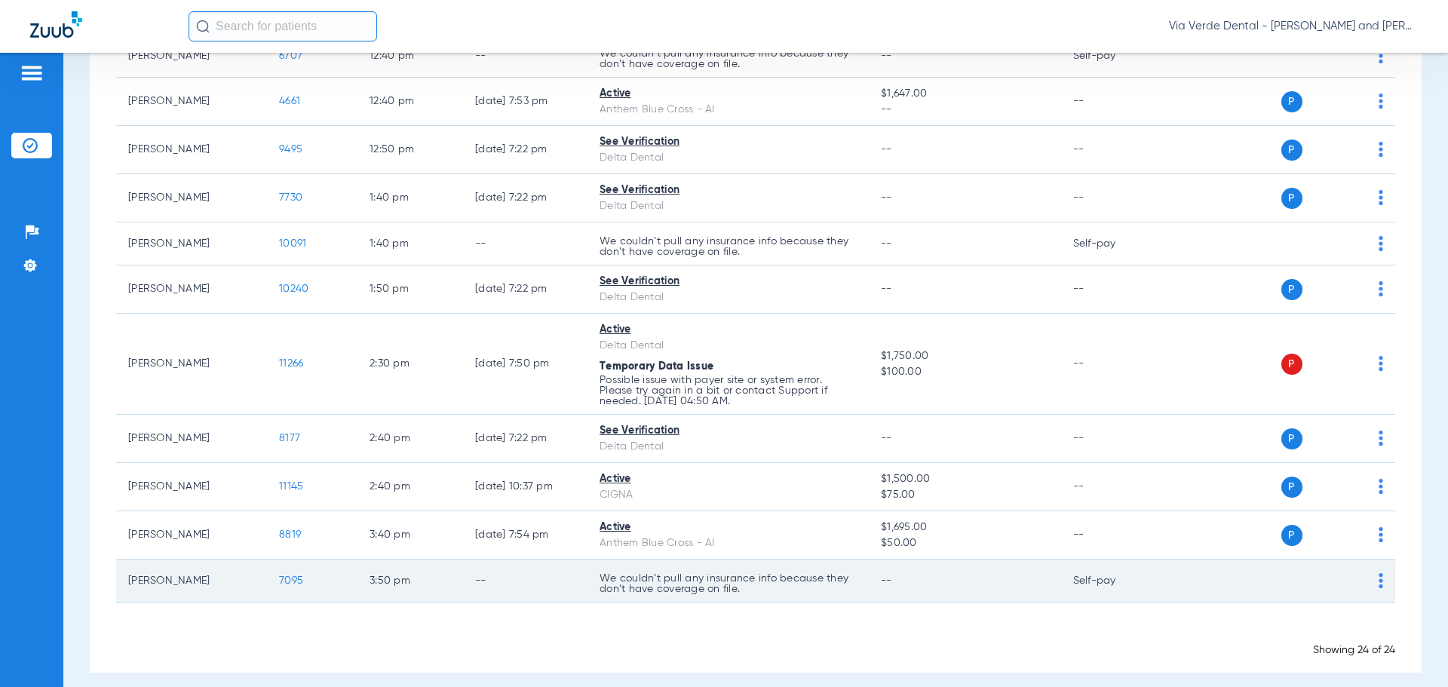
scroll to position [987, 0]
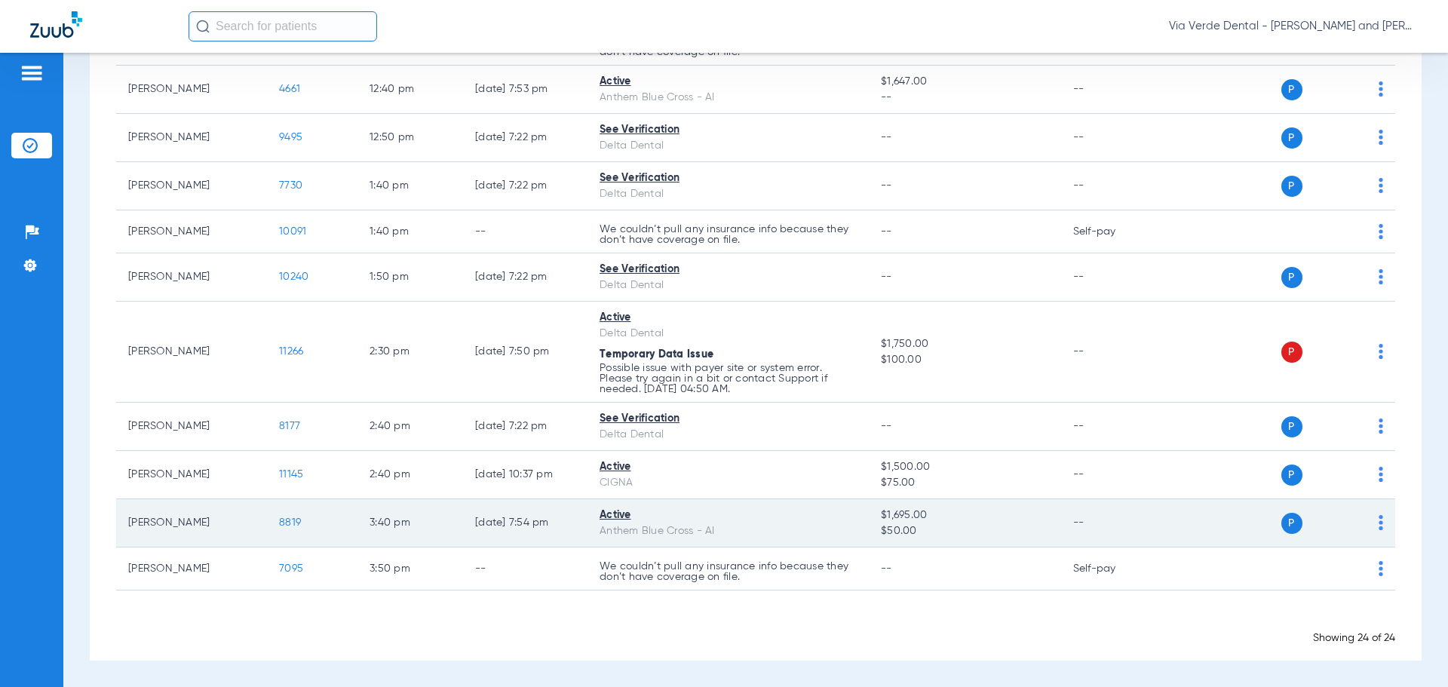
click at [287, 520] on span "8819" at bounding box center [290, 522] width 22 height 11
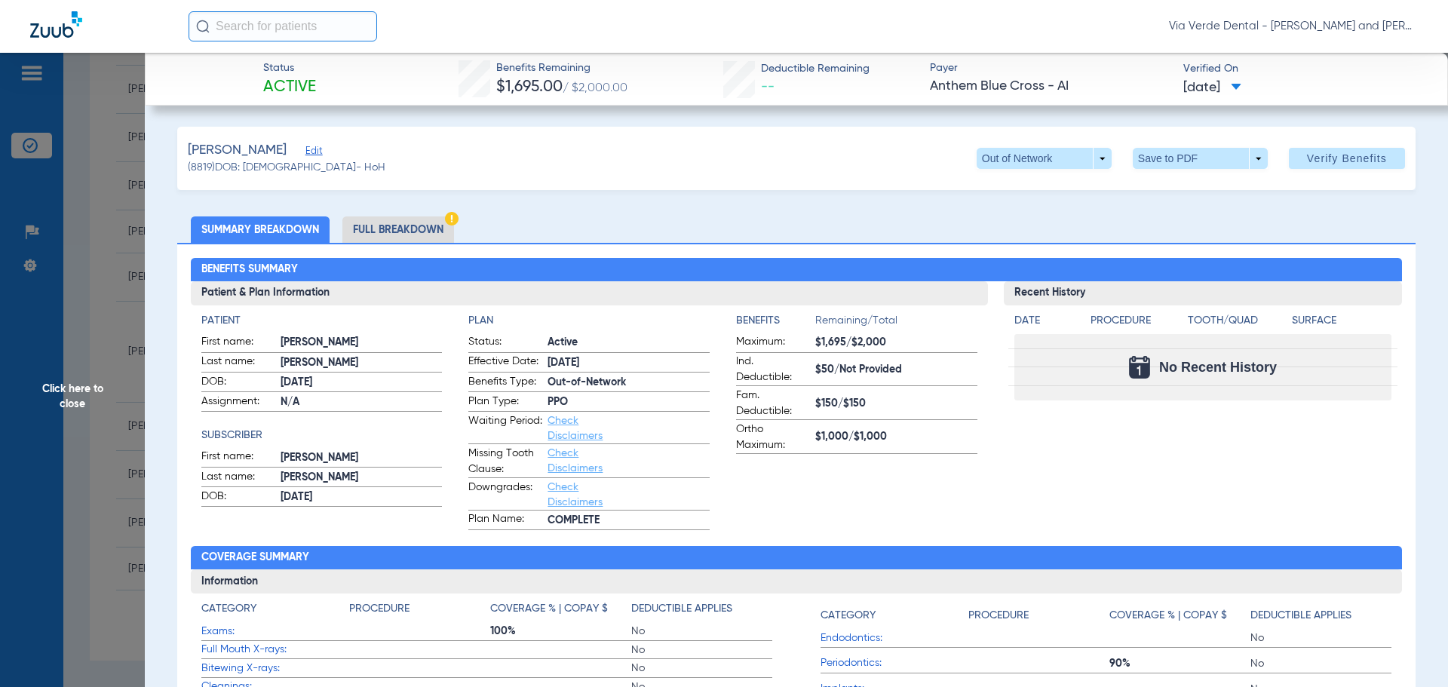
click at [437, 231] on li "Full Breakdown" at bounding box center [398, 229] width 112 height 26
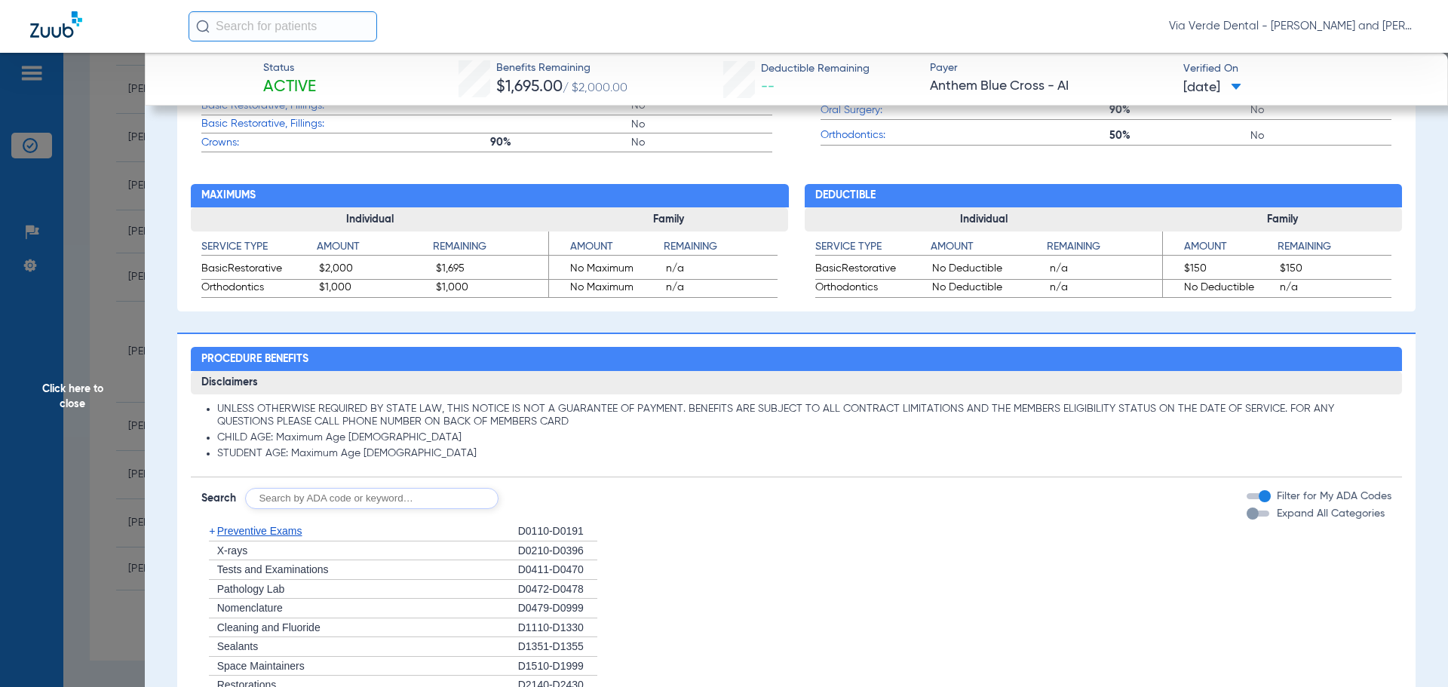
scroll to position [830, 0]
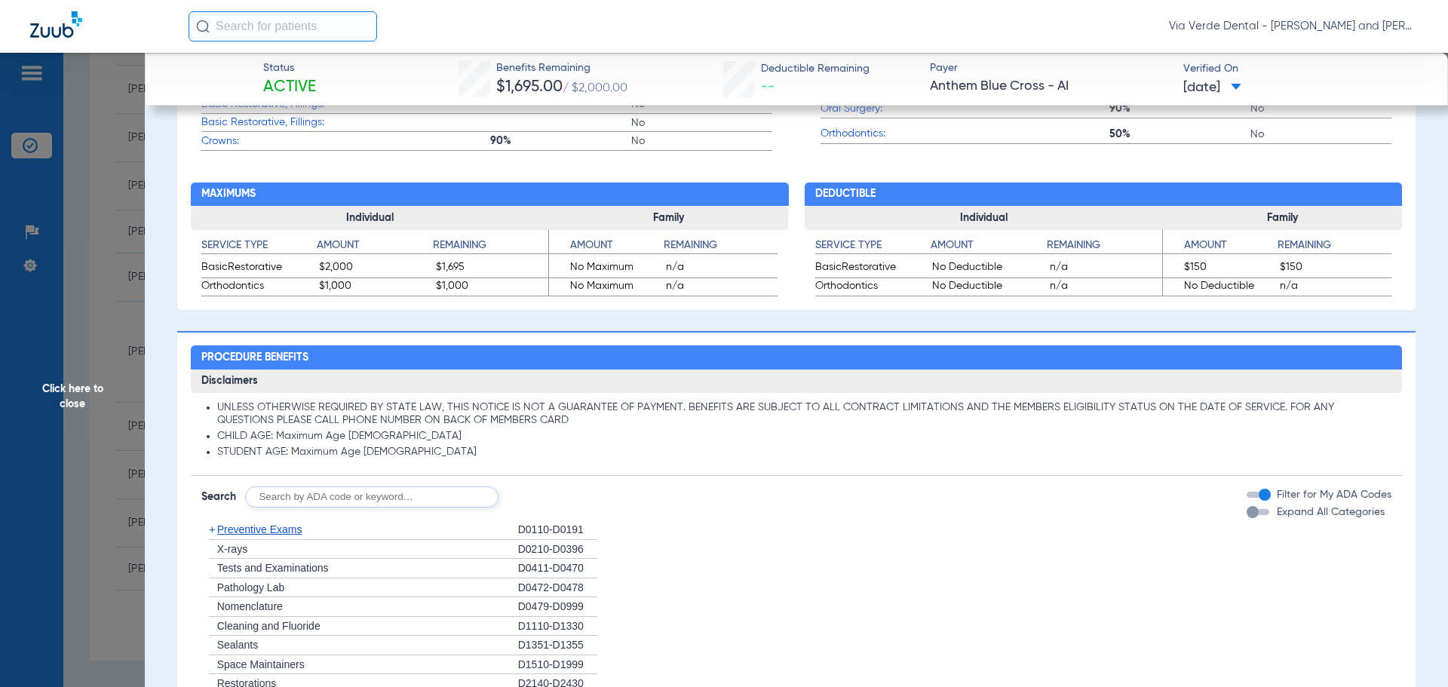
drag, startPoint x: 271, startPoint y: 529, endPoint x: 282, endPoint y: 532, distance: 11.7
click at [271, 529] on span "Preventive Exams" at bounding box center [259, 529] width 85 height 12
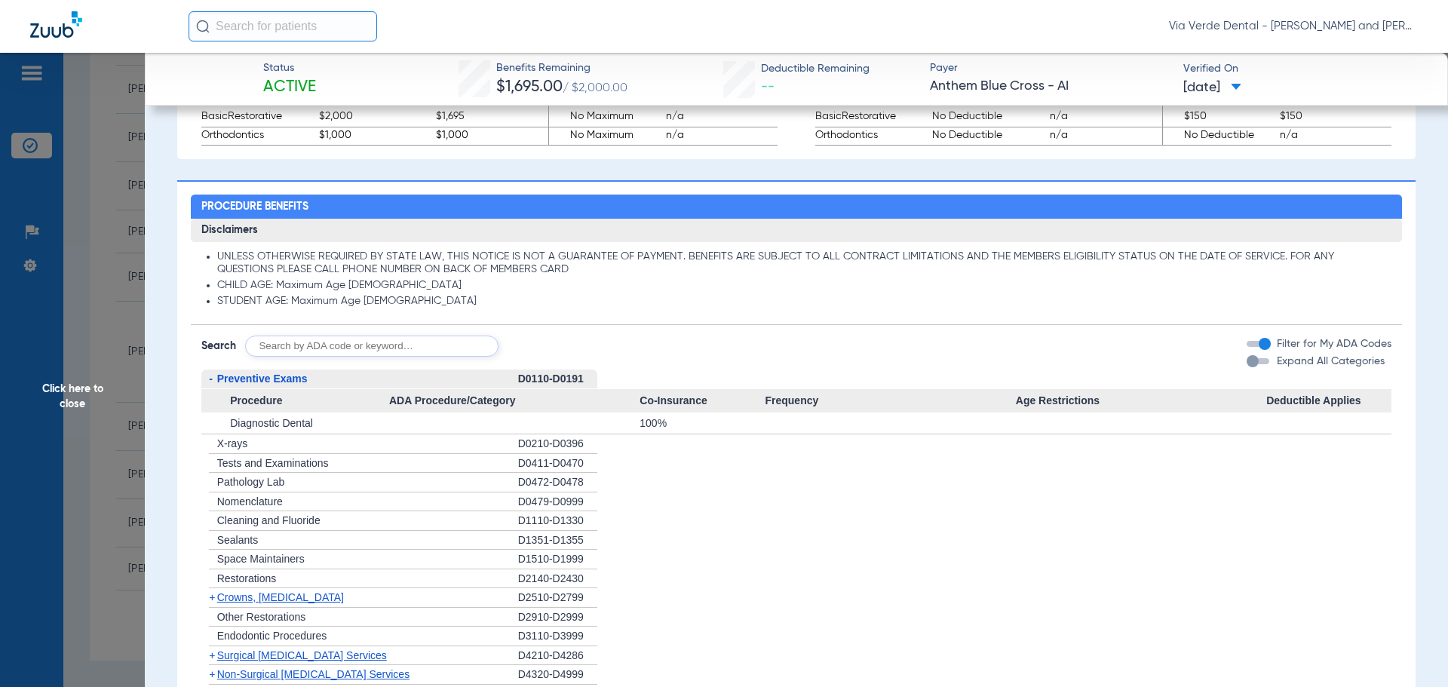
scroll to position [1056, 0]
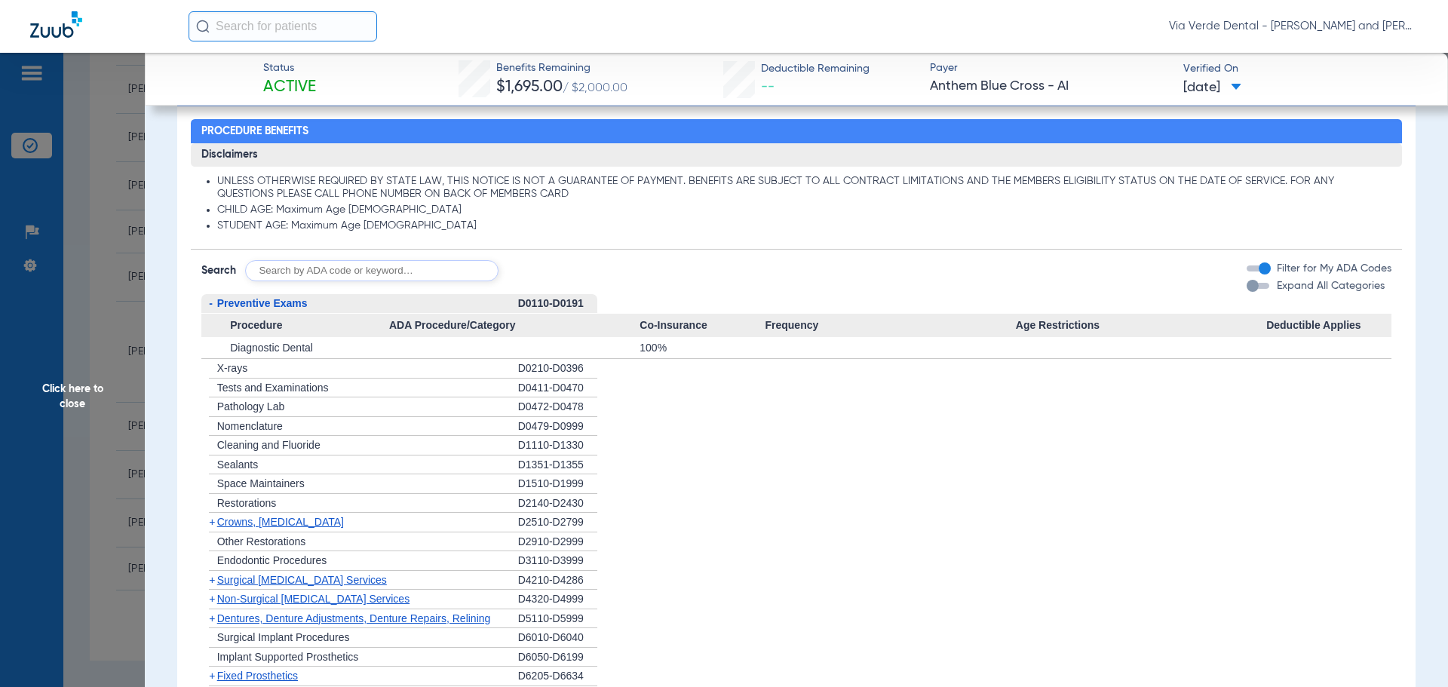
click at [259, 597] on span "Non-Surgical Periodontal Services" at bounding box center [313, 599] width 192 height 12
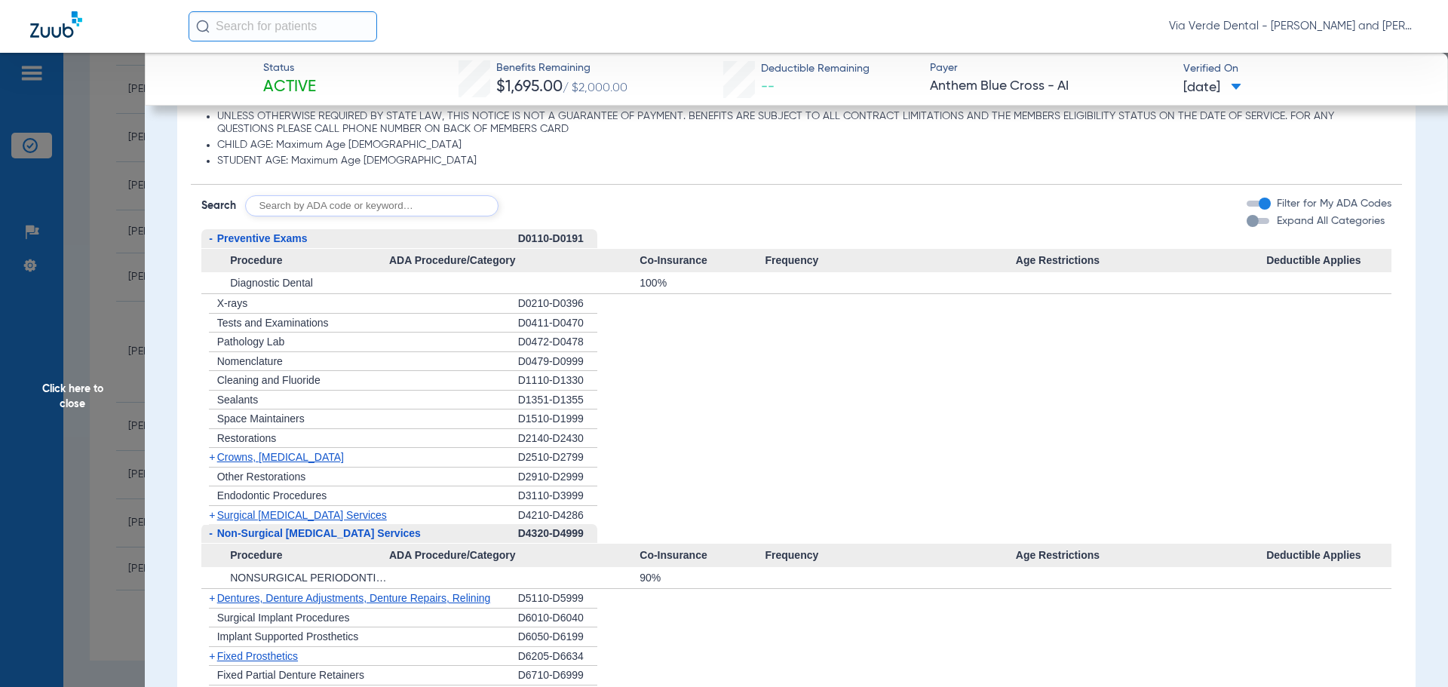
scroll to position [1207, 0]
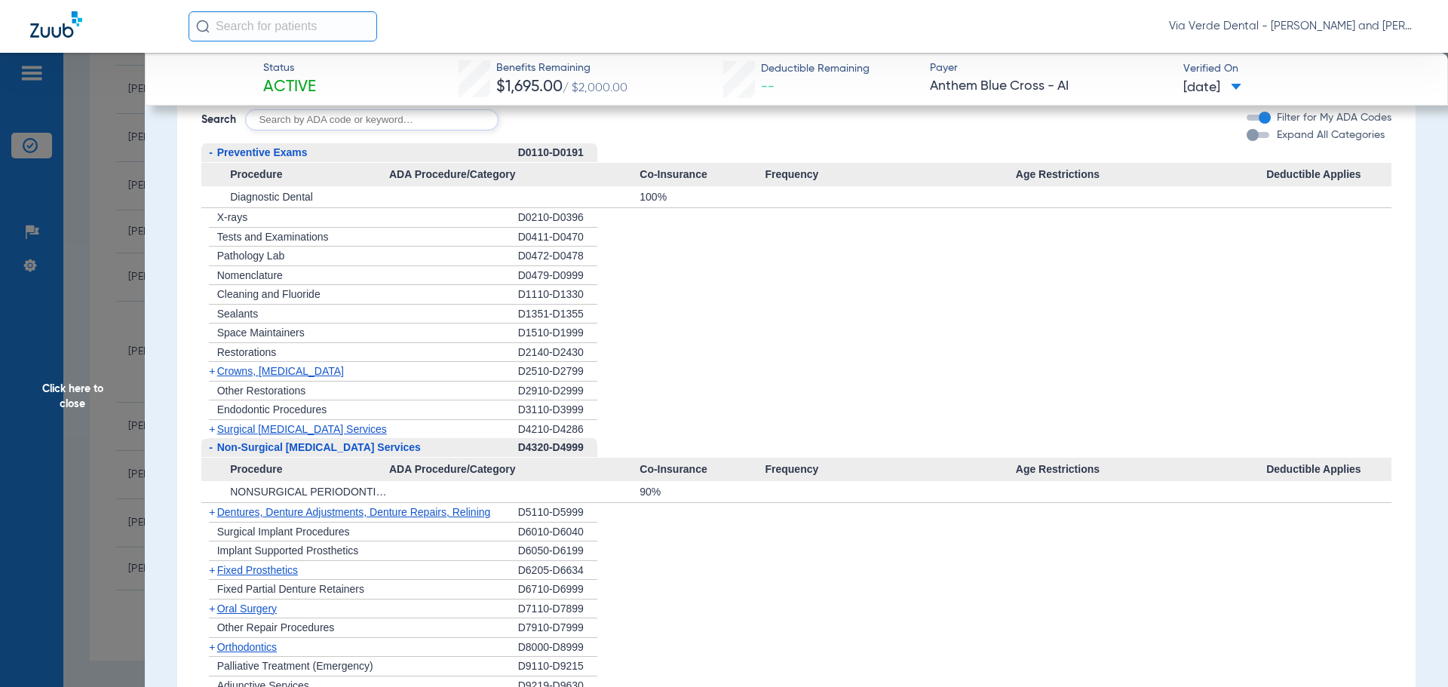
click at [246, 375] on span "Crowns, Inlays and Onlays" at bounding box center [280, 371] width 127 height 12
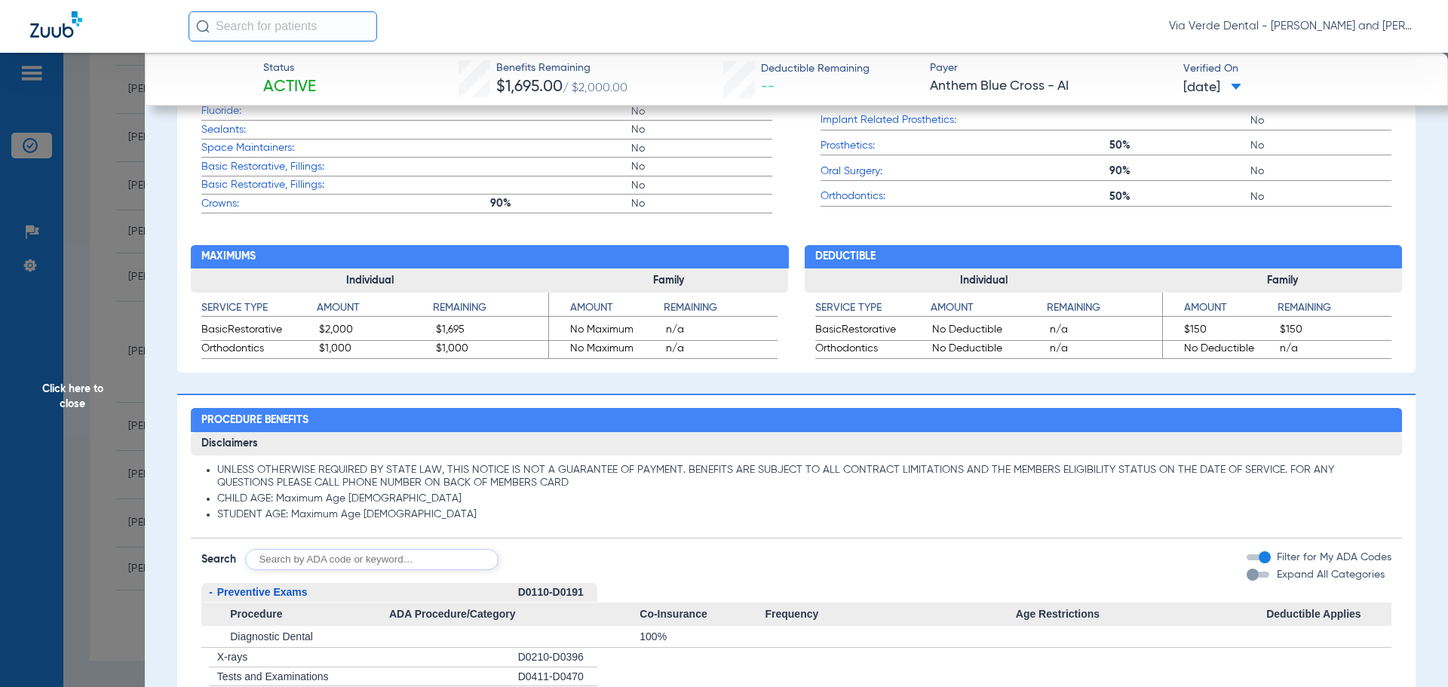
scroll to position [754, 0]
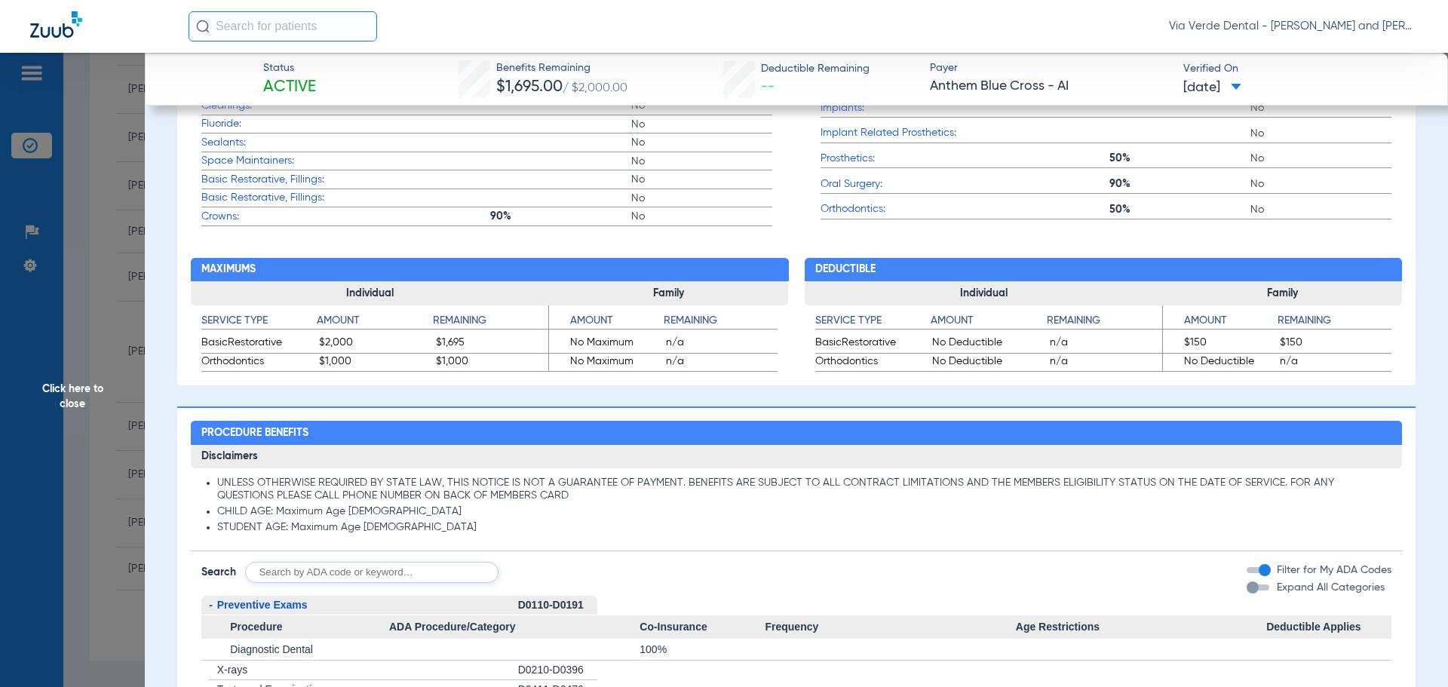
drag, startPoint x: 81, startPoint y: 447, endPoint x: 291, endPoint y: 493, distance: 215.4
click at [81, 447] on span "Click here to close" at bounding box center [72, 396] width 145 height 687
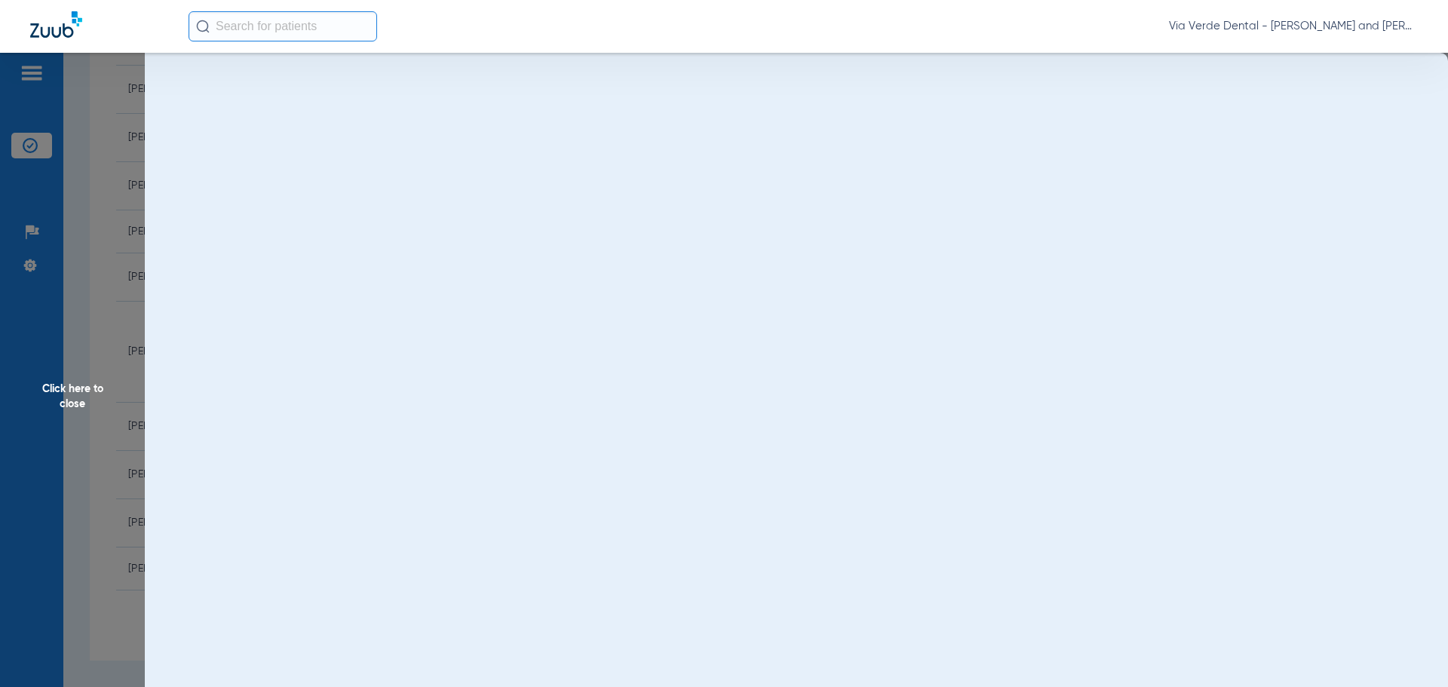
scroll to position [0, 0]
